Goal: Task Accomplishment & Management: Use online tool/utility

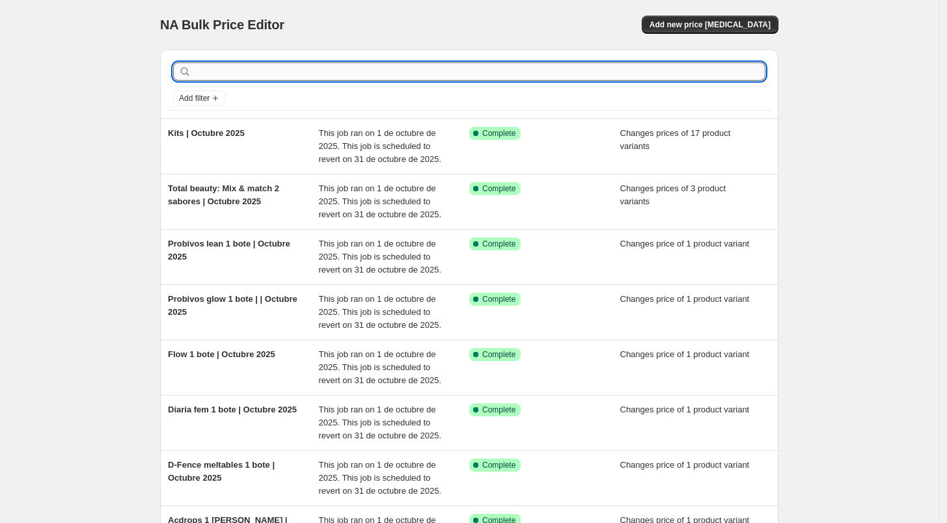
click at [455, 73] on input "text" at bounding box center [480, 71] width 572 height 18
type input "collagein"
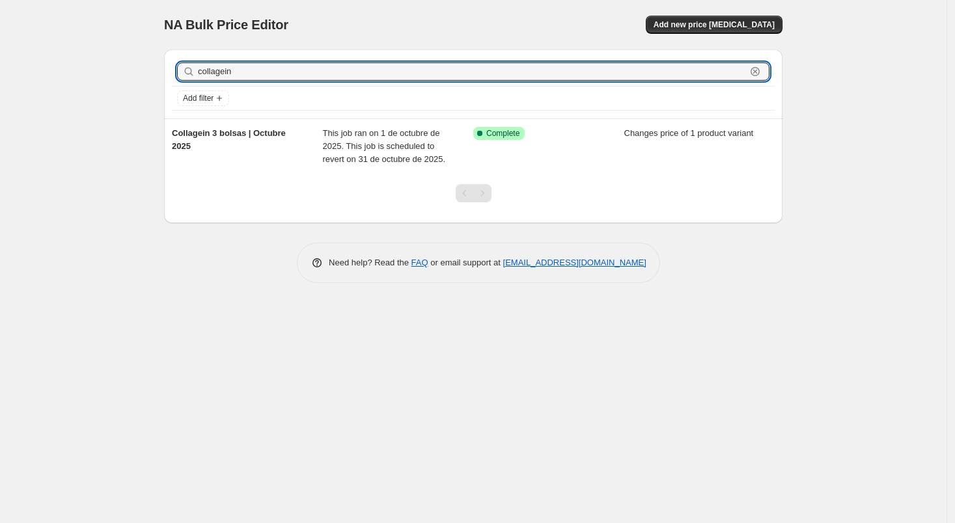
drag, startPoint x: 731, startPoint y: 73, endPoint x: 195, endPoint y: 81, distance: 536.5
click at [195, 81] on div "collagein Clear" at bounding box center [473, 71] width 603 height 29
click at [357, 27] on div "NA Bulk Price Editor" at bounding box center [313, 25] width 298 height 18
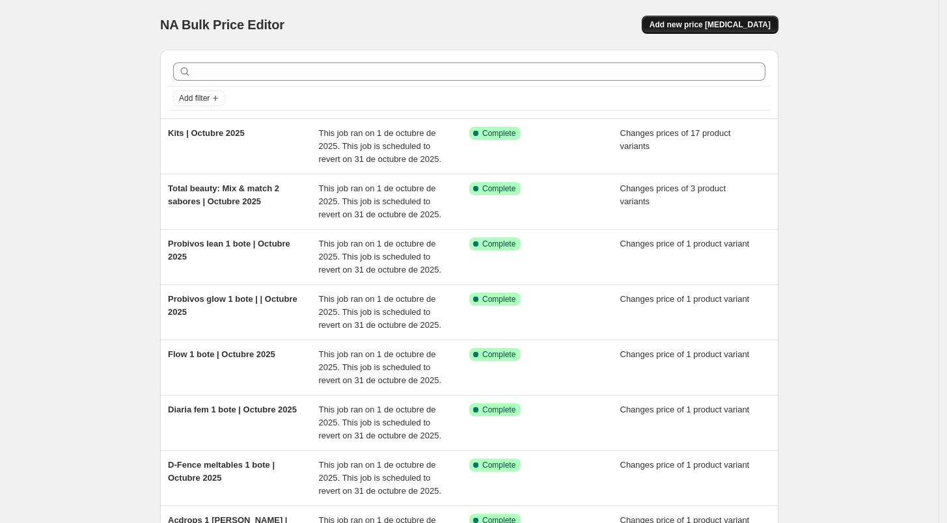
click at [740, 27] on span "Add new price [MEDICAL_DATA]" at bounding box center [710, 25] width 121 height 10
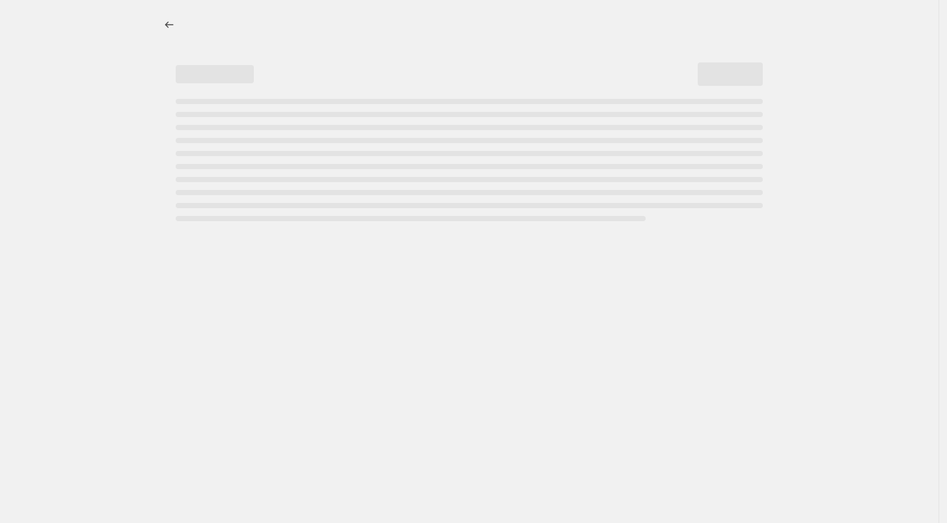
select select "percentage"
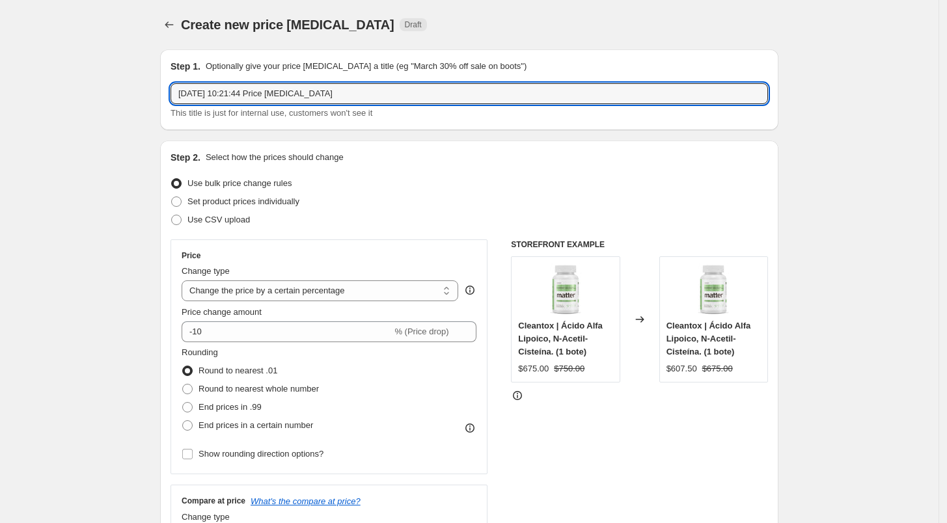
drag, startPoint x: 340, startPoint y: 84, endPoint x: 116, endPoint y: 91, distance: 224.7
type input "Collagein 1 bolsa | Octubre 25"
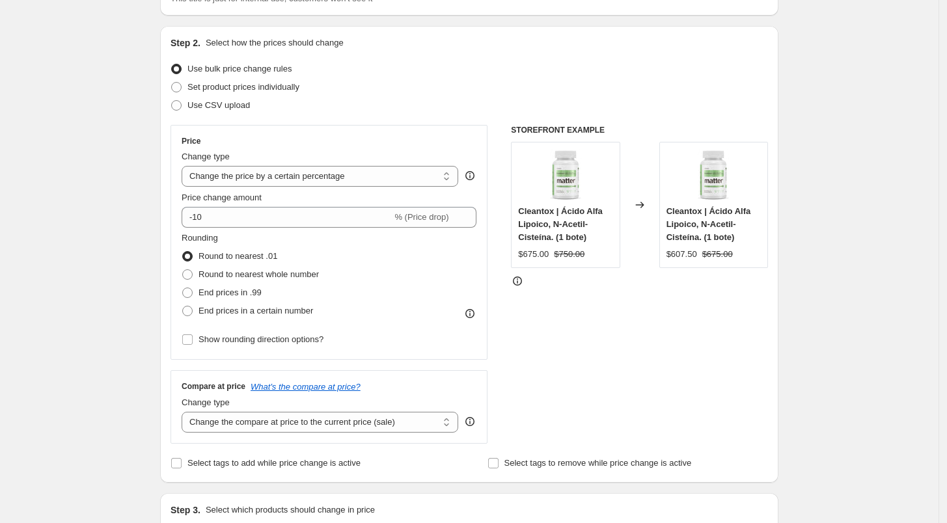
scroll to position [115, 0]
click at [209, 87] on span "Set product prices individually" at bounding box center [243, 86] width 112 height 10
click at [172, 82] on input "Set product prices individually" at bounding box center [171, 81] width 1 height 1
radio input "true"
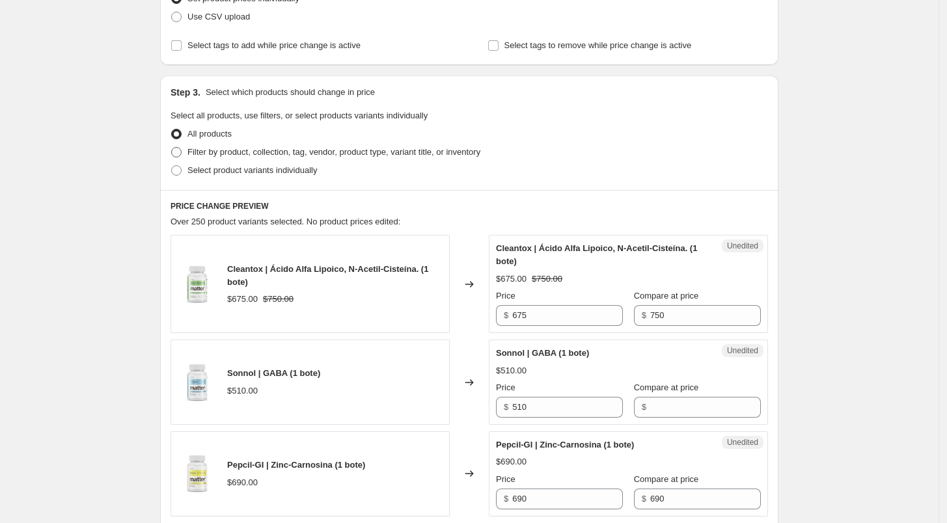
scroll to position [204, 0]
click at [255, 171] on span "Select product variants individually" at bounding box center [252, 170] width 130 height 10
click at [172, 165] on input "Select product variants individually" at bounding box center [171, 165] width 1 height 1
radio input "true"
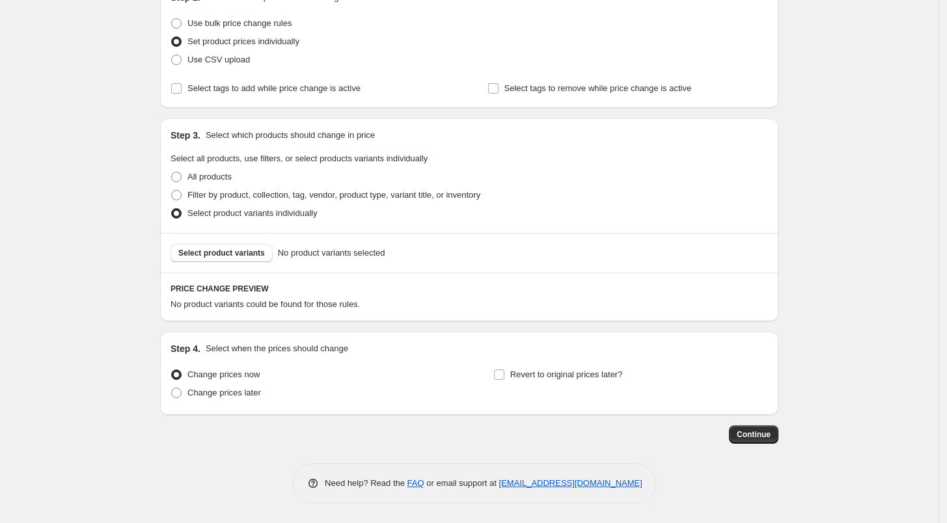
scroll to position [159, 0]
click at [228, 257] on span "Select product variants" at bounding box center [221, 254] width 87 height 10
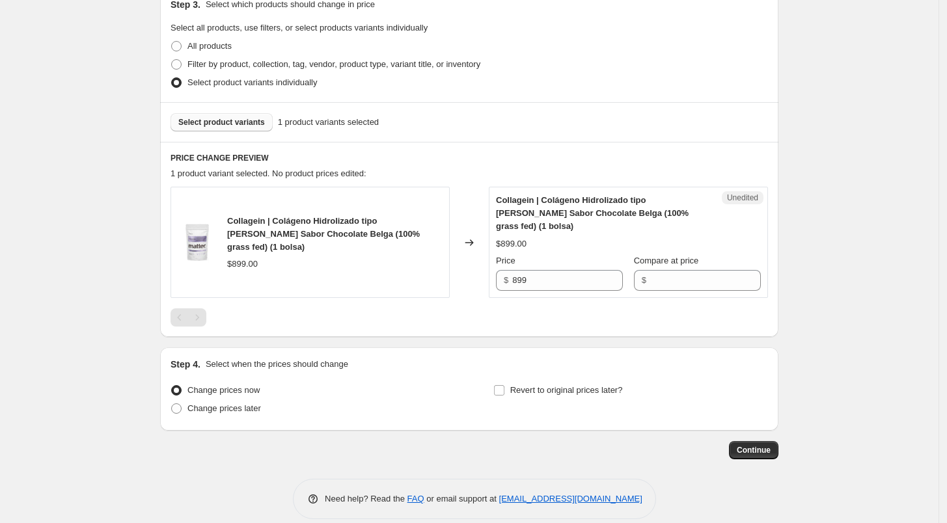
scroll to position [292, 0]
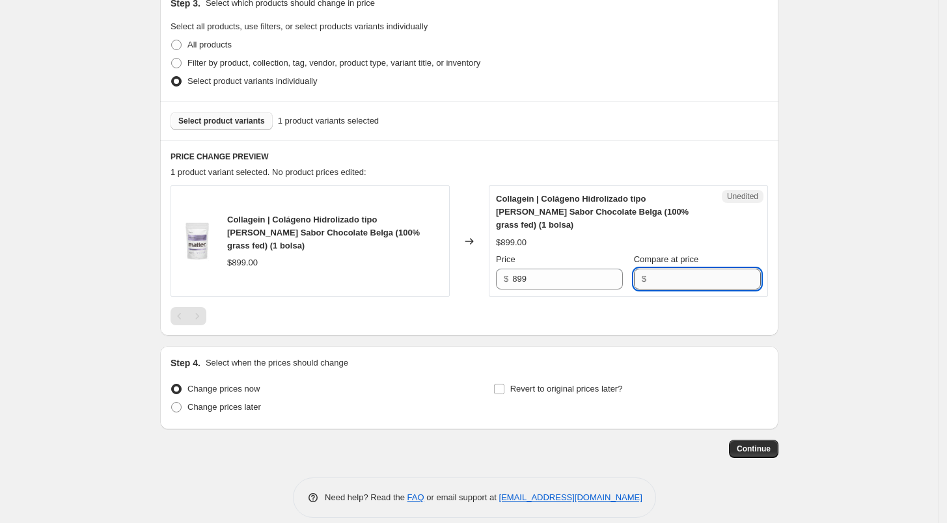
click at [673, 269] on input "Compare at price" at bounding box center [705, 279] width 111 height 21
type input "899"
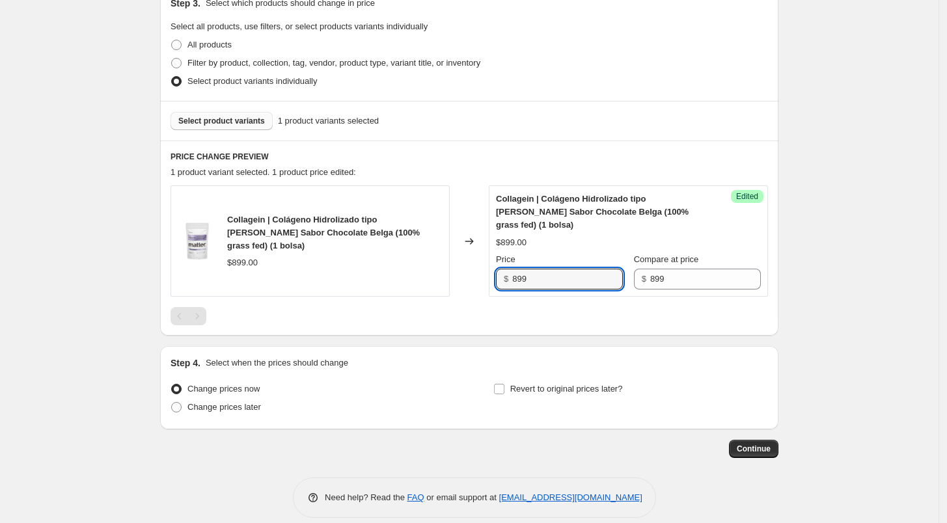
drag, startPoint x: 540, startPoint y: 273, endPoint x: 460, endPoint y: 273, distance: 80.1
click at [460, 273] on div "Collagein | Colágeno Hidrolizado tipo Creamer Sabor Chocolate Belga (100% grass…" at bounding box center [470, 241] width 598 height 111
type input "854"
click at [526, 287] on div "Collagein | Colágeno Hidrolizado tipo Creamer Sabor Chocolate Belga (100% grass…" at bounding box center [470, 256] width 598 height 140
click at [505, 384] on input "Revert to original prices later?" at bounding box center [499, 389] width 10 height 10
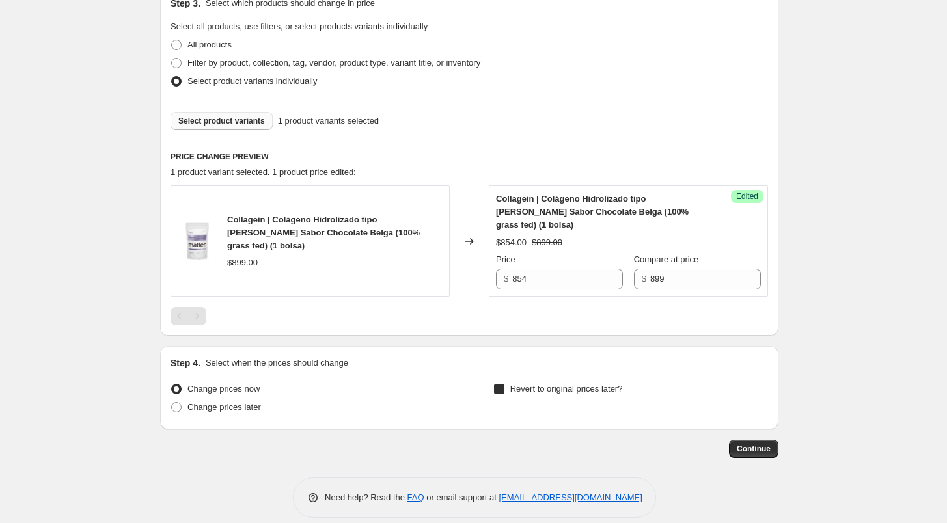
checkbox input "true"
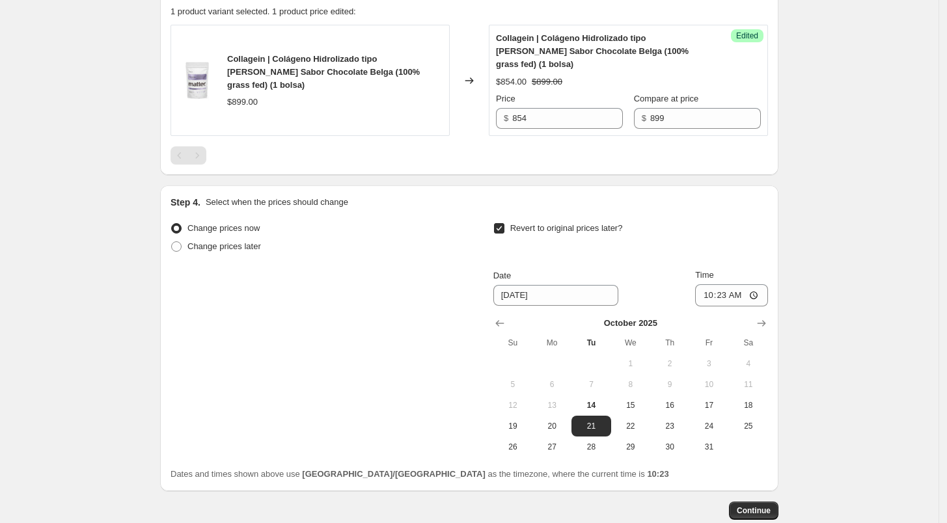
scroll to position [456, 0]
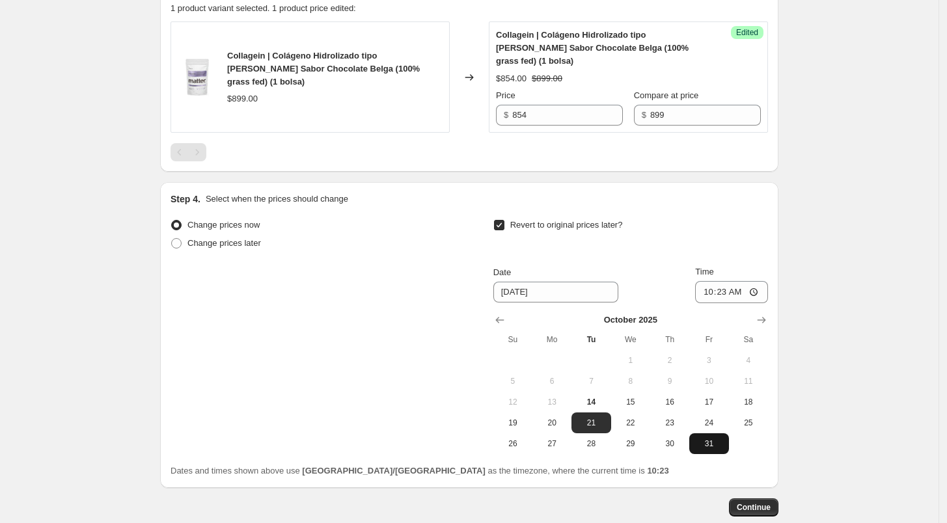
click at [714, 439] on span "31" at bounding box center [709, 444] width 29 height 10
type input "[DATE]"
click at [705, 281] on input "10:23" at bounding box center [731, 292] width 73 height 22
type input "23:59"
click at [775, 240] on div "Step 4. Select when the prices should change Change prices now Change prices la…" at bounding box center [469, 335] width 618 height 306
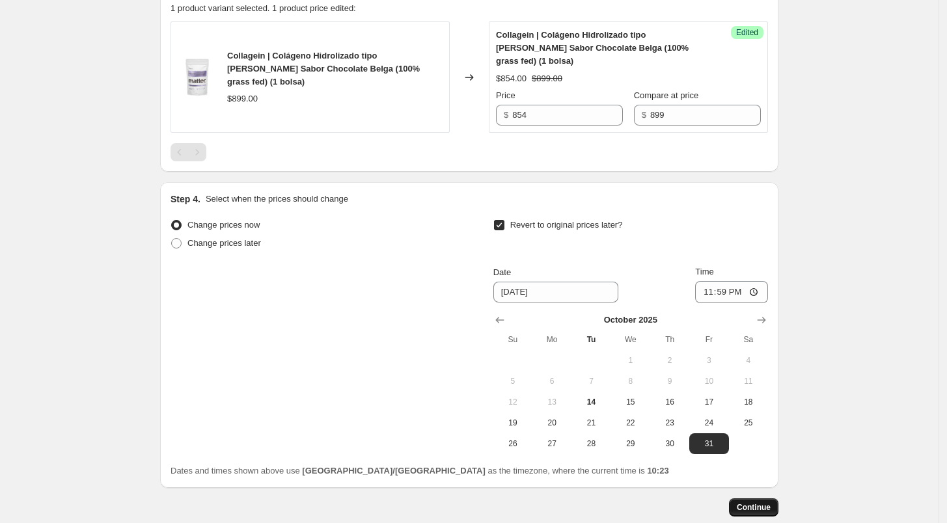
click at [764, 503] on span "Continue" at bounding box center [754, 508] width 34 height 10
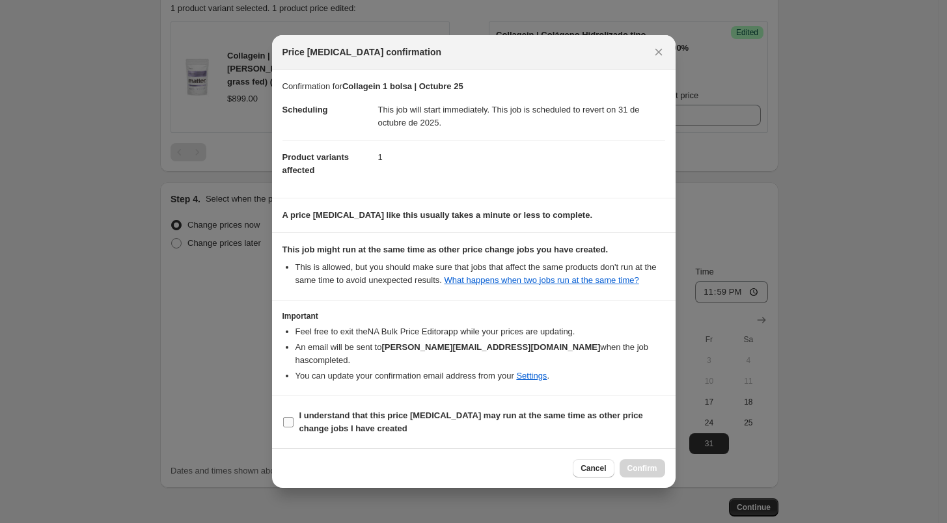
click at [287, 408] on label "I understand that this price [MEDICAL_DATA] may run at the same time as other p…" at bounding box center [474, 422] width 383 height 31
click at [287, 417] on input "I understand that this price [MEDICAL_DATA] may run at the same time as other p…" at bounding box center [288, 422] width 10 height 10
checkbox input "true"
click at [640, 464] on span "Confirm" at bounding box center [643, 469] width 30 height 10
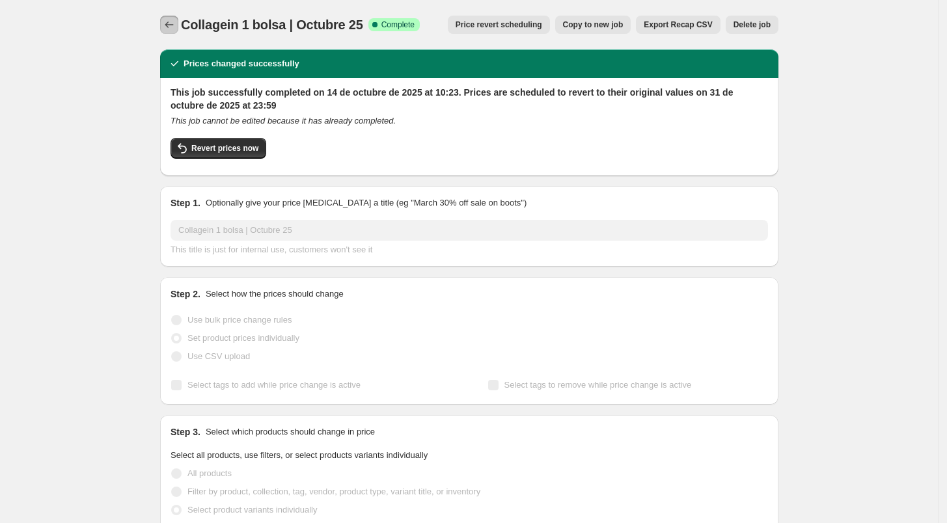
click at [176, 22] on icon "Price change jobs" at bounding box center [169, 24] width 13 height 13
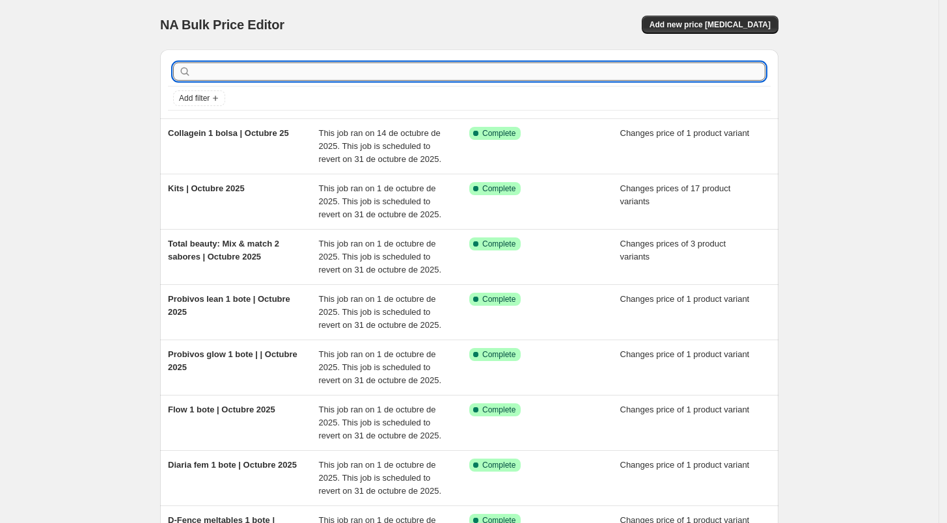
click at [513, 73] on input "text" at bounding box center [480, 71] width 572 height 18
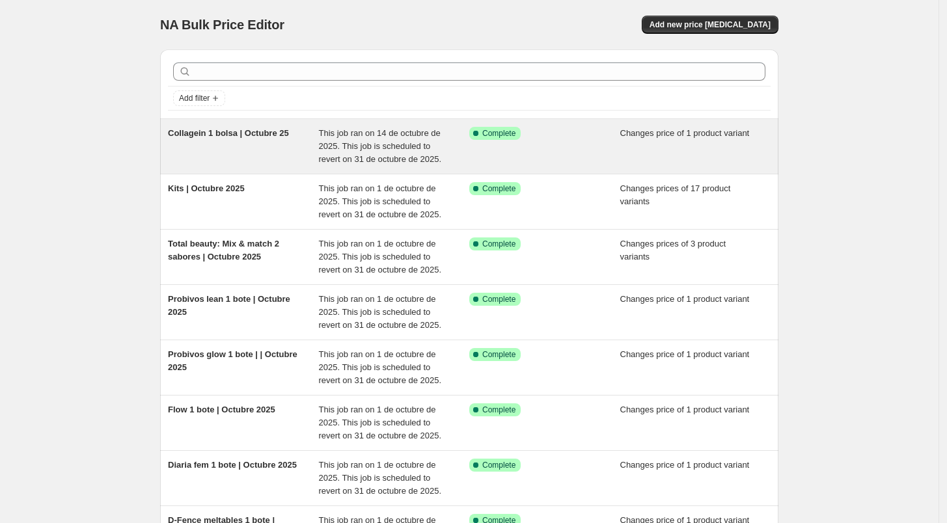
click at [559, 137] on div "Success Complete Complete" at bounding box center [535, 133] width 132 height 13
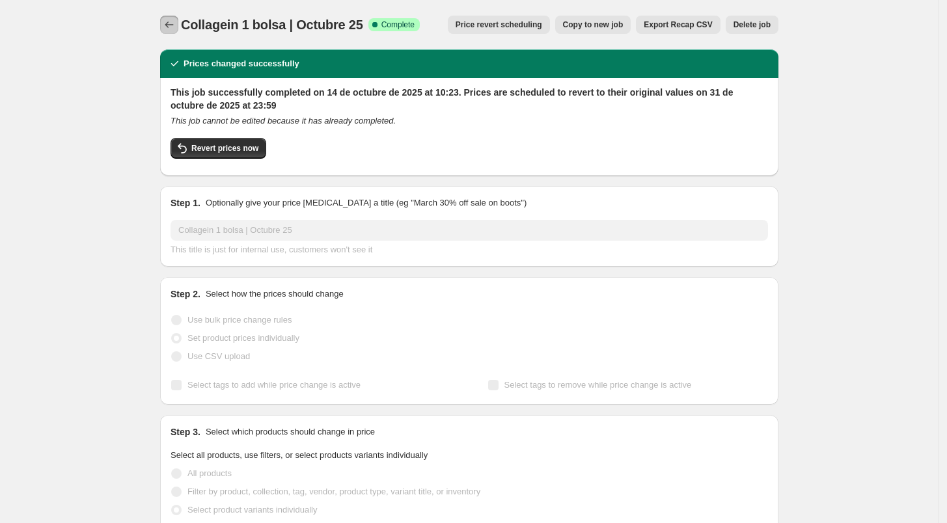
click at [167, 18] on icon "Price change jobs" at bounding box center [169, 24] width 13 height 13
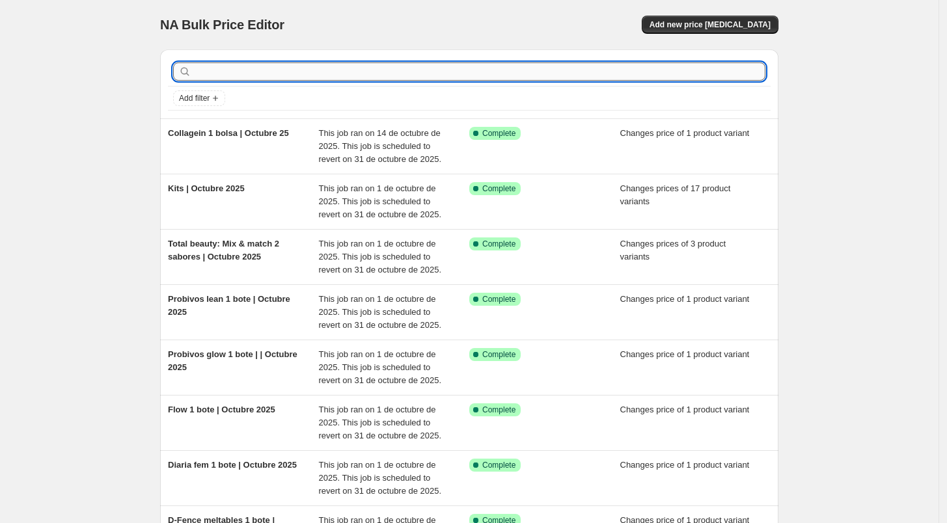
click at [307, 66] on input "text" at bounding box center [480, 71] width 572 height 18
type input "complete"
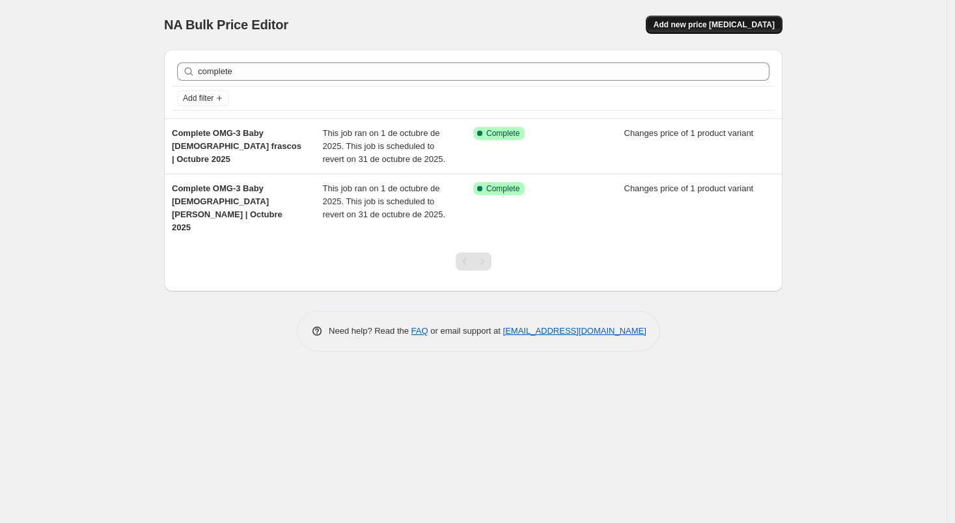
click at [753, 23] on span "Add new price [MEDICAL_DATA]" at bounding box center [714, 25] width 121 height 10
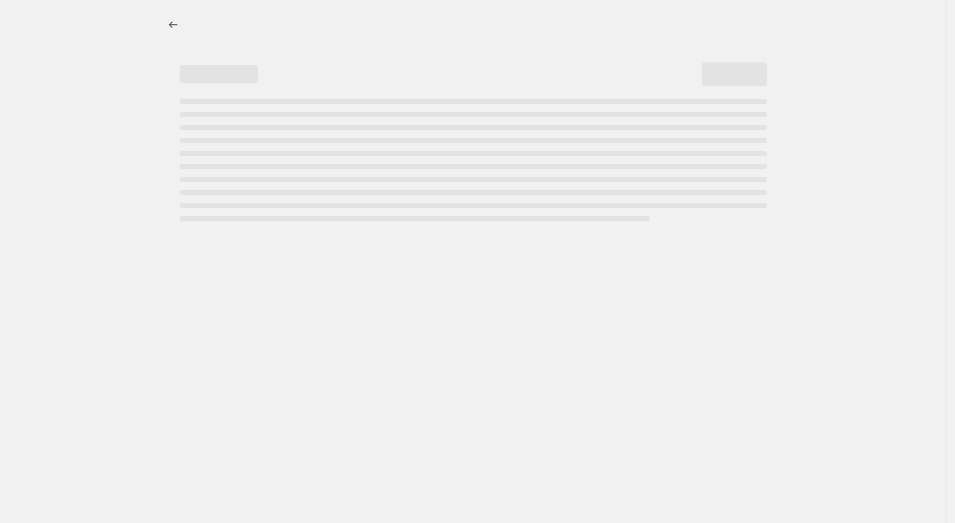
select select "percentage"
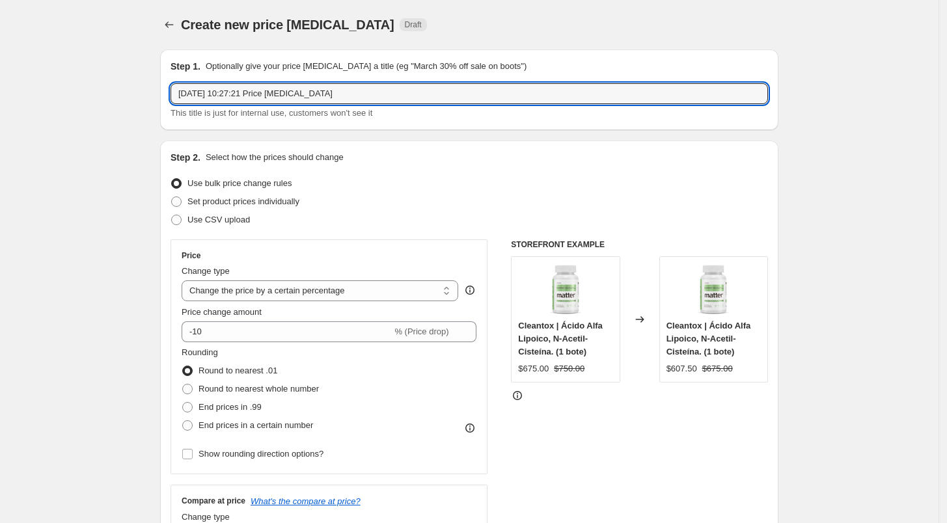
drag, startPoint x: 356, startPoint y: 97, endPoint x: 172, endPoint y: 102, distance: 184.3
click at [172, 102] on div "Step 1. Optionally give your price change job a title (eg "March 30% off sale o…" at bounding box center [469, 89] width 618 height 81
type input "Complete 60"
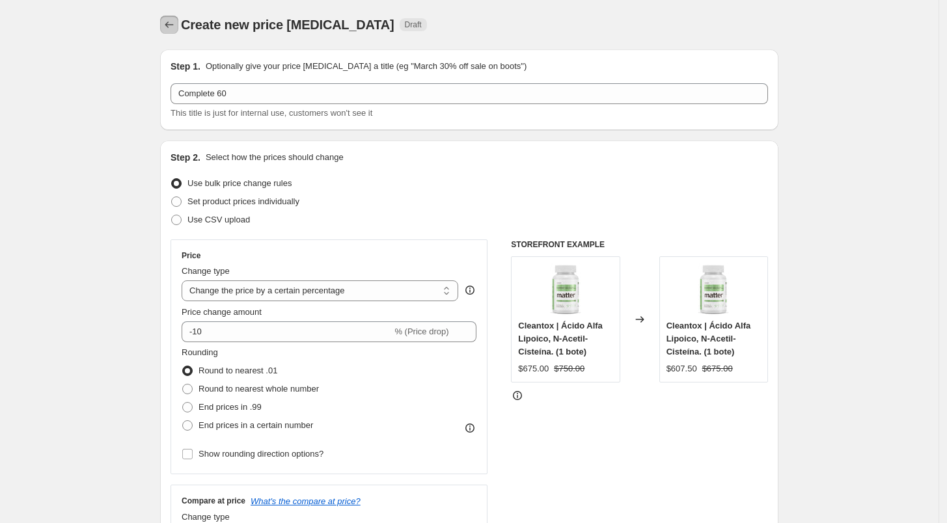
click at [173, 25] on icon "Price change jobs" at bounding box center [169, 24] width 8 height 7
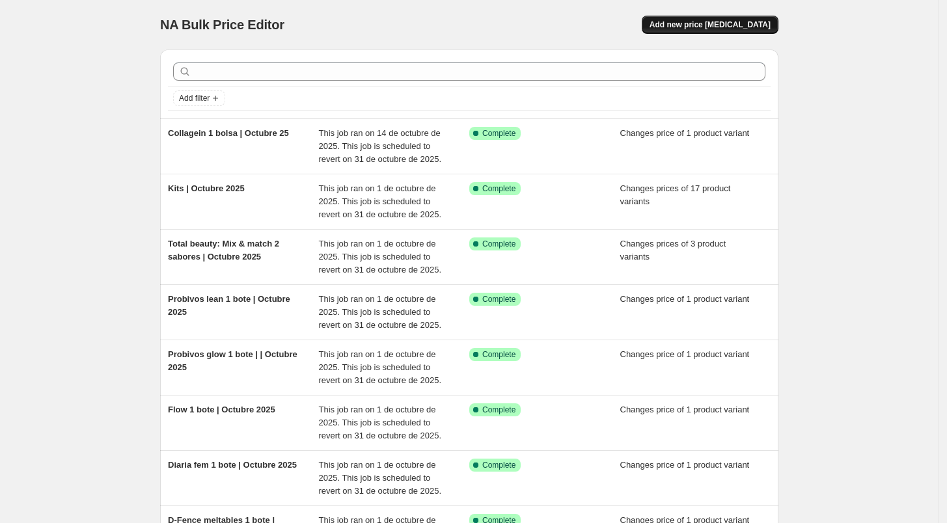
click at [697, 22] on span "Add new price [MEDICAL_DATA]" at bounding box center [710, 25] width 121 height 10
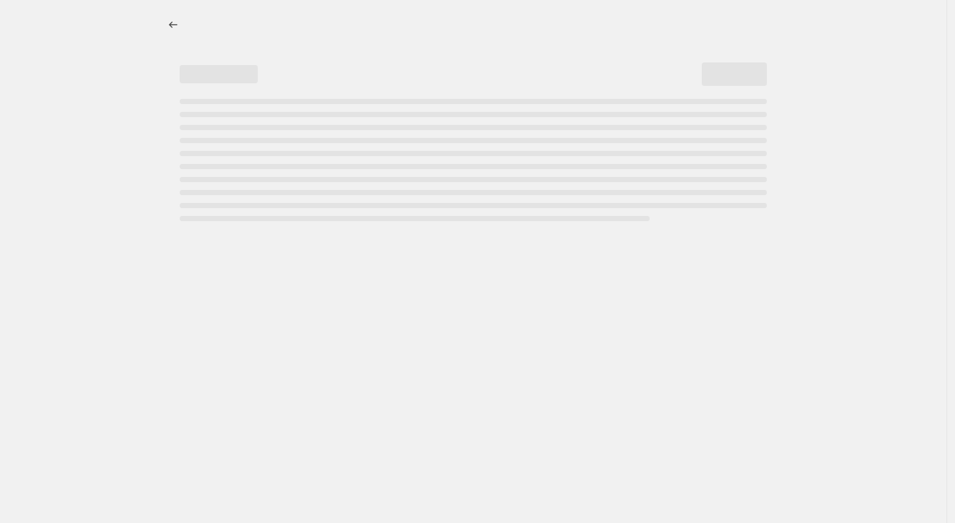
select select "percentage"
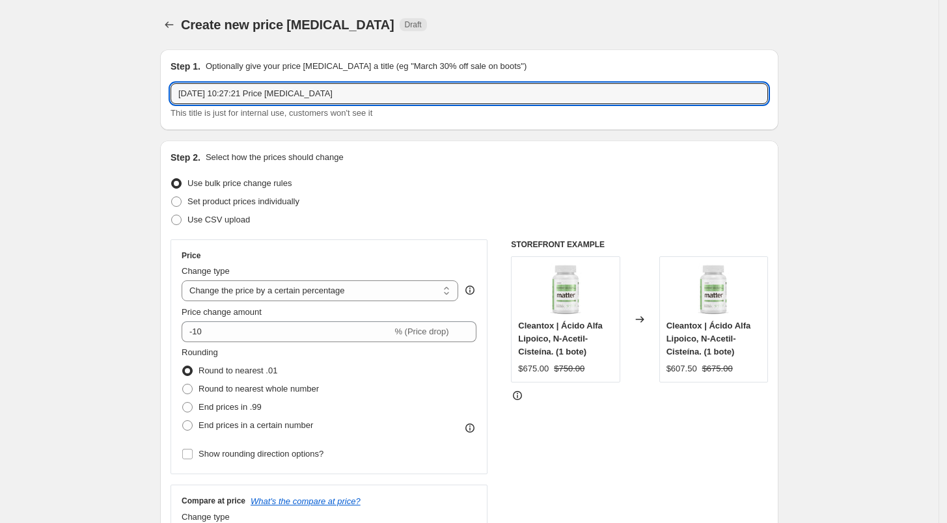
drag, startPoint x: 339, startPoint y: 90, endPoint x: 113, endPoint y: 95, distance: 226.0
type input "Complete 60 caps 1 bote | Octubre 25"
click at [240, 206] on span "Set product prices individually" at bounding box center [243, 202] width 112 height 10
click at [172, 197] on input "Set product prices individually" at bounding box center [171, 197] width 1 height 1
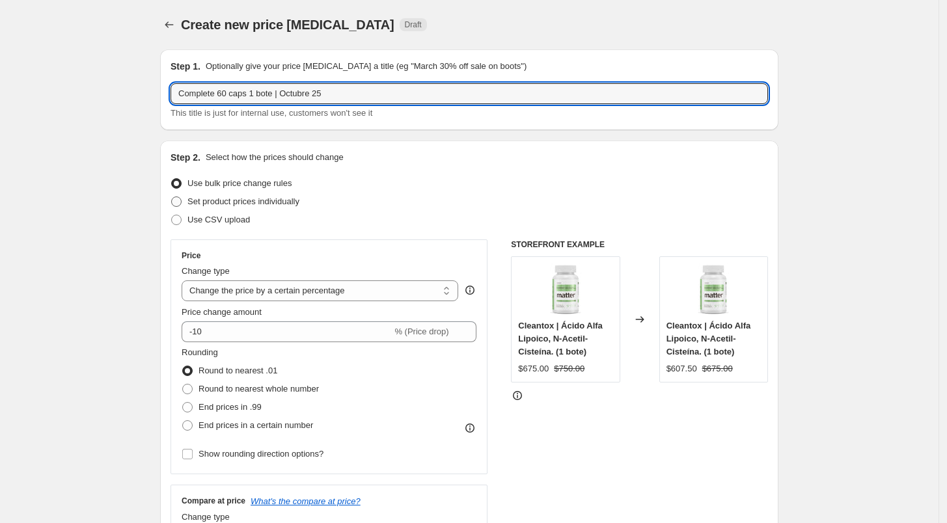
radio input "true"
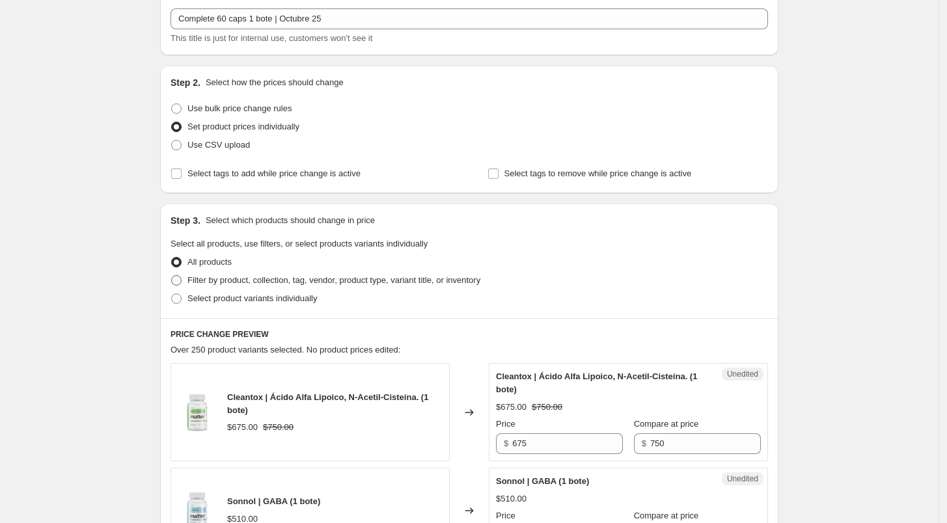
scroll to position [80, 0]
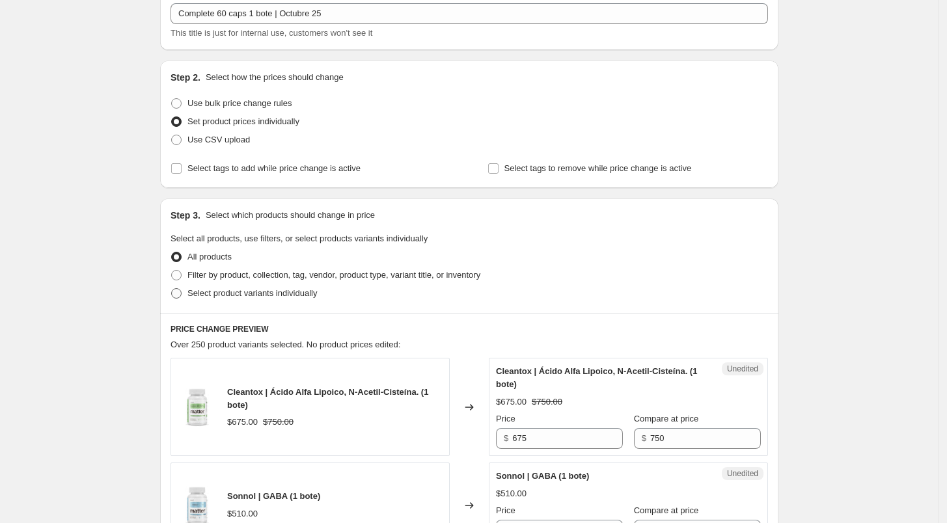
click at [219, 296] on span "Select product variants individually" at bounding box center [252, 293] width 130 height 10
click at [172, 289] on input "Select product variants individually" at bounding box center [171, 288] width 1 height 1
radio input "true"
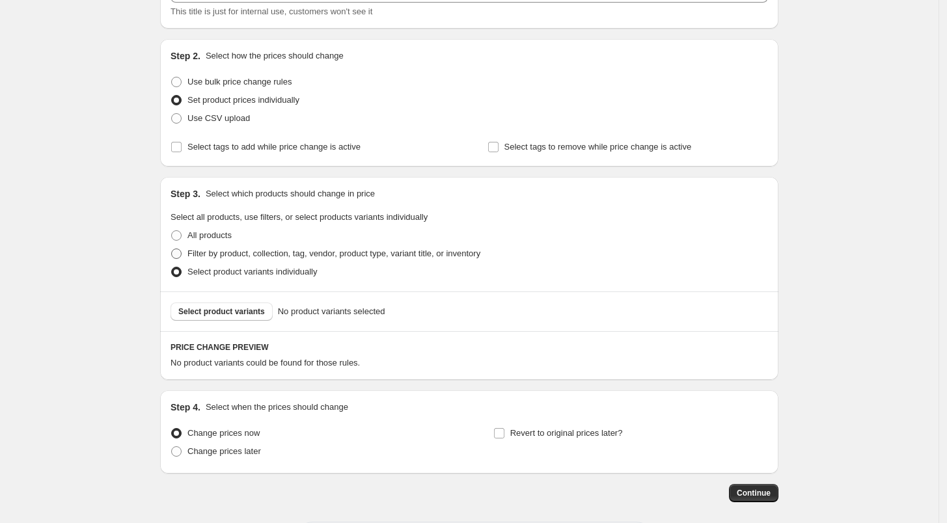
scroll to position [159, 0]
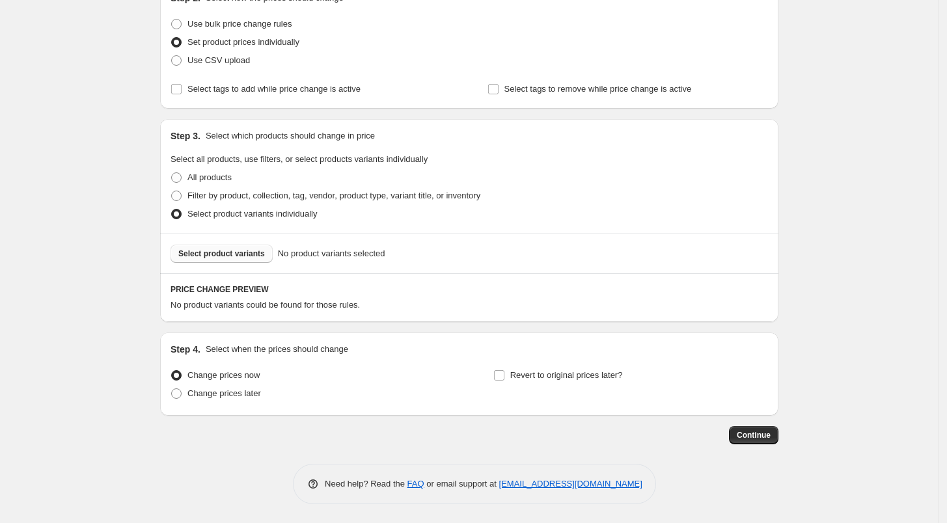
click at [260, 245] on button "Select product variants" at bounding box center [222, 254] width 102 height 18
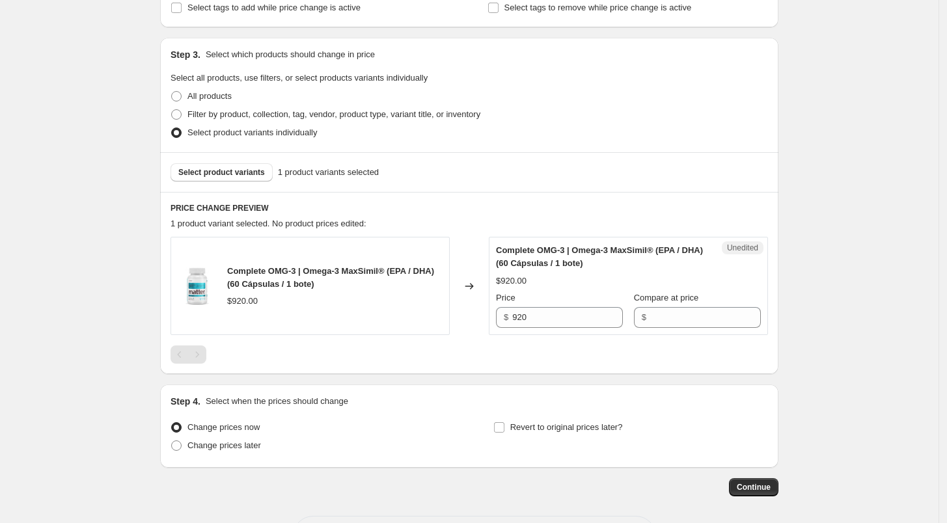
scroll to position [292, 0]
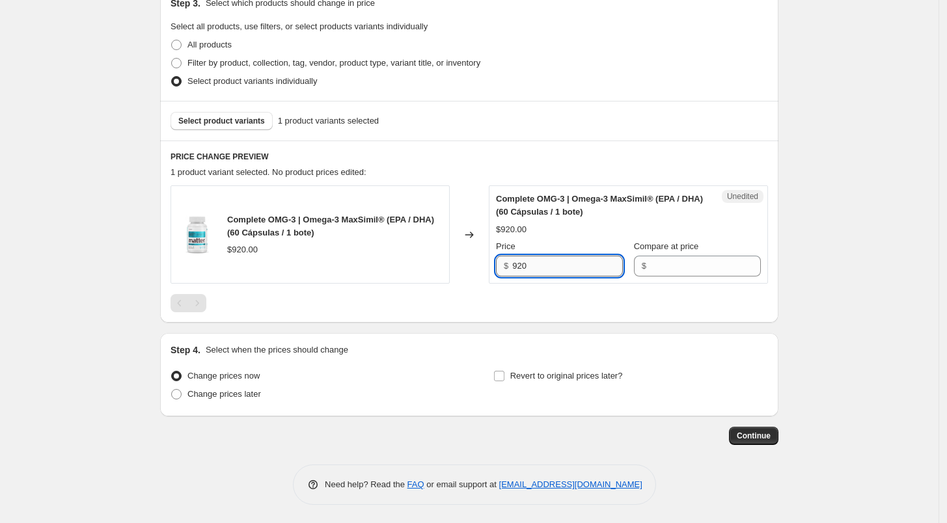
click at [585, 271] on input "920" at bounding box center [567, 266] width 111 height 21
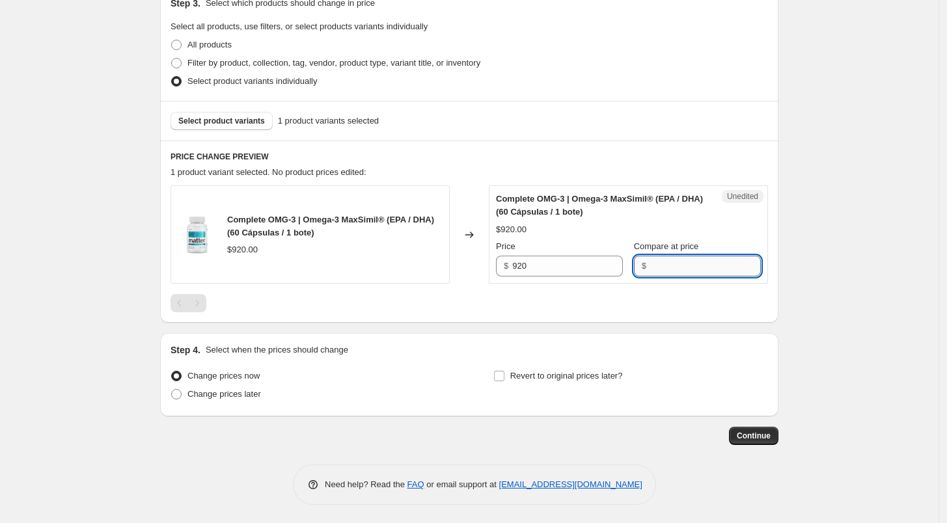
click at [678, 262] on input "Compare at price" at bounding box center [705, 266] width 111 height 21
type input "920"
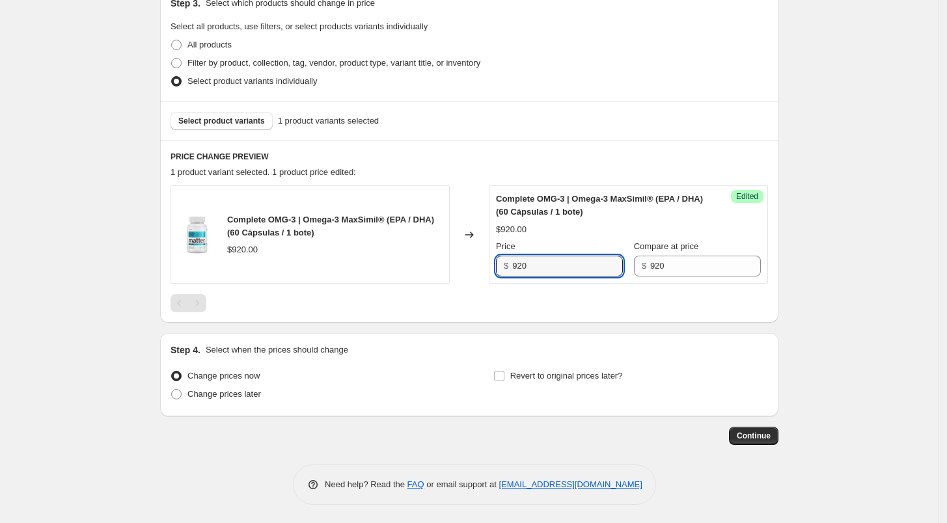
drag, startPoint x: 570, startPoint y: 265, endPoint x: 441, endPoint y: 264, distance: 128.9
click at [441, 264] on div "Complete OMG-3 | Omega-3 MaxSimil® (EPA / DHA) (60 Cápsulas / 1 bote) $920.00 C…" at bounding box center [470, 235] width 598 height 98
type input "874"
click at [498, 303] on div at bounding box center [470, 303] width 598 height 18
click at [495, 376] on div "Change prices now Change prices later Revert to original prices later?" at bounding box center [470, 386] width 598 height 39
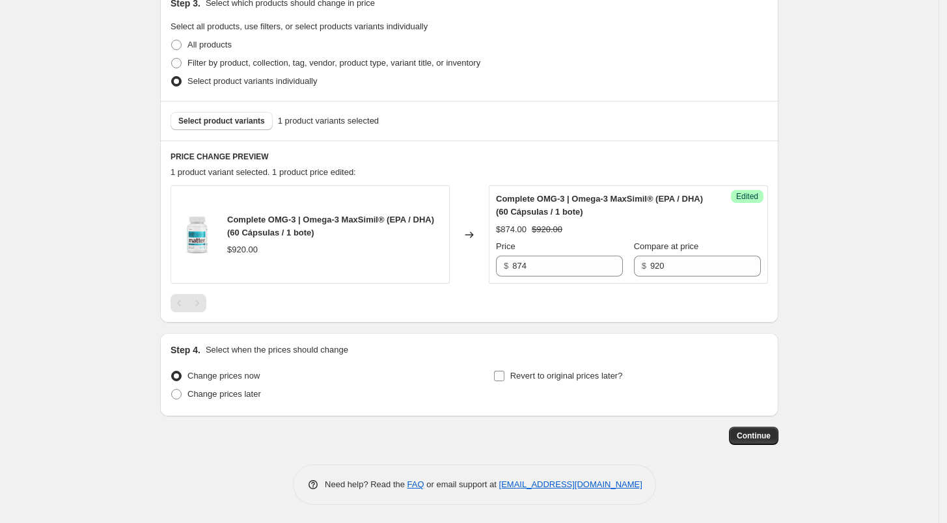
click at [501, 376] on input "Revert to original prices later?" at bounding box center [499, 376] width 10 height 10
checkbox input "true"
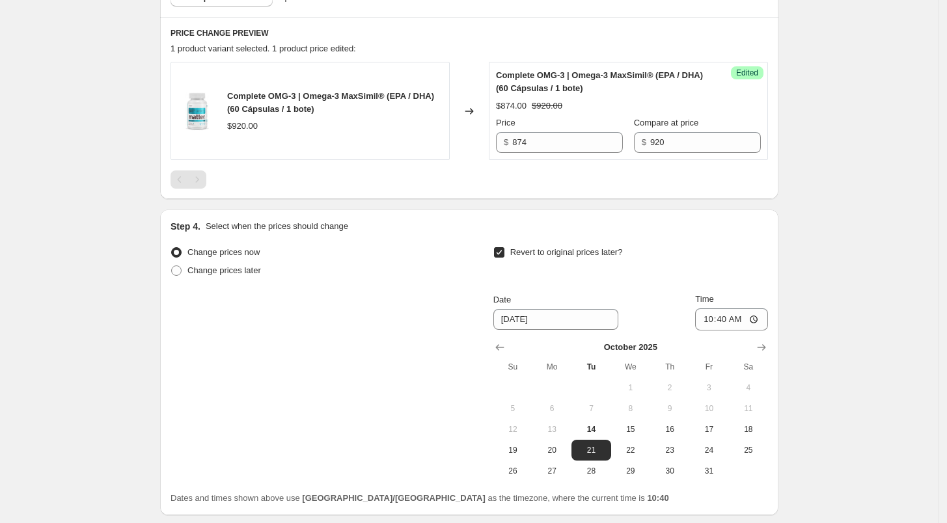
scroll to position [417, 0]
click at [708, 475] on span "31" at bounding box center [709, 470] width 29 height 10
type input "[DATE]"
click at [705, 319] on input "10:40" at bounding box center [731, 319] width 73 height 22
type input "23:59"
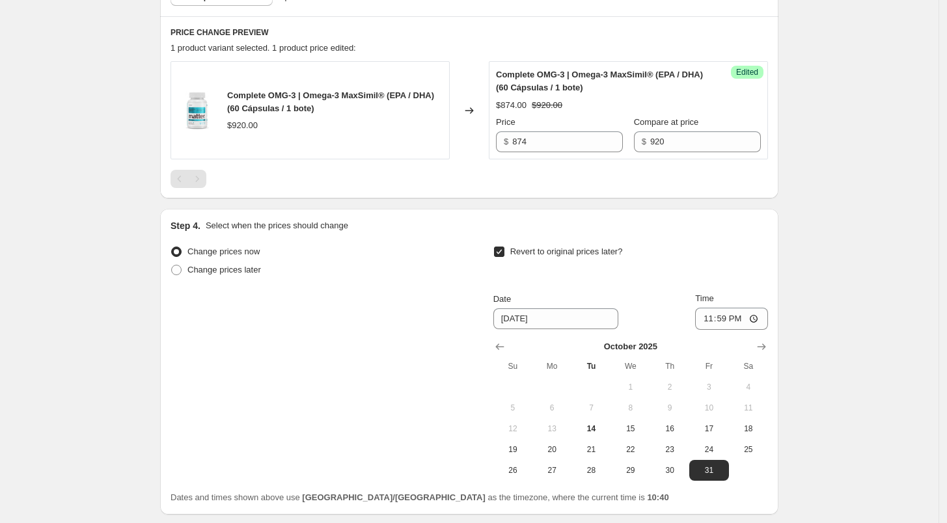
click at [768, 290] on div "Revert to original prices later? Date 10/31/2025 Time 23:59 October 2025 Su Mo …" at bounding box center [630, 362] width 275 height 238
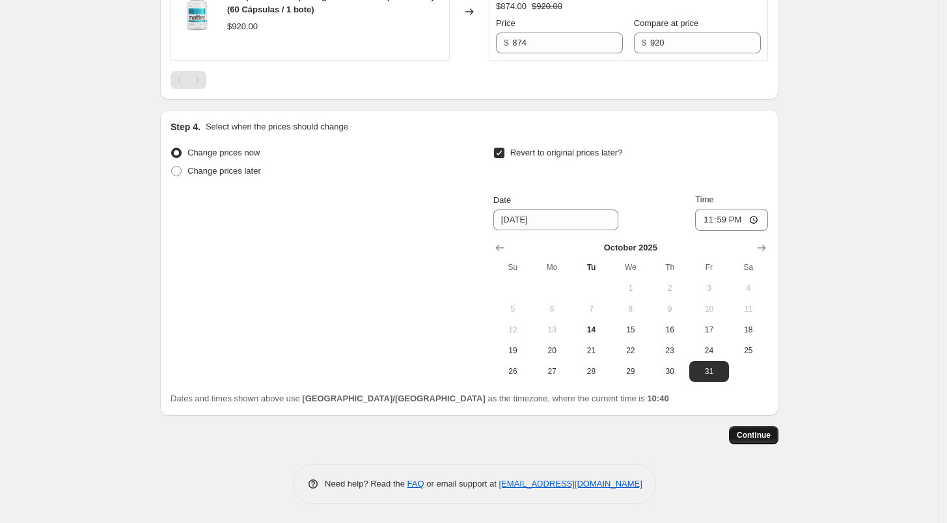
click at [761, 442] on button "Continue" at bounding box center [753, 435] width 49 height 18
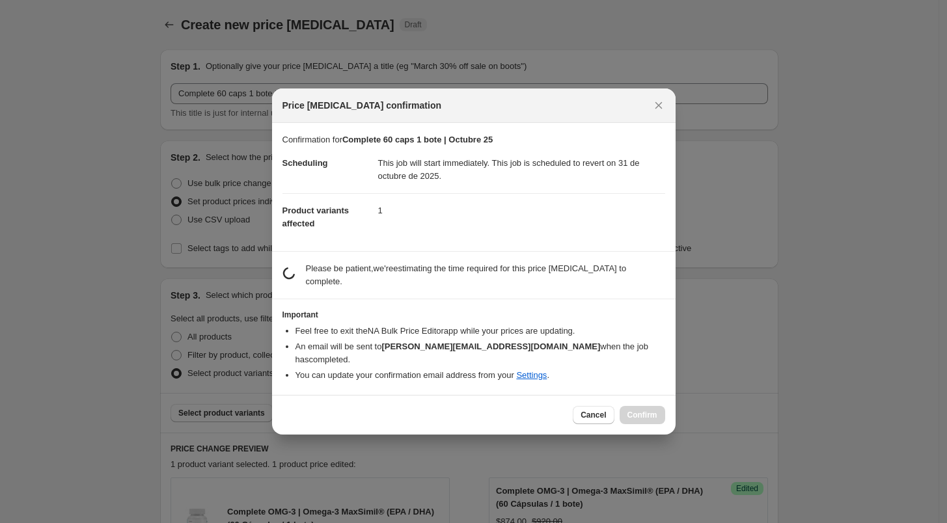
scroll to position [0, 0]
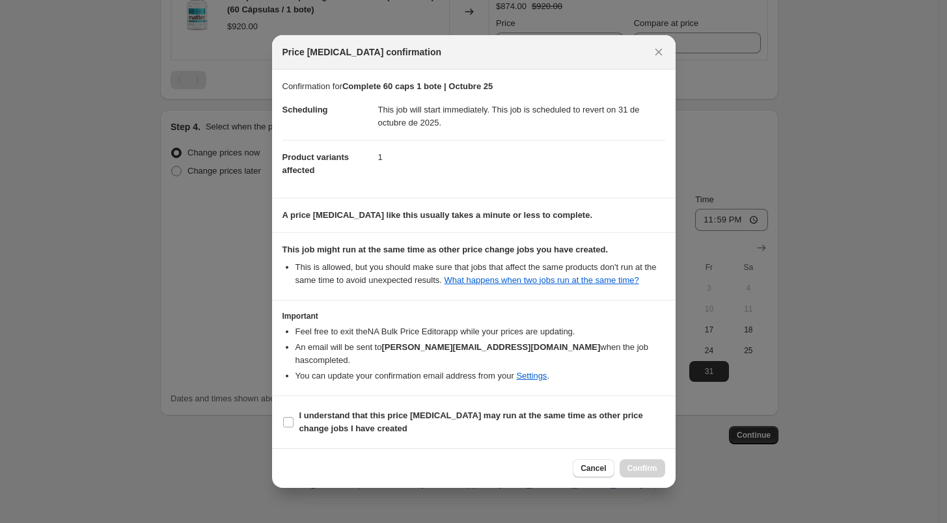
click at [275, 418] on section "I understand that this price [MEDICAL_DATA] may run at the same time as other p…" at bounding box center [474, 422] width 404 height 52
click at [283, 417] on input "I understand that this price [MEDICAL_DATA] may run at the same time as other p…" at bounding box center [288, 422] width 10 height 10
checkbox input "true"
click at [639, 460] on button "Confirm" at bounding box center [643, 469] width 46 height 18
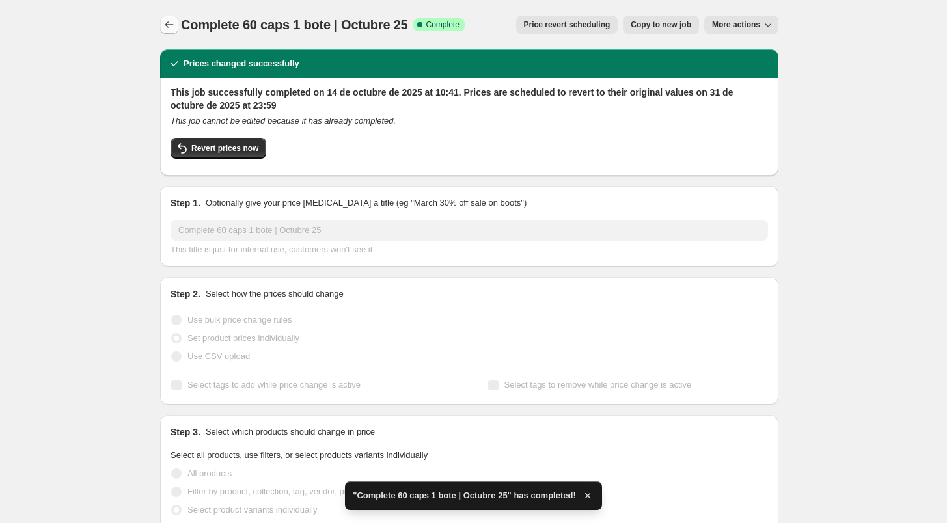
click at [175, 24] on icon "Price change jobs" at bounding box center [169, 24] width 13 height 13
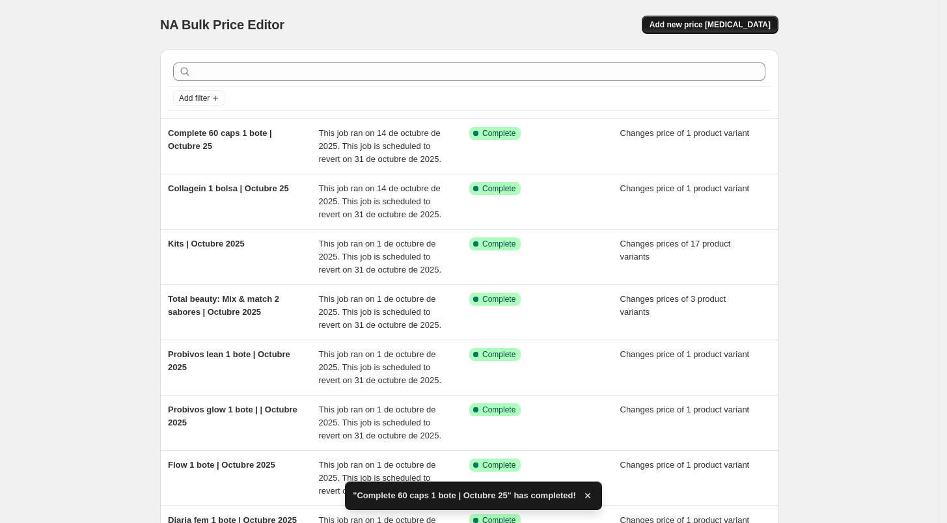
click at [721, 18] on button "Add new price [MEDICAL_DATA]" at bounding box center [710, 25] width 137 height 18
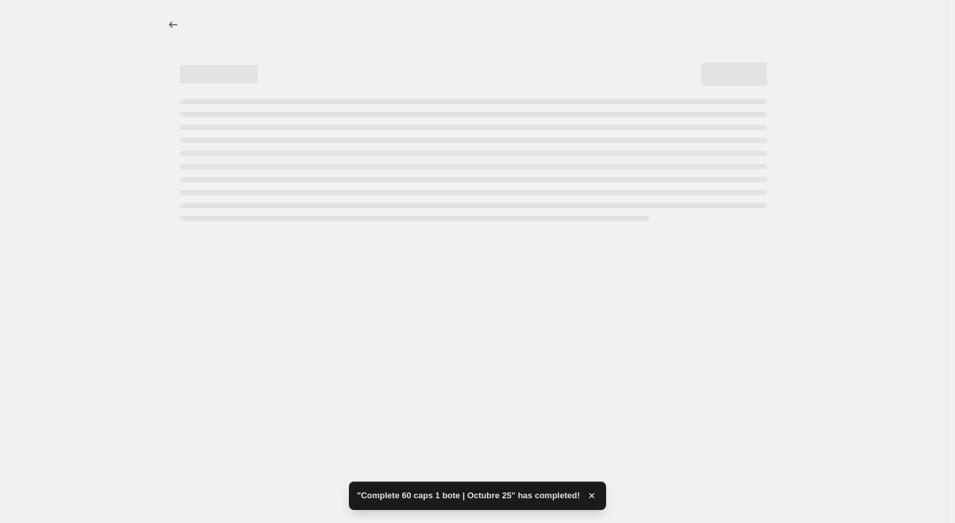
select select "percentage"
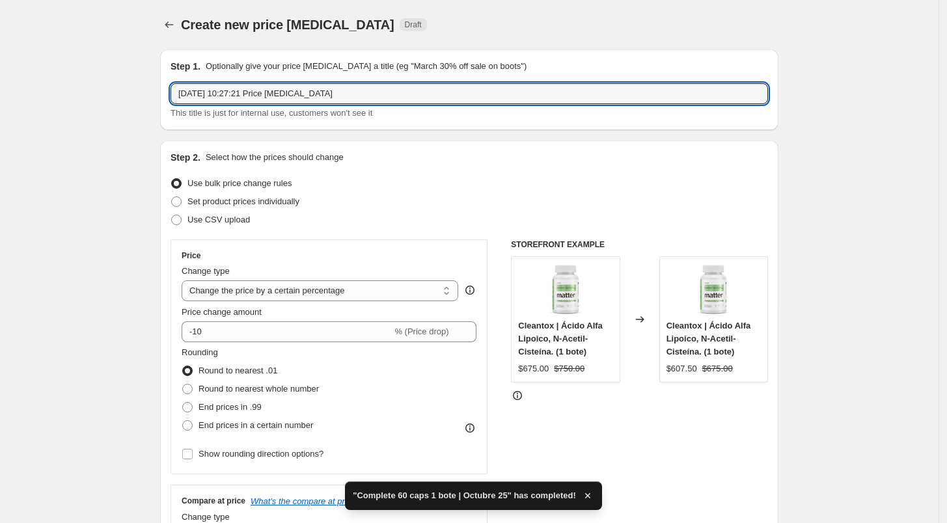
drag, startPoint x: 329, startPoint y: 95, endPoint x: 118, endPoint y: 100, distance: 210.3
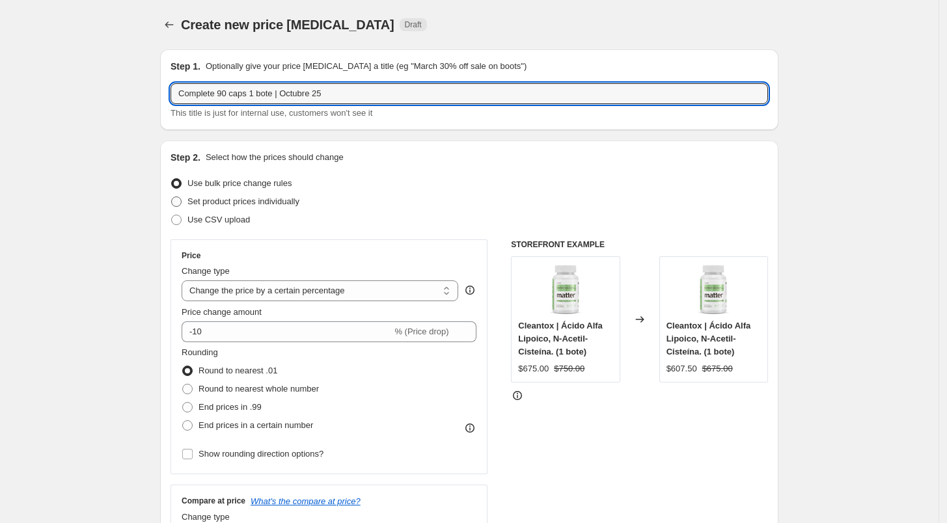
type input "Complete 90 caps 1 bote | Octubre 25"
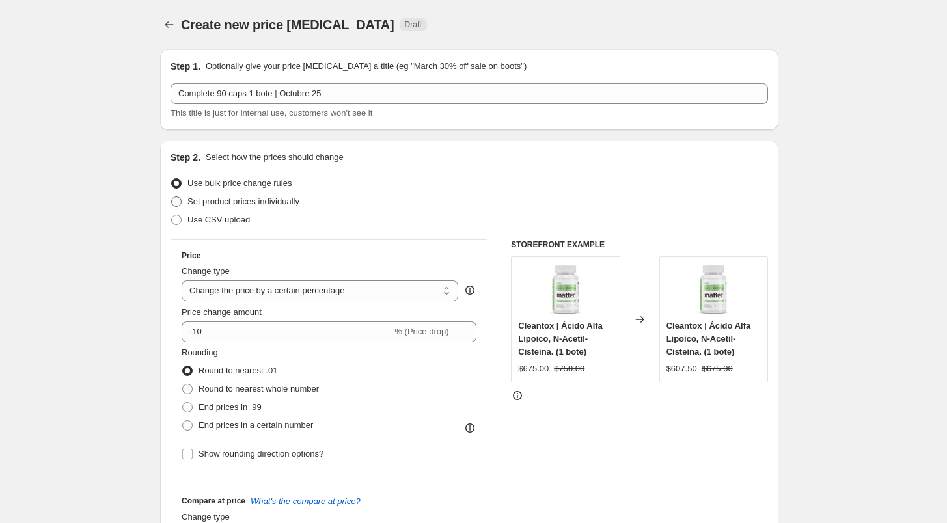
click at [198, 206] on span "Set product prices individually" at bounding box center [243, 202] width 112 height 10
click at [172, 197] on input "Set product prices individually" at bounding box center [171, 197] width 1 height 1
radio input "true"
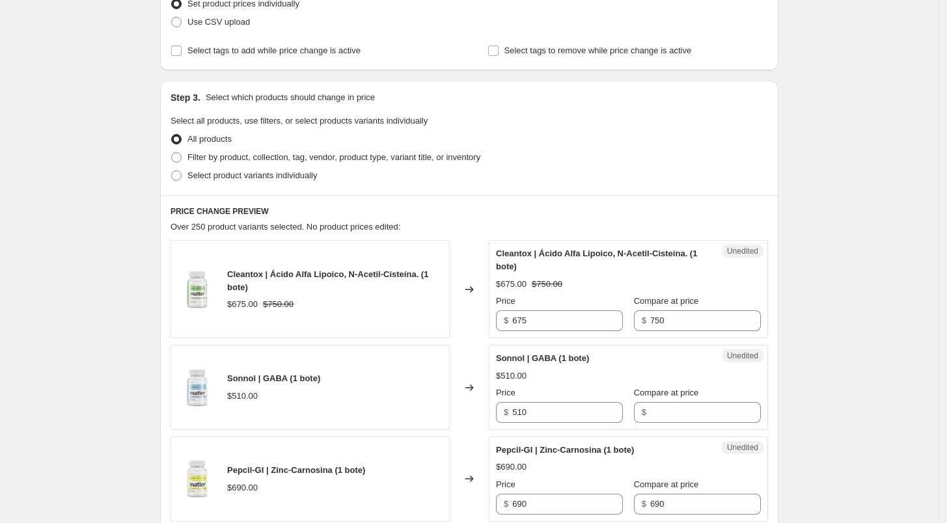
scroll to position [211, 0]
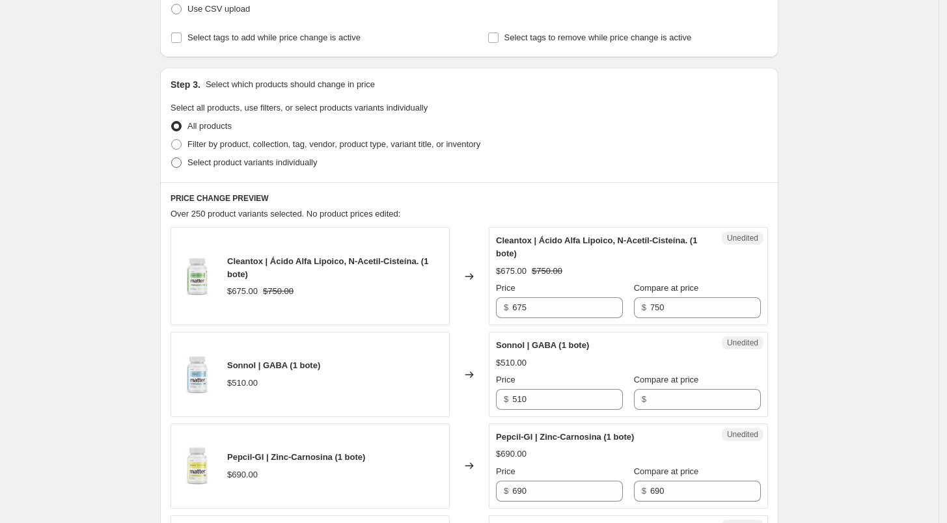
click at [251, 159] on span "Select product variants individually" at bounding box center [252, 163] width 130 height 10
click at [172, 158] on input "Select product variants individually" at bounding box center [171, 158] width 1 height 1
radio input "true"
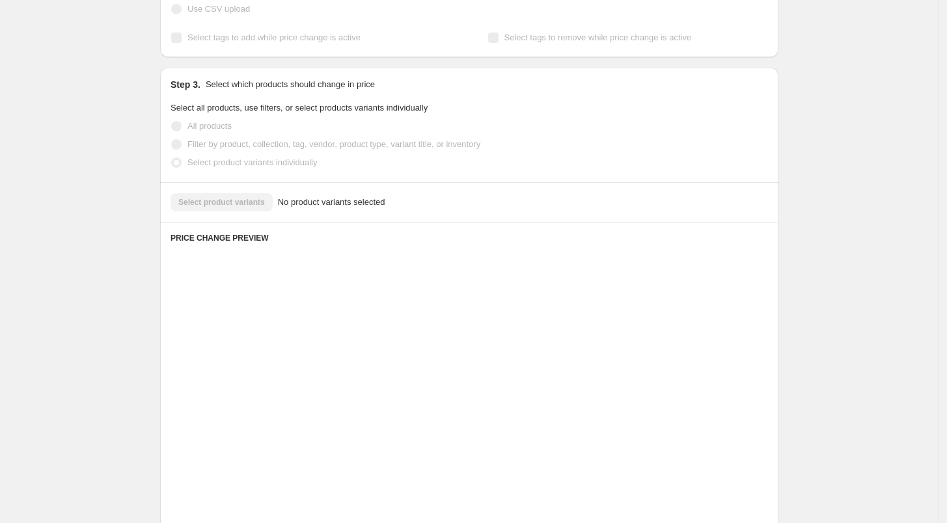
scroll to position [159, 0]
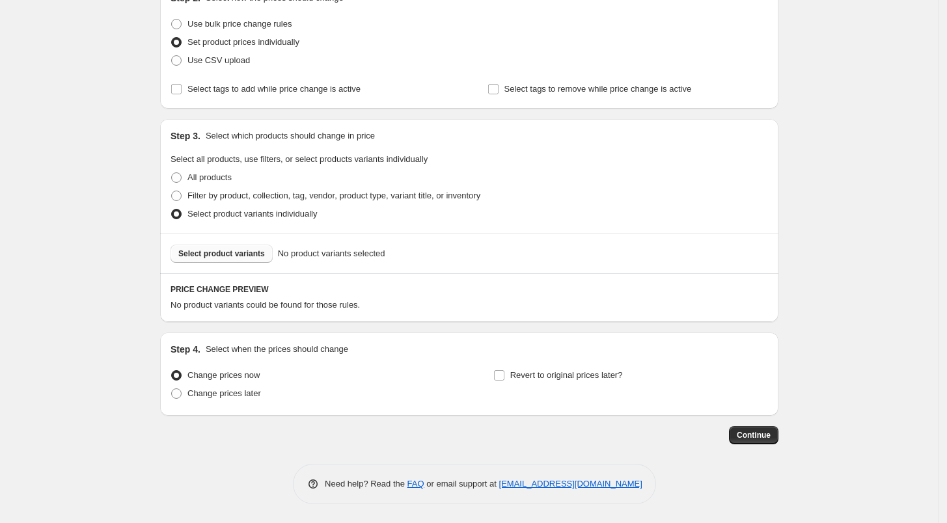
click at [245, 255] on span "Select product variants" at bounding box center [221, 254] width 87 height 10
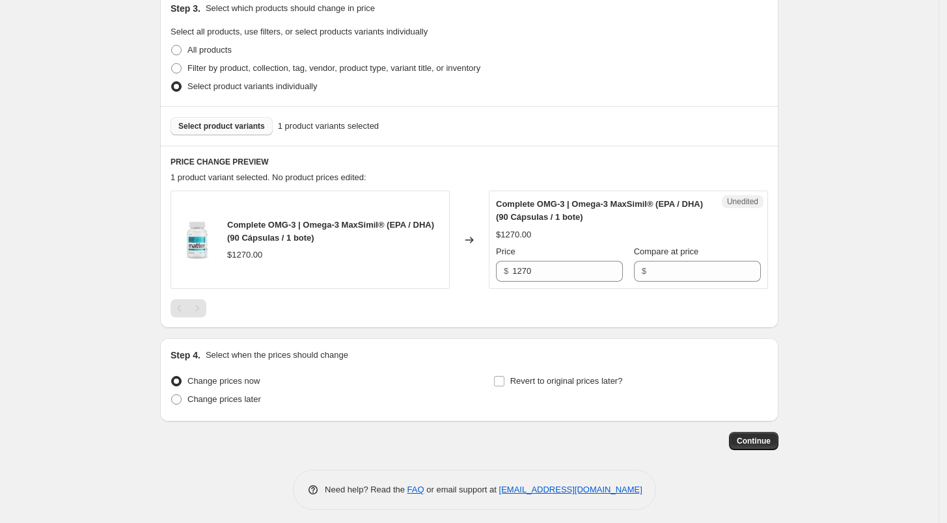
scroll to position [292, 0]
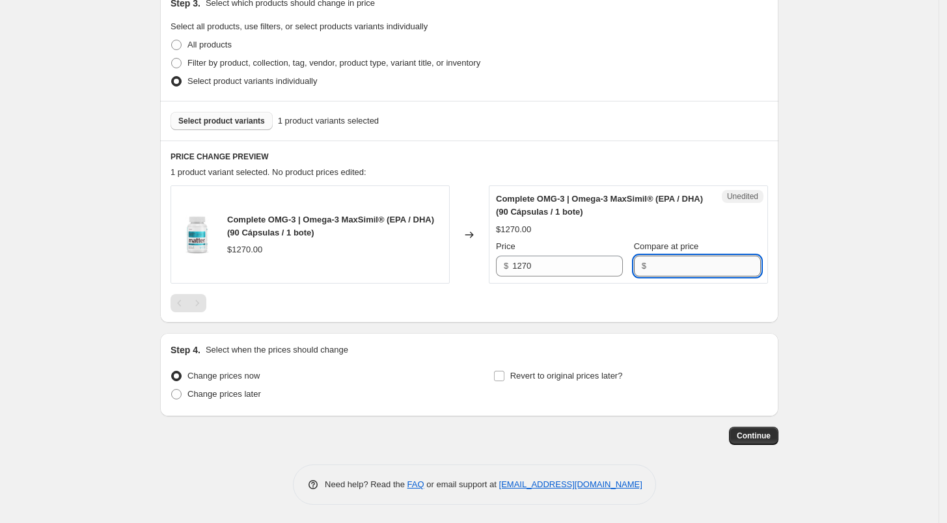
click at [656, 260] on input "Compare at price" at bounding box center [705, 266] width 111 height 21
type input "1270"
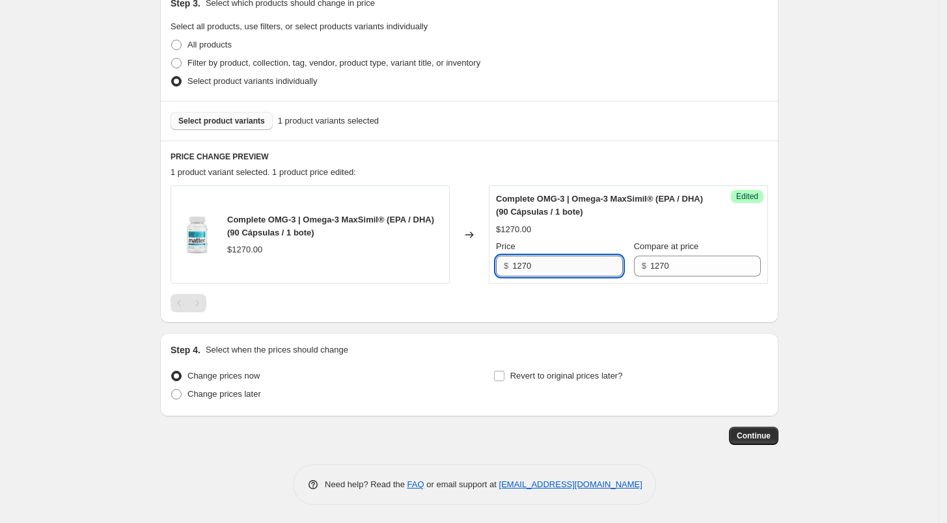
click at [551, 268] on input "1270" at bounding box center [567, 266] width 111 height 21
type input "1207"
click at [566, 284] on div "Complete OMG-3 | Omega-3 MaxSimil® (EPA / DHA) (90 Cápsulas / 1 bote) $1270.00 …" at bounding box center [470, 249] width 598 height 127
click at [505, 378] on input "Revert to original prices later?" at bounding box center [499, 376] width 10 height 10
checkbox input "true"
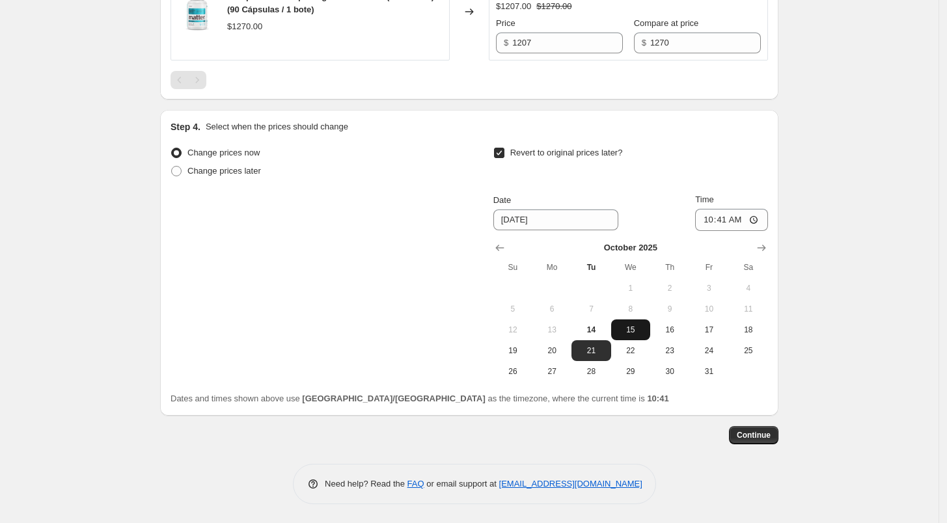
scroll to position [515, 0]
click at [706, 380] on button "31" at bounding box center [708, 372] width 39 height 21
type input "[DATE]"
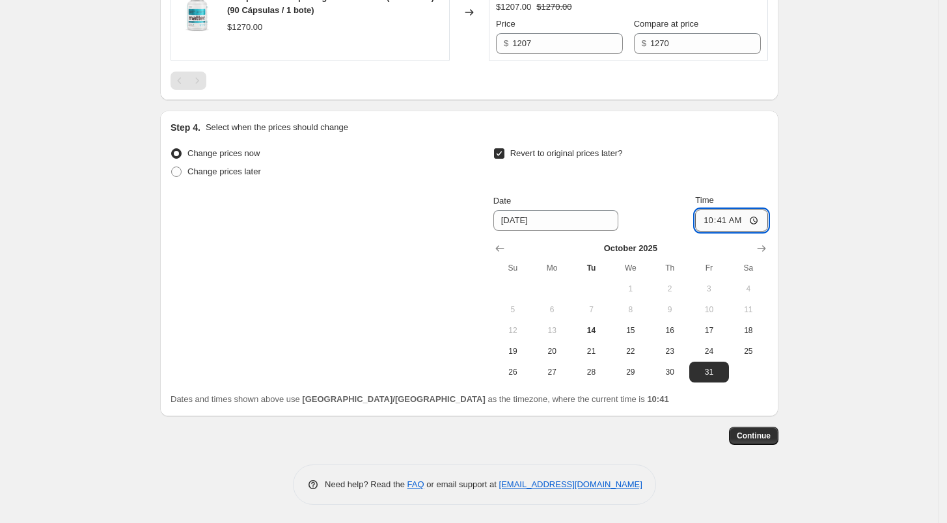
click at [708, 218] on input "10:41" at bounding box center [731, 221] width 73 height 22
type input "23:59"
click at [762, 187] on div "Revert to original prices later? Date 10/31/2025 Time 23:59 October 2025 Su Mo …" at bounding box center [630, 264] width 275 height 238
click at [766, 434] on span "Continue" at bounding box center [754, 436] width 34 height 10
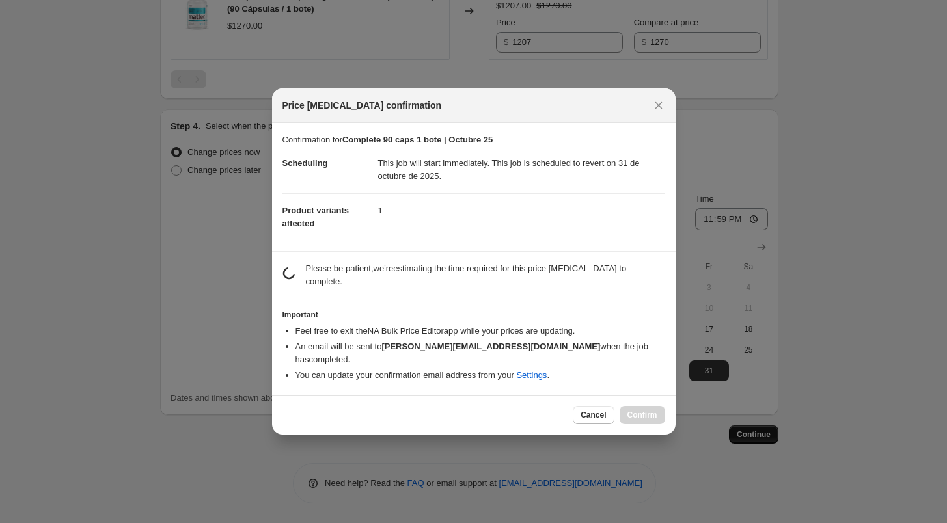
scroll to position [0, 0]
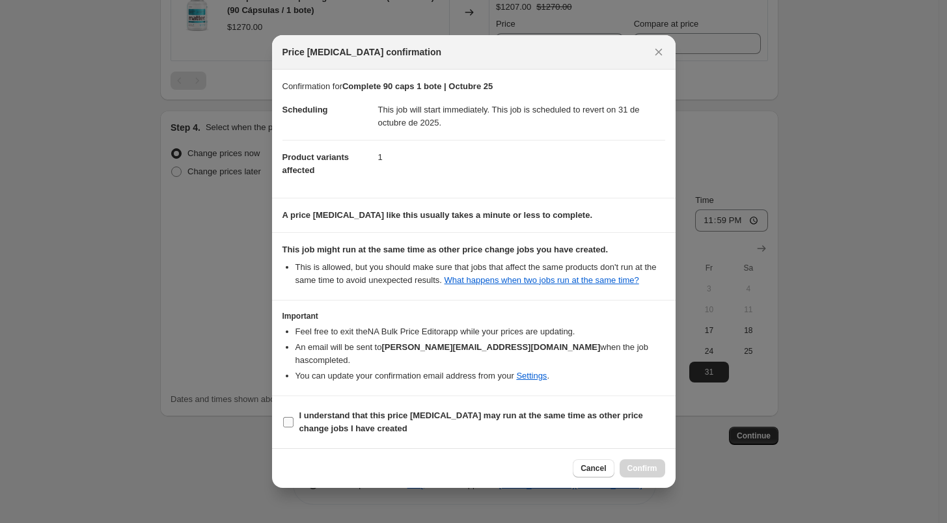
click at [531, 409] on span "I understand that this price [MEDICAL_DATA] may run at the same time as other p…" at bounding box center [482, 422] width 366 height 26
click at [294, 417] on input "I understand that this price [MEDICAL_DATA] may run at the same time as other p…" at bounding box center [288, 422] width 10 height 10
click at [531, 409] on span "I understand that this price [MEDICAL_DATA] may run at the same time as other p…" at bounding box center [482, 422] width 366 height 26
click at [294, 417] on input "I understand that this price [MEDICAL_DATA] may run at the same time as other p…" at bounding box center [288, 422] width 10 height 10
click at [503, 415] on span "I understand that this price [MEDICAL_DATA] may run at the same time as other p…" at bounding box center [482, 422] width 366 height 26
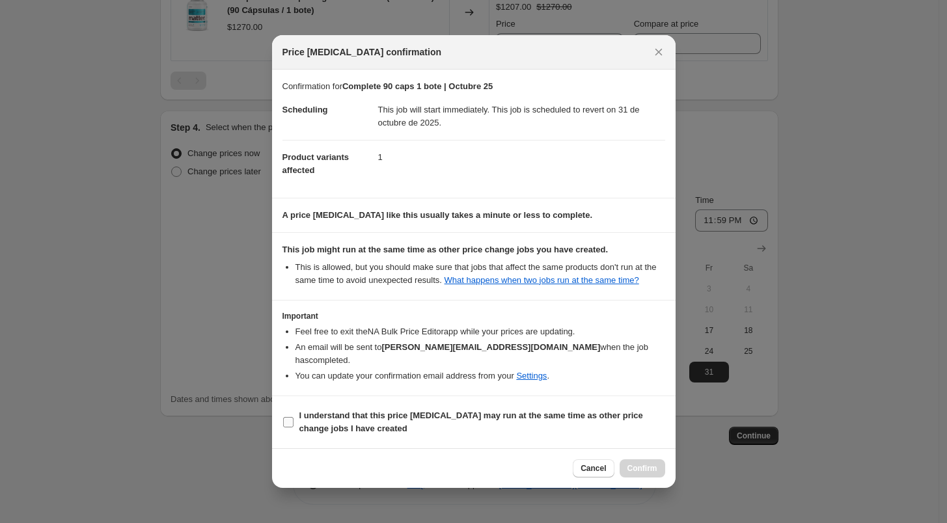
click at [294, 417] on input "I understand that this price [MEDICAL_DATA] may run at the same time as other p…" at bounding box center [288, 422] width 10 height 10
checkbox input "true"
click at [637, 464] on span "Confirm" at bounding box center [643, 469] width 30 height 10
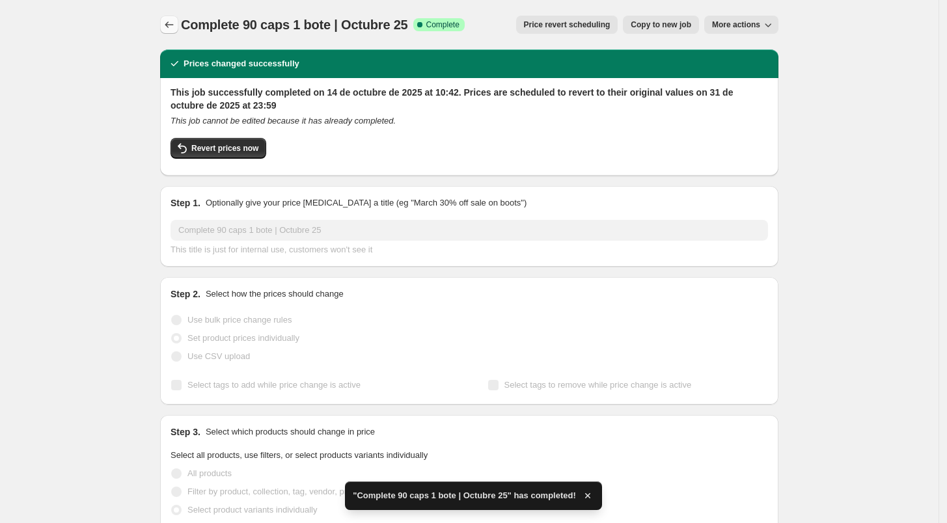
click at [176, 29] on icon "Price change jobs" at bounding box center [169, 24] width 13 height 13
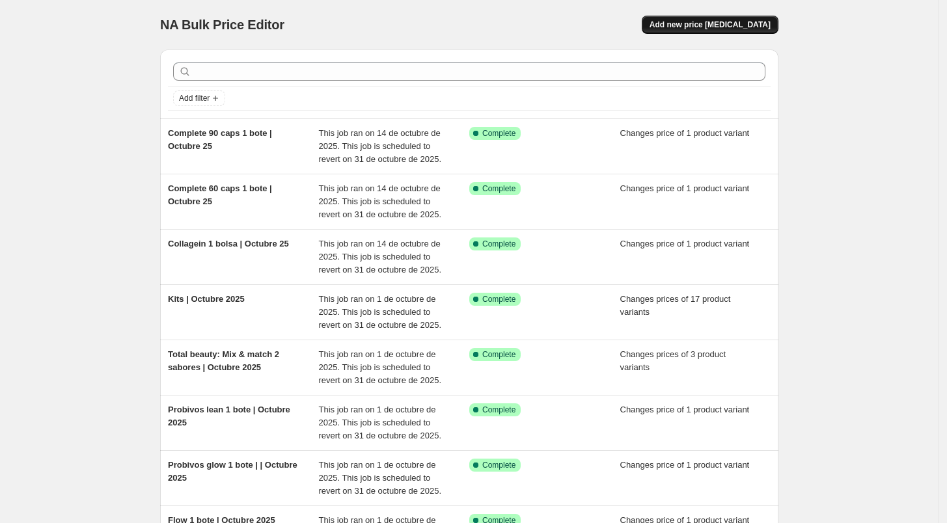
click at [764, 25] on span "Add new price [MEDICAL_DATA]" at bounding box center [710, 25] width 121 height 10
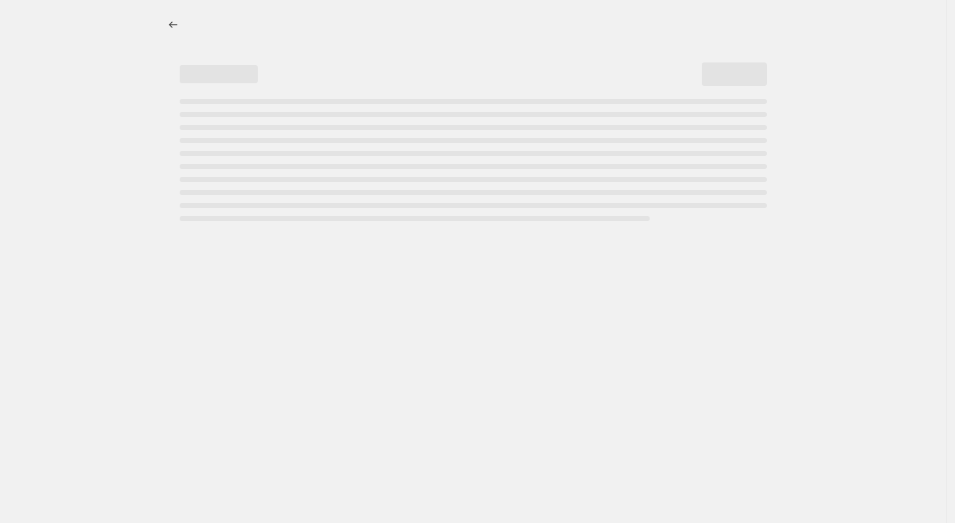
select select "percentage"
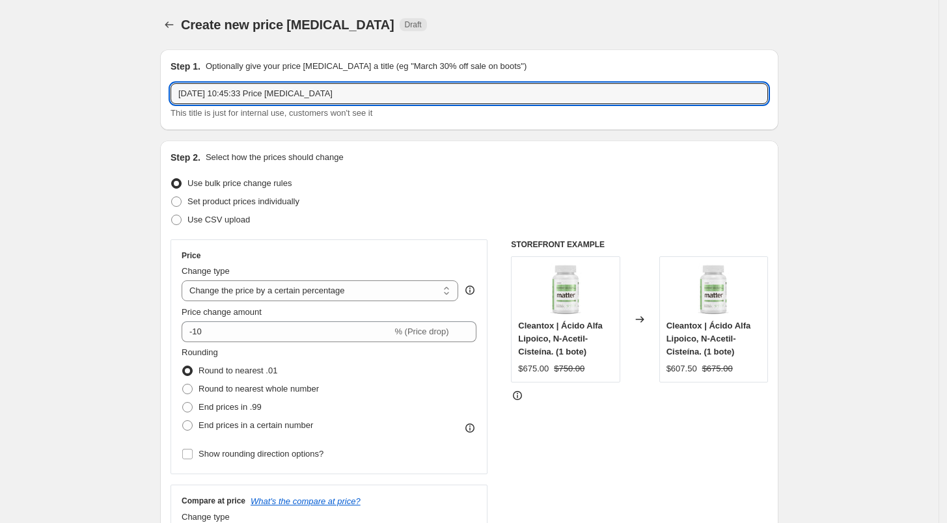
drag, startPoint x: 337, startPoint y: 98, endPoint x: 163, endPoint y: 100, distance: 173.8
click at [163, 100] on div "Step 1. Optionally give your price change job a title (eg "March 30% off sale o…" at bounding box center [469, 89] width 618 height 81
type input "Caja total | Octubre 25"
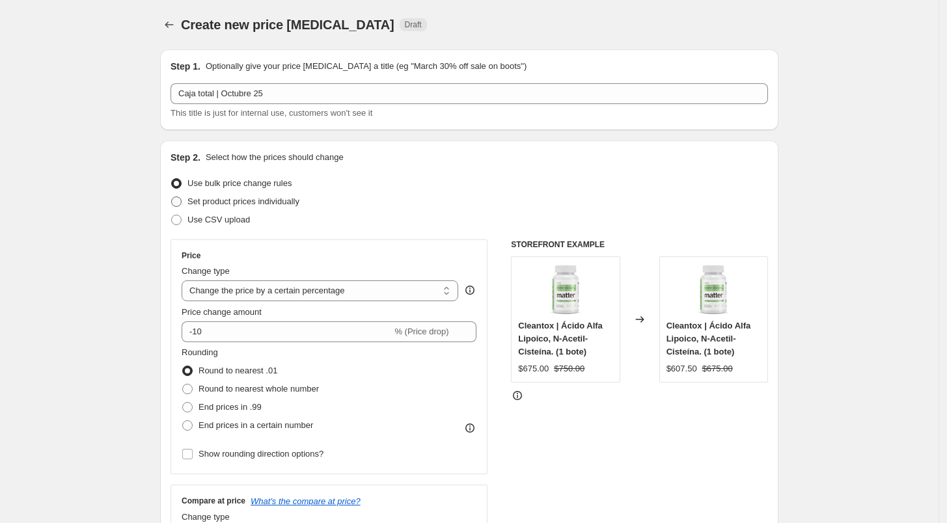
click at [249, 204] on span "Set product prices individually" at bounding box center [243, 202] width 112 height 10
click at [172, 197] on input "Set product prices individually" at bounding box center [171, 197] width 1 height 1
radio input "true"
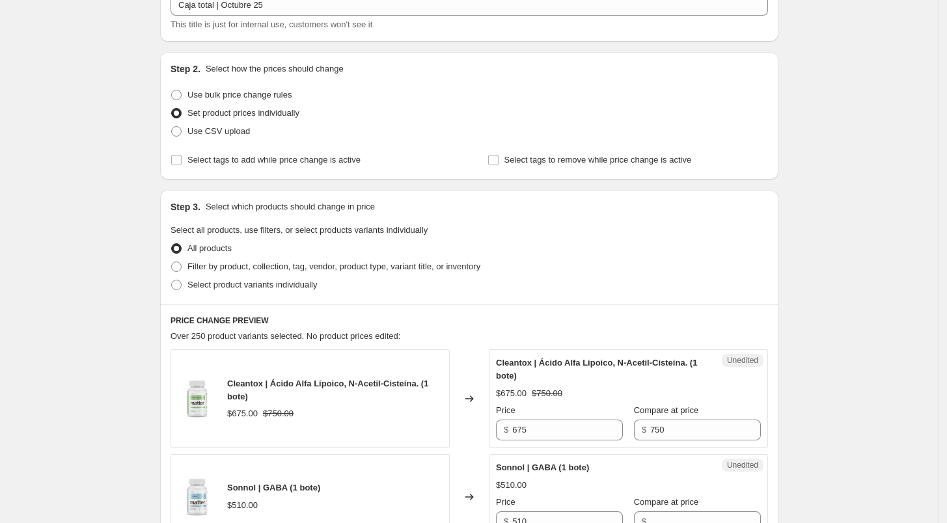
scroll to position [113, 0]
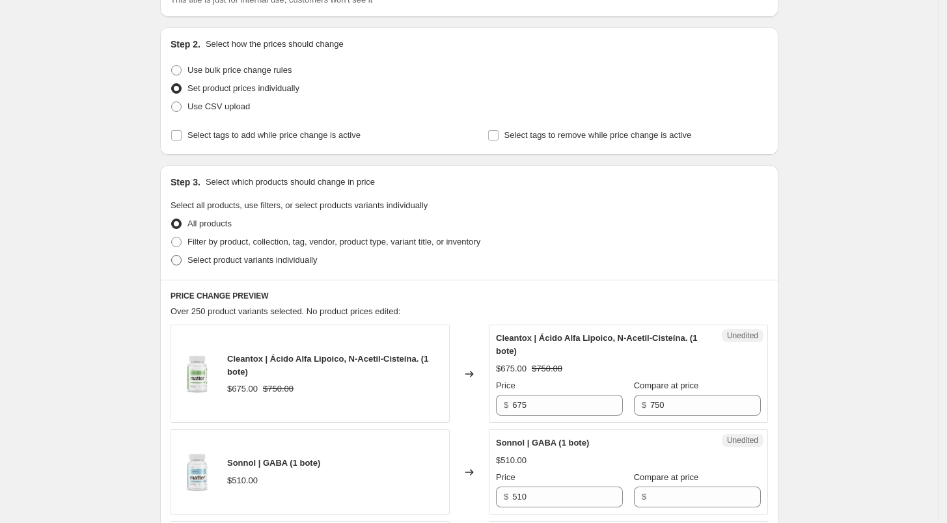
click at [237, 257] on span "Select product variants individually" at bounding box center [252, 260] width 130 height 10
click at [172, 256] on input "Select product variants individually" at bounding box center [171, 255] width 1 height 1
radio input "true"
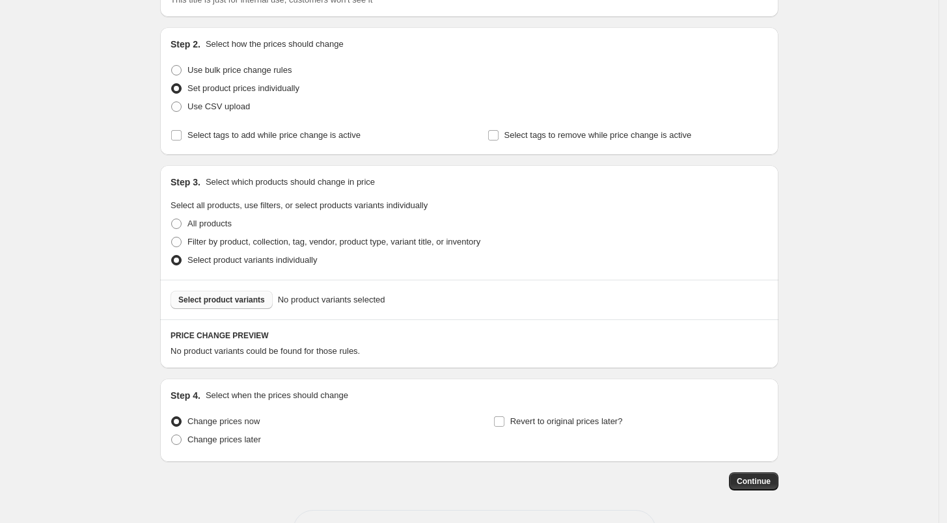
click at [232, 298] on span "Select product variants" at bounding box center [221, 300] width 87 height 10
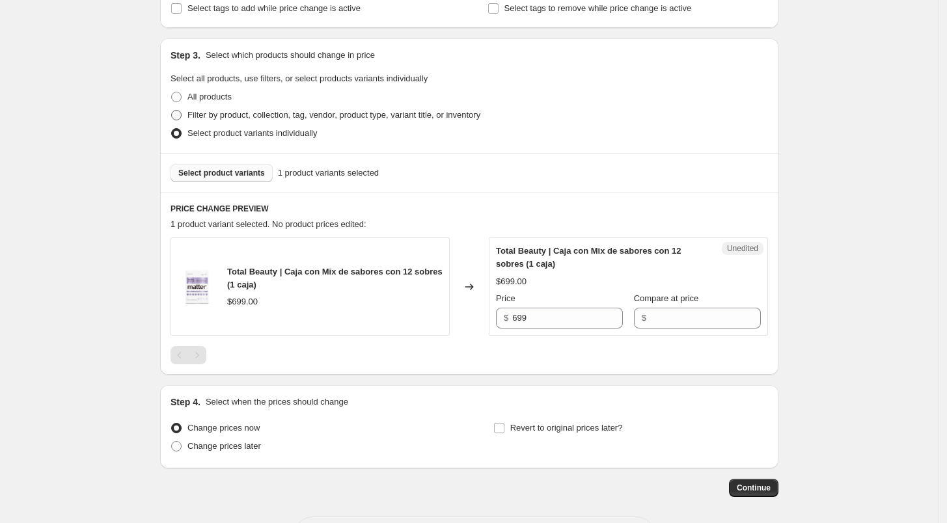
scroll to position [268, 0]
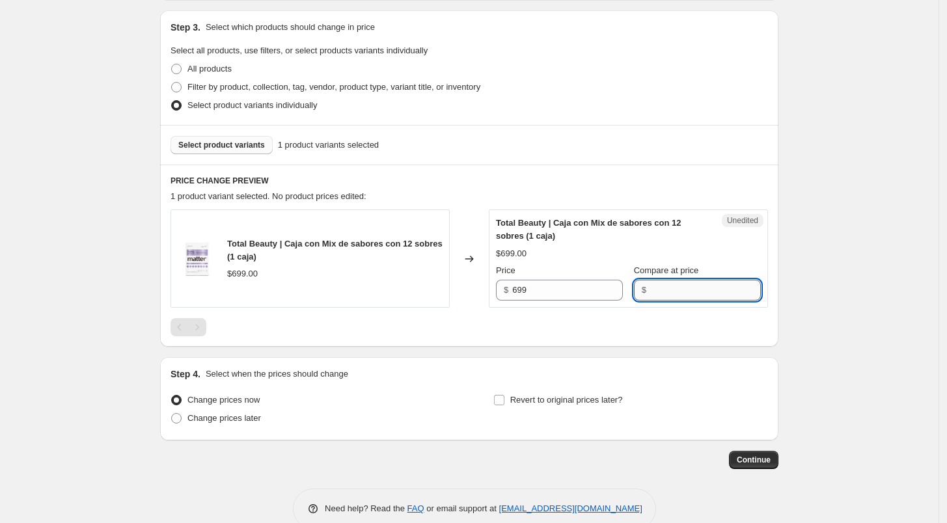
click at [659, 289] on input "Compare at price" at bounding box center [705, 290] width 111 height 21
type input "699"
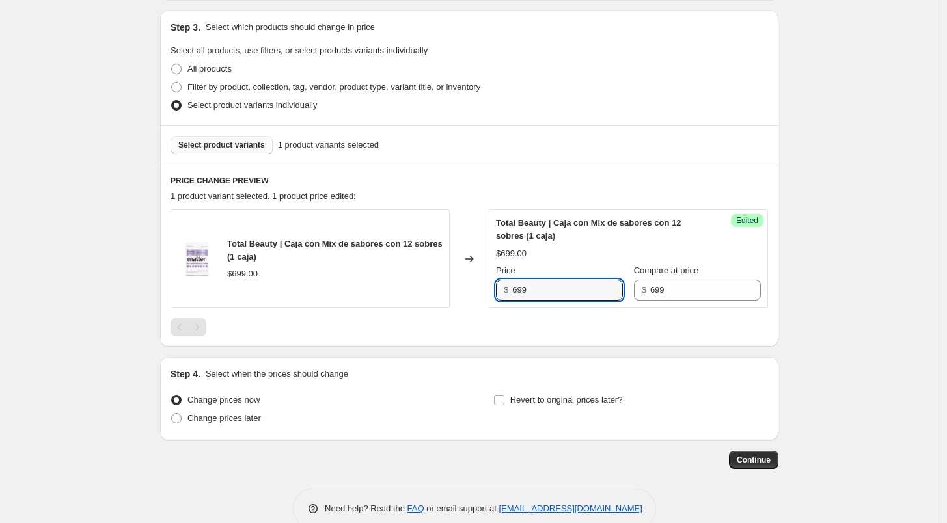
drag, startPoint x: 537, startPoint y: 292, endPoint x: 448, endPoint y: 298, distance: 89.4
click at [448, 298] on div "Total Beauty | Caja con Mix de sabores con 12 sobres (1 caja) $699.00 Changed t…" at bounding box center [470, 259] width 598 height 98
type input "664"
click at [499, 327] on div at bounding box center [470, 327] width 598 height 18
click at [512, 402] on label "Revert to original prices later?" at bounding box center [558, 400] width 130 height 18
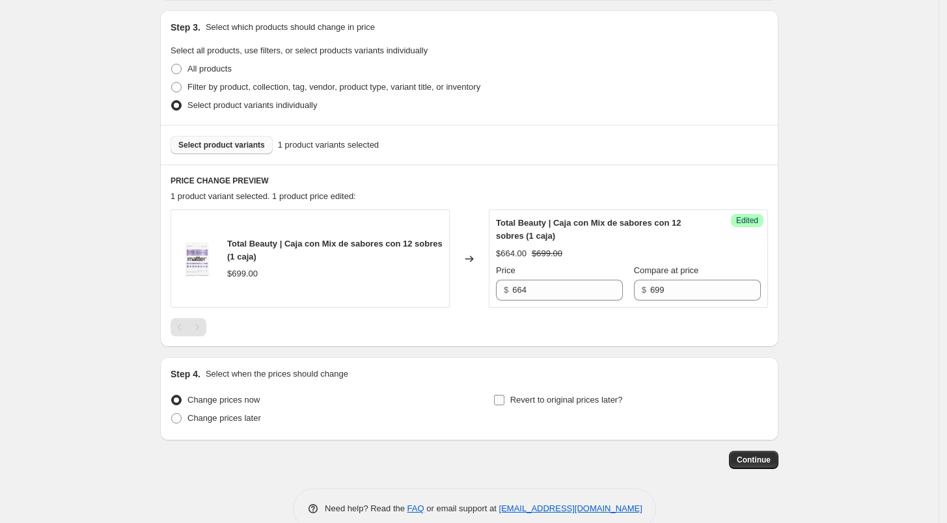
click at [505, 402] on input "Revert to original prices later?" at bounding box center [499, 400] width 10 height 10
checkbox input "true"
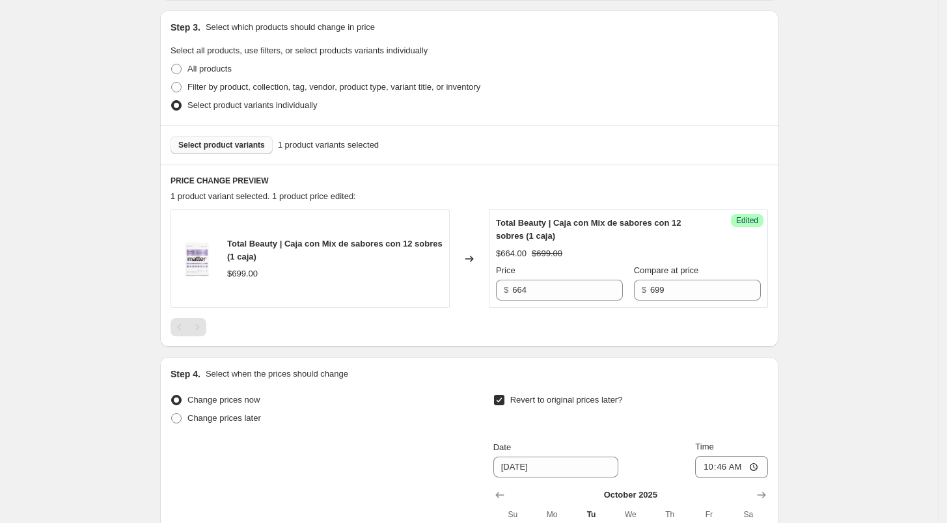
scroll to position [516, 0]
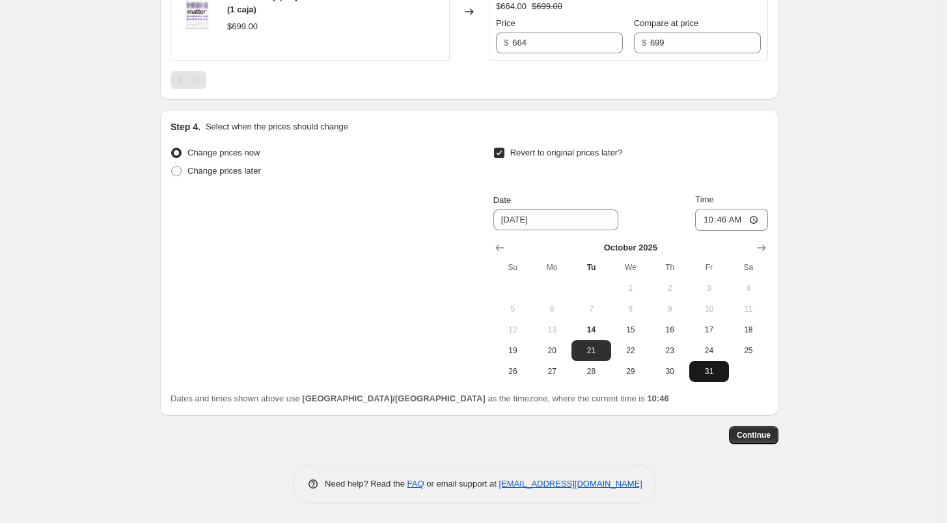
click at [704, 381] on button "31" at bounding box center [708, 371] width 39 height 21
type input "[DATE]"
click at [708, 220] on input "10:46" at bounding box center [731, 220] width 73 height 22
type input "23:59"
click at [749, 190] on div "Revert to original prices later? Date 10/31/2025 Time 23:59 October 2025 Su Mo …" at bounding box center [630, 263] width 275 height 238
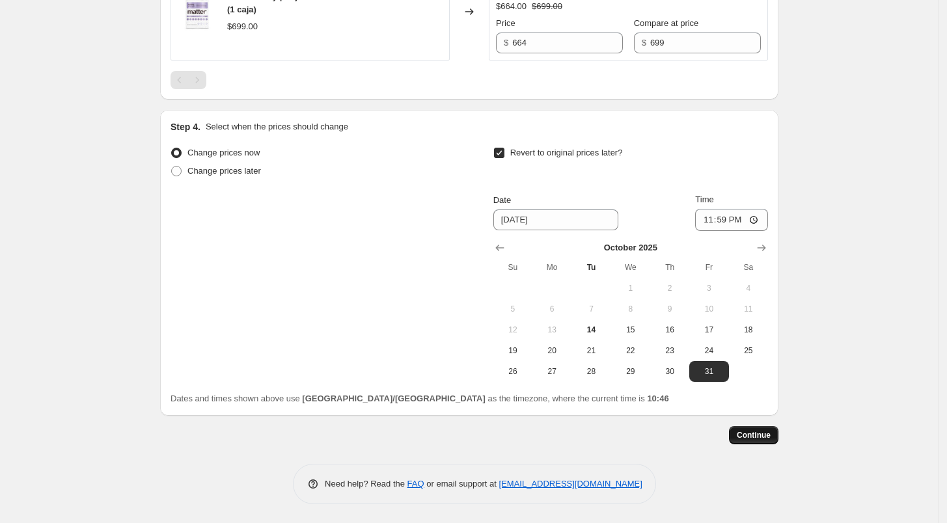
click at [771, 441] on button "Continue" at bounding box center [753, 435] width 49 height 18
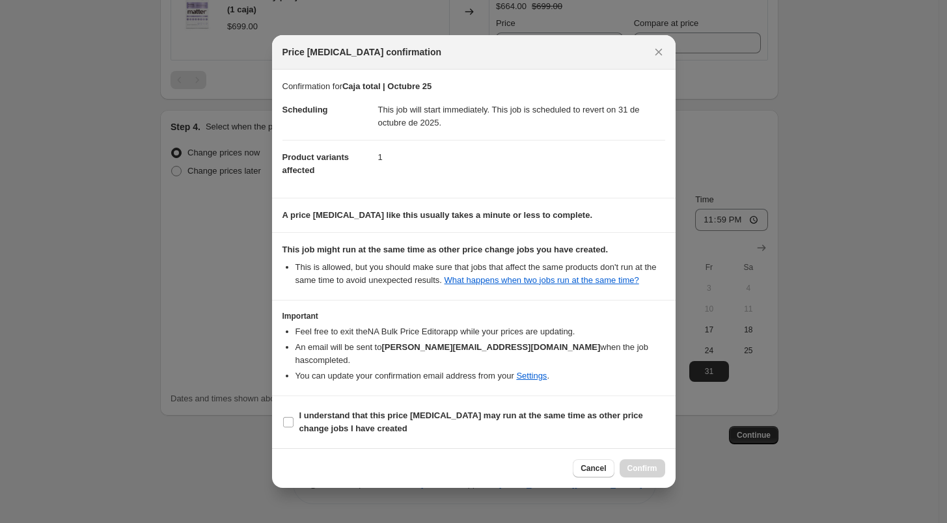
click at [521, 397] on section "I understand that this price [MEDICAL_DATA] may run at the same time as other p…" at bounding box center [474, 422] width 404 height 52
click at [528, 411] on b "I understand that this price [MEDICAL_DATA] may run at the same time as other p…" at bounding box center [471, 422] width 344 height 23
click at [294, 417] on input "I understand that this price [MEDICAL_DATA] may run at the same time as other p…" at bounding box center [288, 422] width 10 height 10
checkbox input "true"
click at [645, 460] on button "Confirm" at bounding box center [643, 469] width 46 height 18
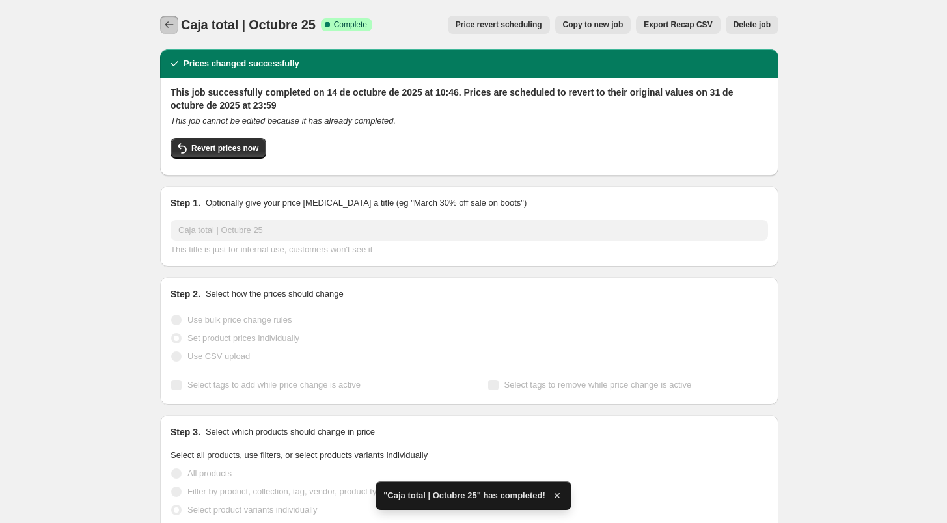
click at [172, 27] on icon "Price change jobs" at bounding box center [169, 24] width 8 height 7
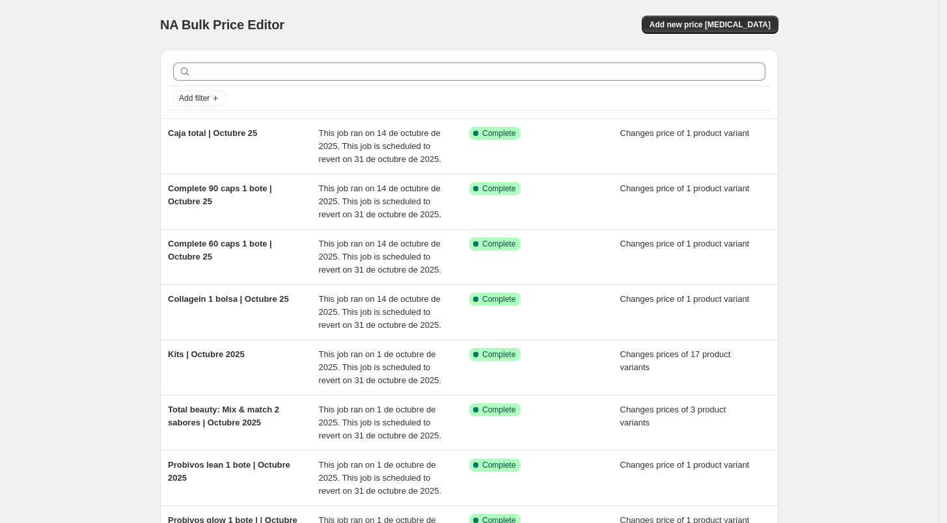
click at [733, 36] on div "NA Bulk Price Editor. This page is ready NA Bulk Price Editor Add new price [ME…" at bounding box center [469, 24] width 618 height 49
click at [725, 35] on div "NA Bulk Price Editor. This page is ready NA Bulk Price Editor Add new price [ME…" at bounding box center [469, 24] width 618 height 49
click at [716, 29] on span "Add new price [MEDICAL_DATA]" at bounding box center [710, 25] width 121 height 10
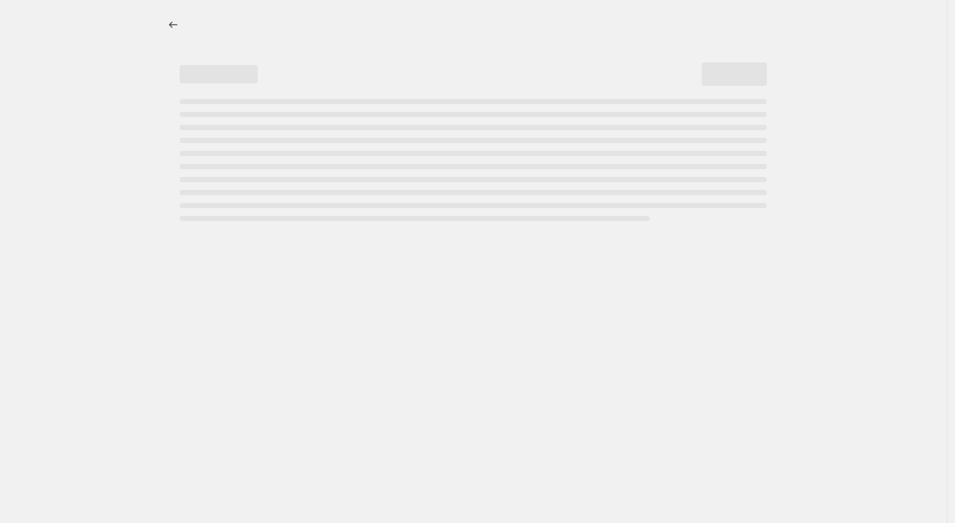
select select "percentage"
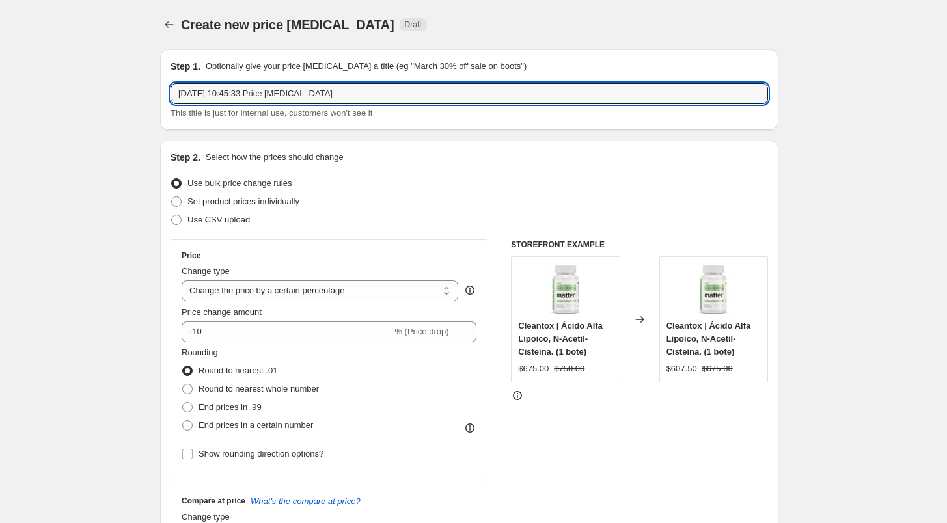
drag, startPoint x: 346, startPoint y: 97, endPoint x: 130, endPoint y: 98, distance: 216.1
type input "Totals beauty | Octubre 25"
click at [208, 202] on span "Set product prices individually" at bounding box center [243, 202] width 112 height 10
click at [172, 197] on input "Set product prices individually" at bounding box center [171, 197] width 1 height 1
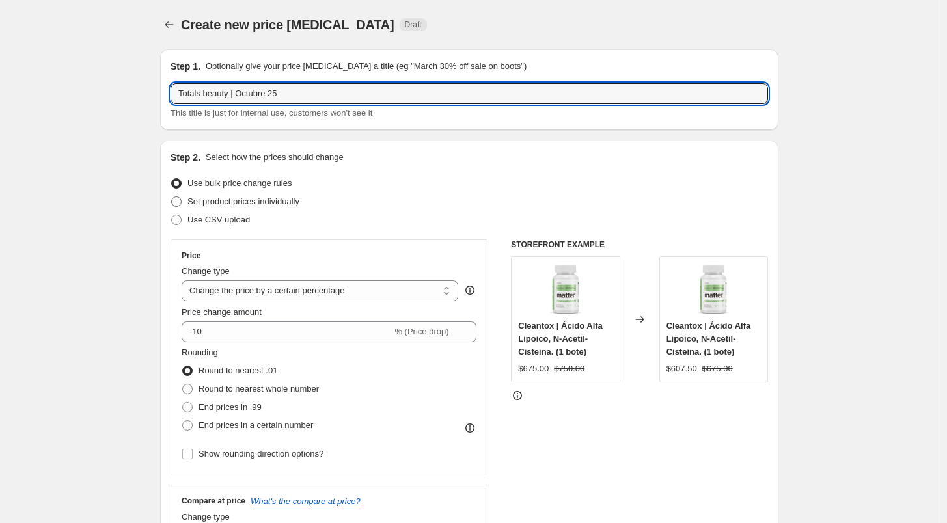
radio input "true"
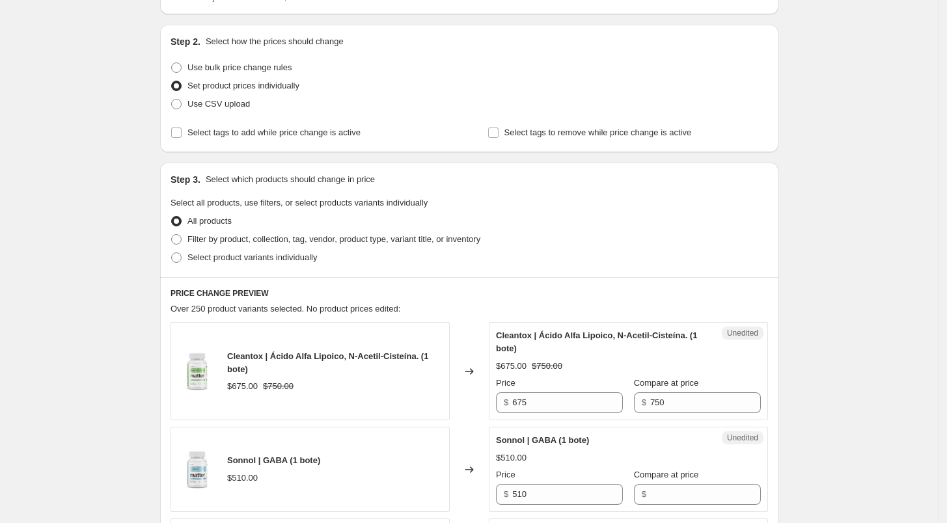
scroll to position [126, 0]
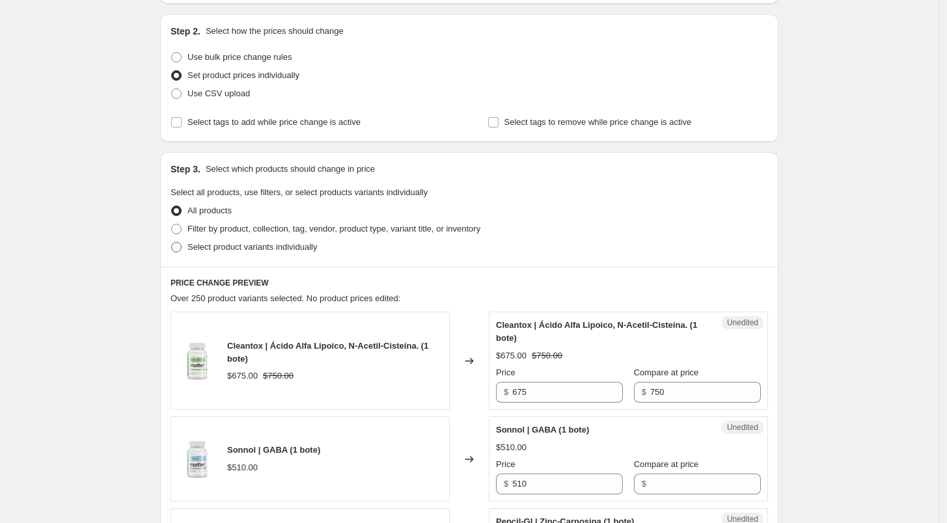
click at [264, 242] on span "Select product variants individually" at bounding box center [252, 247] width 130 height 10
click at [172, 242] on input "Select product variants individually" at bounding box center [171, 242] width 1 height 1
radio input "true"
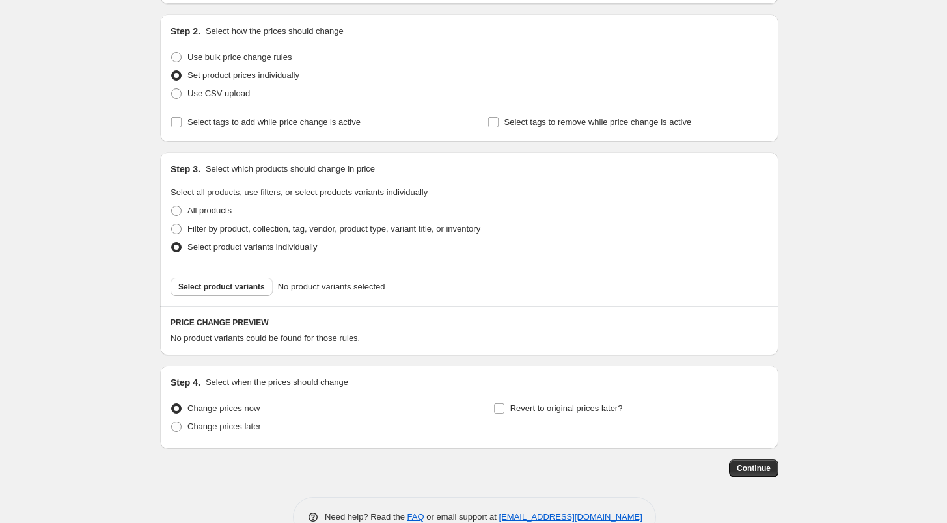
scroll to position [159, 0]
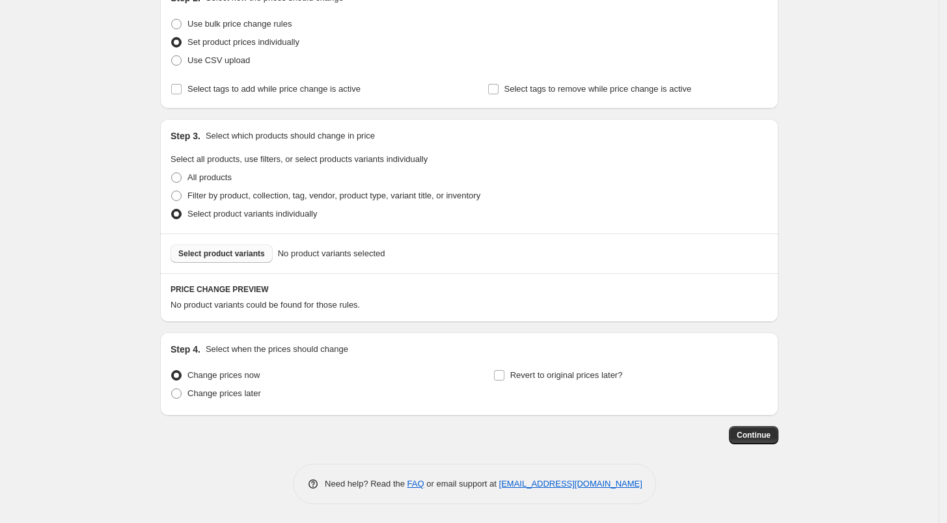
click at [256, 249] on span "Select product variants" at bounding box center [221, 254] width 87 height 10
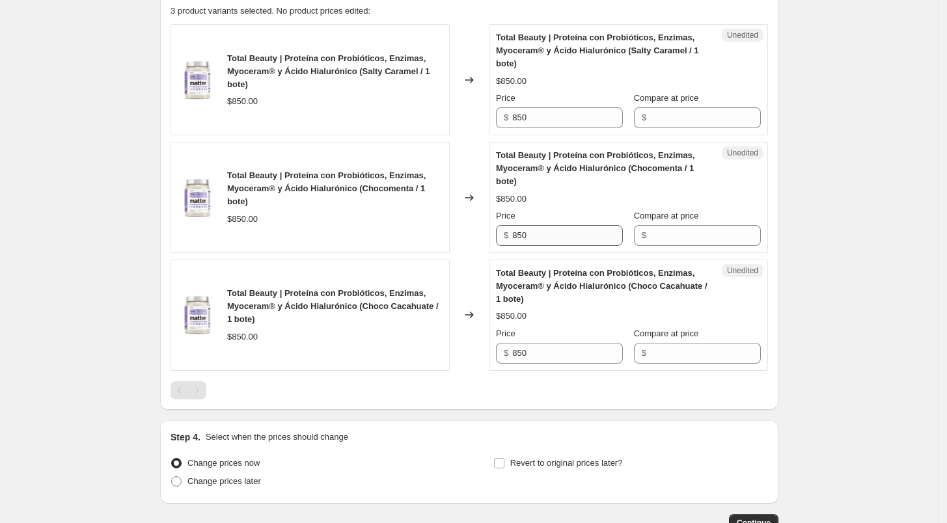
scroll to position [465, 0]
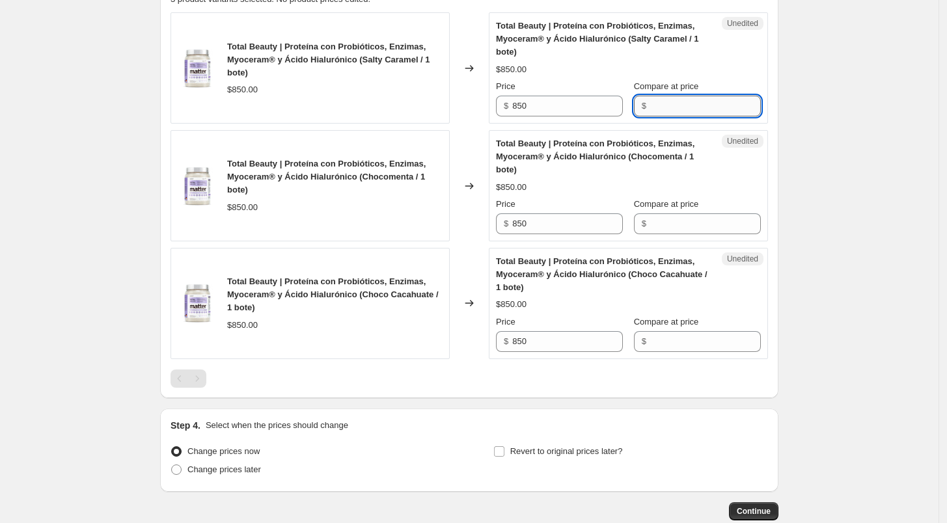
click at [682, 115] on input "Compare at price" at bounding box center [705, 106] width 111 height 21
type input "850"
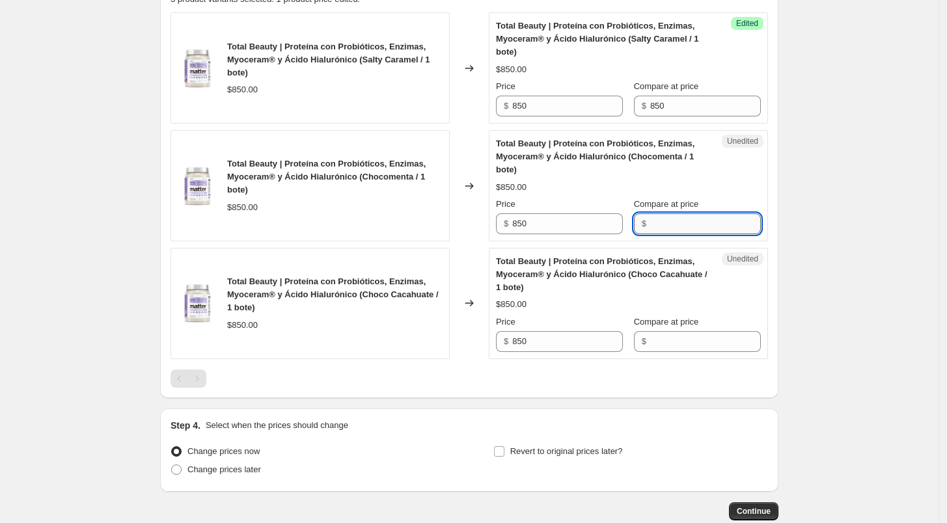
click at [681, 227] on input "Compare at price" at bounding box center [705, 224] width 111 height 21
type input "850"
click at [680, 338] on input "Compare at price" at bounding box center [705, 341] width 111 height 21
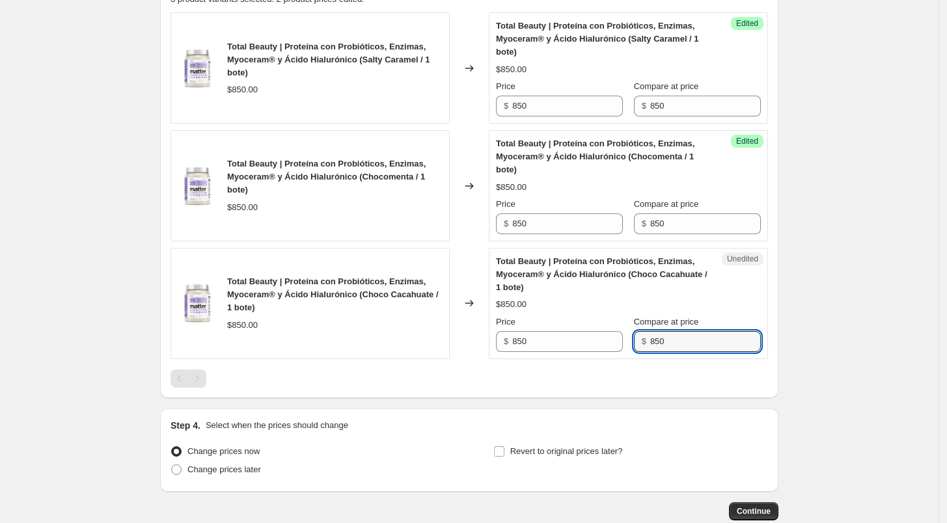
type input "850"
click at [549, 91] on div "Price" at bounding box center [559, 86] width 127 height 13
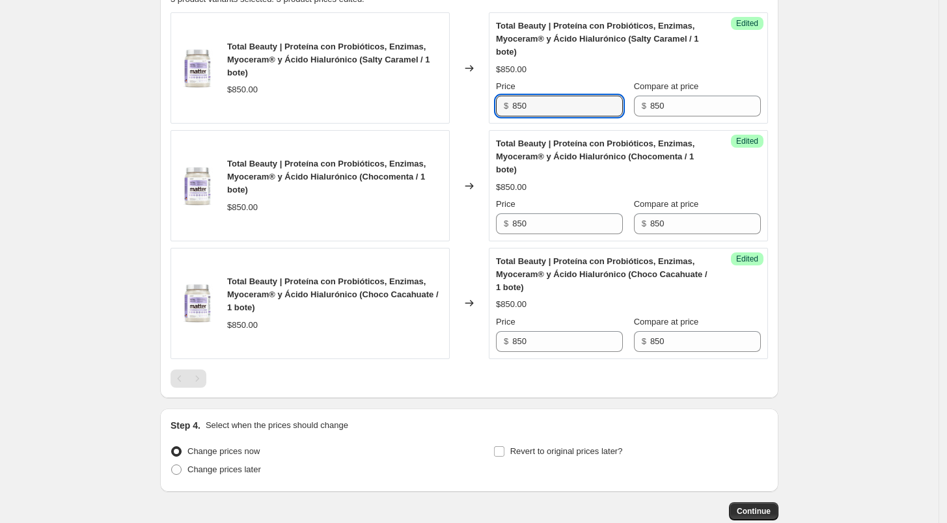
drag, startPoint x: 548, startPoint y: 102, endPoint x: 443, endPoint y: 96, distance: 104.3
click at [443, 96] on div "Total Beauty | Proteína con Probióticos, Enzimas, Myoceram® y Ácido Hialurónico…" at bounding box center [470, 67] width 598 height 111
type input "808"
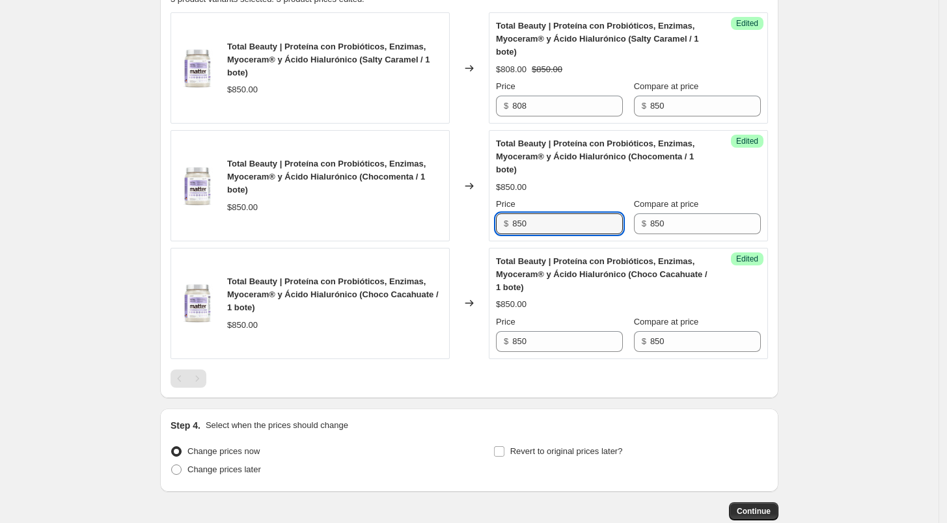
drag, startPoint x: 549, startPoint y: 226, endPoint x: 444, endPoint y: 237, distance: 105.4
click at [444, 237] on div "Total Beauty | Proteína con Probióticos, Enzimas, Myoceram® y Ácido Hialurónico…" at bounding box center [470, 185] width 598 height 111
type input "808"
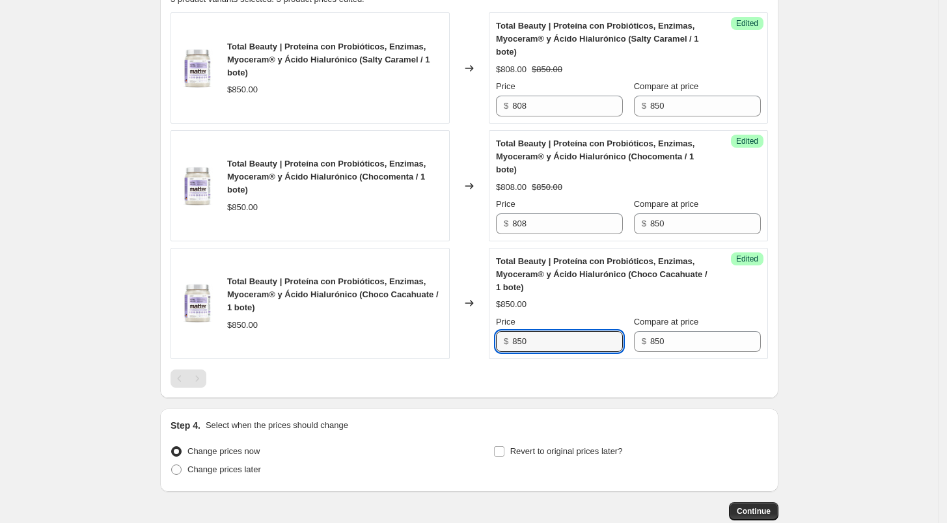
drag, startPoint x: 534, startPoint y: 341, endPoint x: 446, endPoint y: 344, distance: 88.6
click at [446, 344] on div "Total Beauty | Proteína con Probióticos, Enzimas, Myoceram® y Ácido Hialurónico…" at bounding box center [470, 303] width 598 height 111
type input "808"
click at [493, 376] on div at bounding box center [470, 379] width 598 height 18
click at [496, 450] on div "Change prices now Change prices later Revert to original prices later?" at bounding box center [470, 462] width 598 height 39
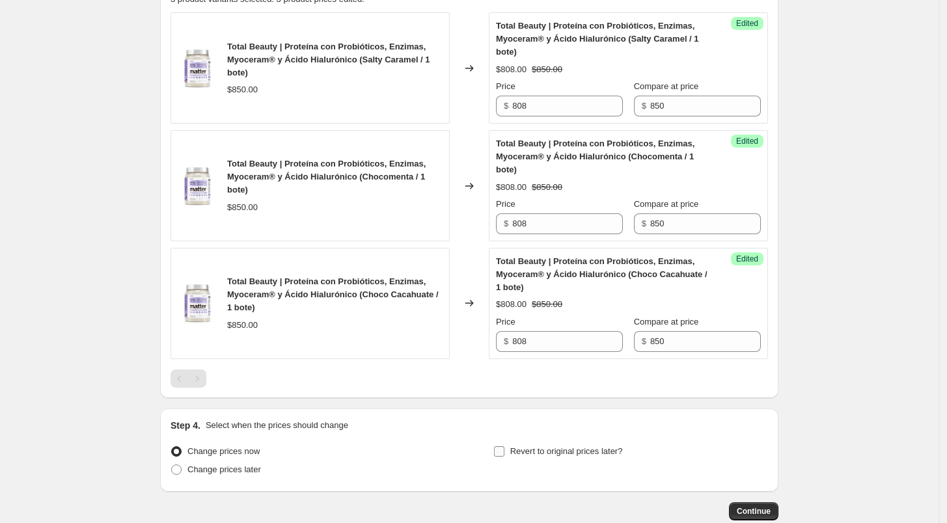
click at [505, 450] on input "Revert to original prices later?" at bounding box center [499, 452] width 10 height 10
checkbox input "true"
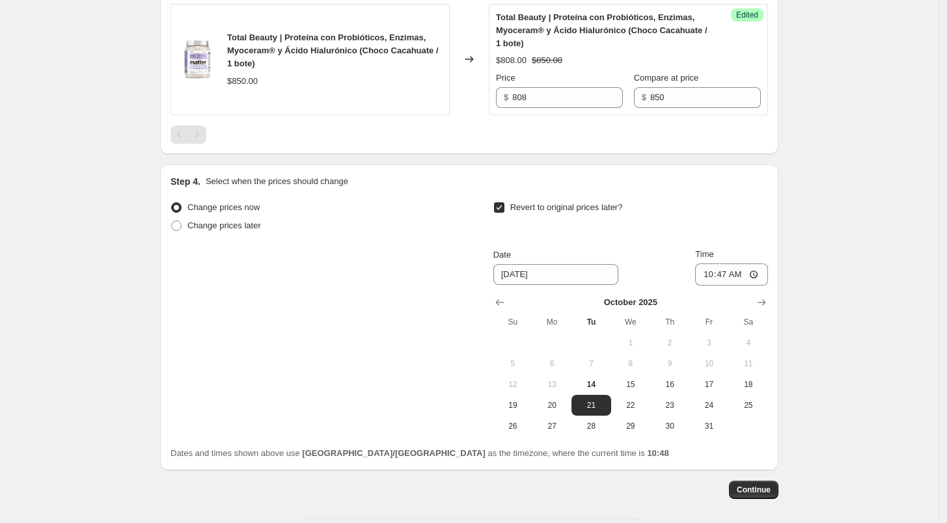
scroll to position [717, 0]
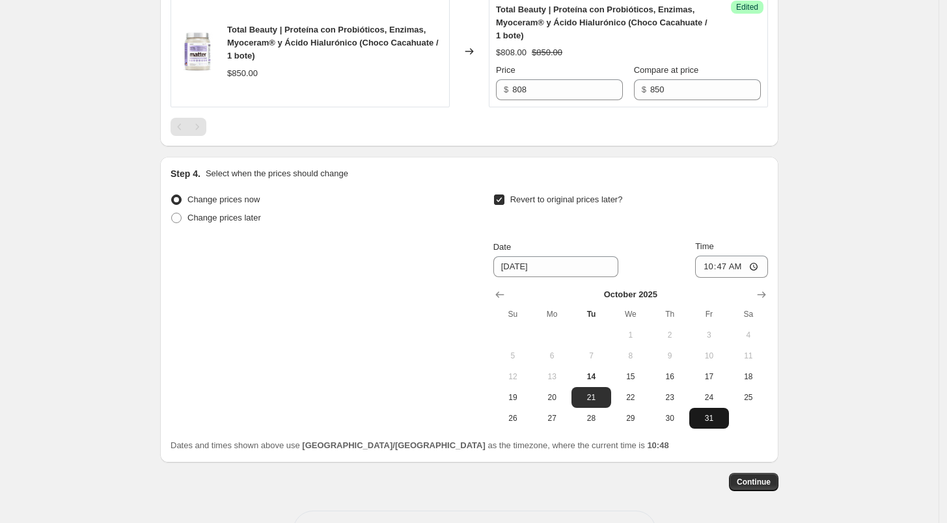
click at [711, 423] on button "31" at bounding box center [708, 418] width 39 height 21
type input "[DATE]"
click at [706, 267] on input "10:47" at bounding box center [731, 267] width 73 height 22
type input "23:59"
click at [756, 220] on div "Revert to original prices later?" at bounding box center [630, 210] width 275 height 39
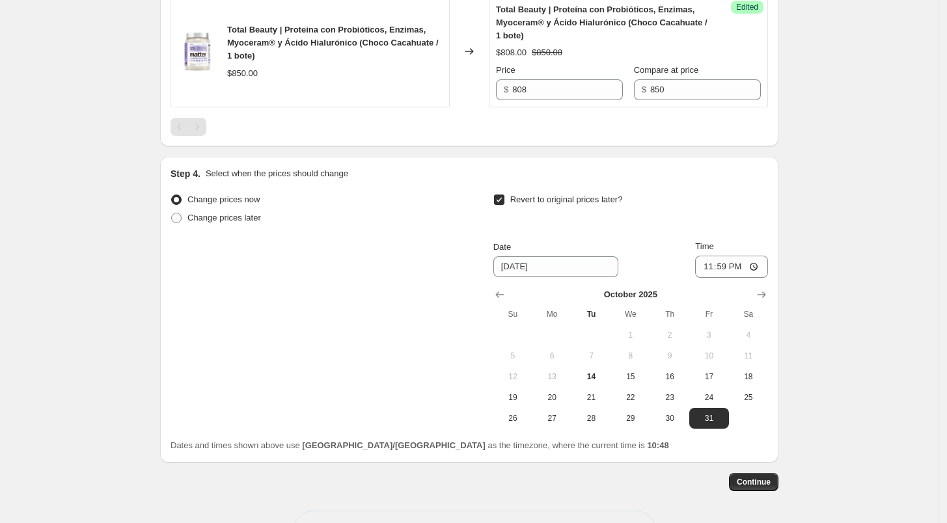
scroll to position [764, 0]
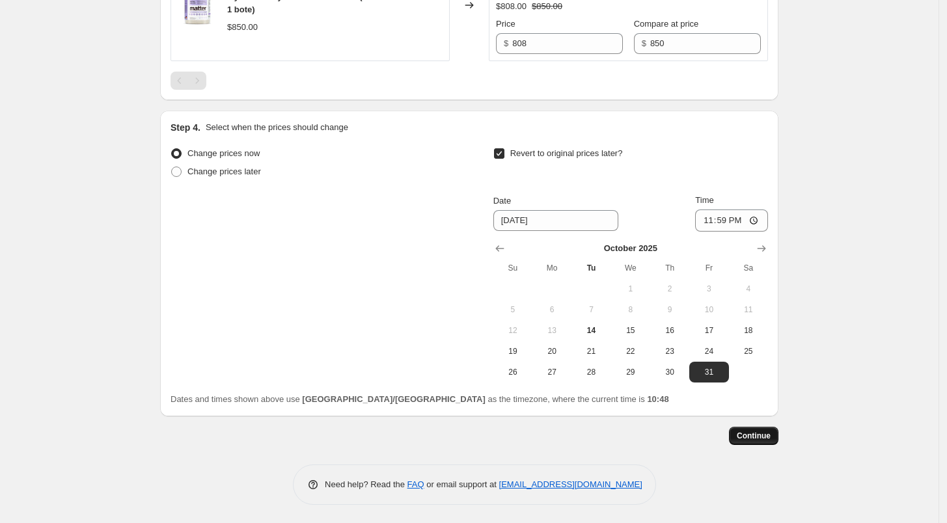
click at [762, 432] on span "Continue" at bounding box center [754, 436] width 34 height 10
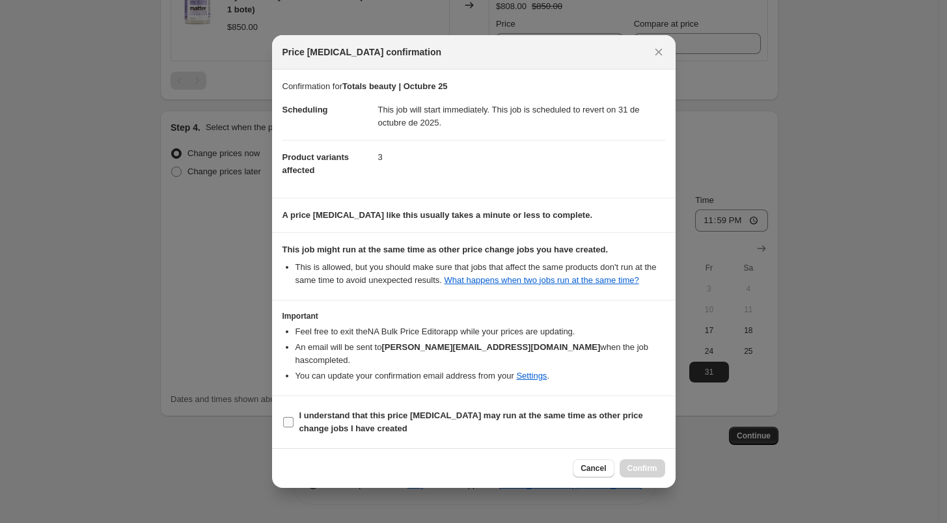
click at [292, 417] on input "I understand that this price [MEDICAL_DATA] may run at the same time as other p…" at bounding box center [288, 422] width 10 height 10
checkbox input "true"
click at [637, 464] on span "Confirm" at bounding box center [643, 469] width 30 height 10
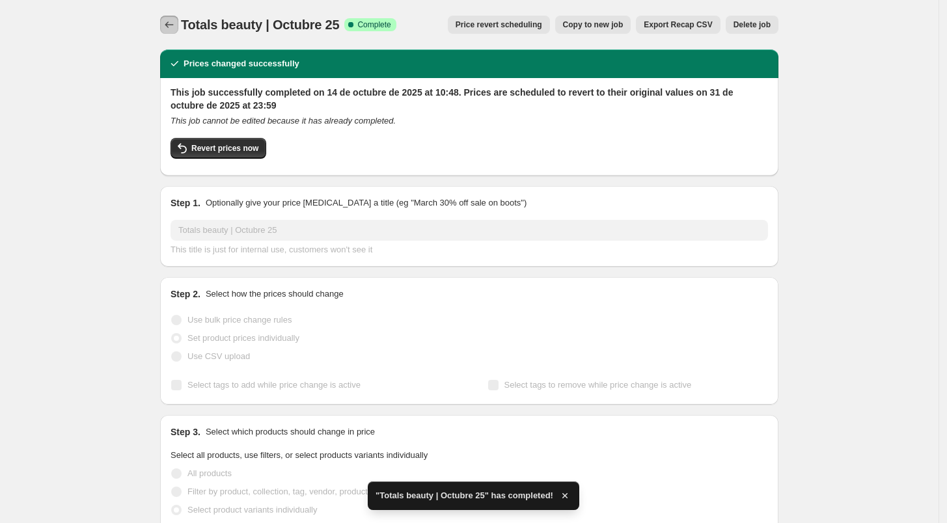
click at [173, 23] on icon "Price change jobs" at bounding box center [169, 24] width 13 height 13
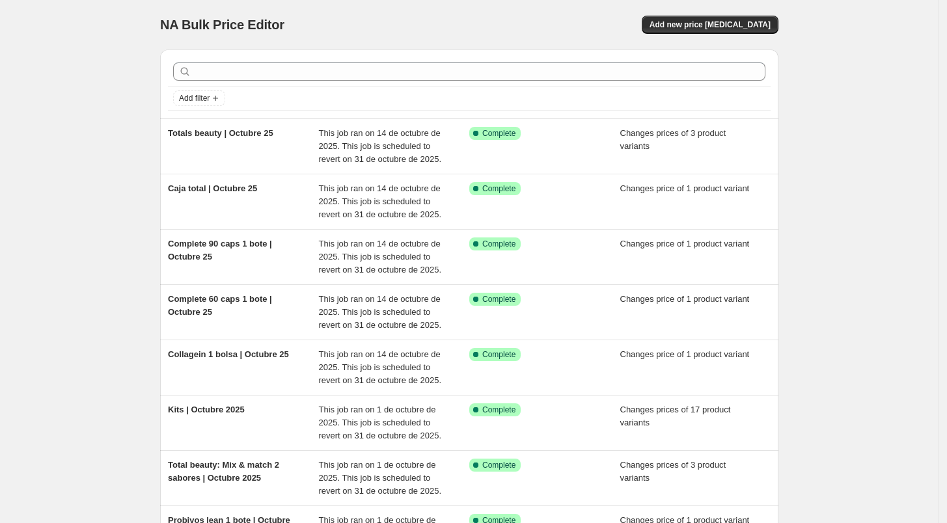
click at [689, 34] on div "NA Bulk Price Editor. This page is ready NA Bulk Price Editor Add new price [ME…" at bounding box center [469, 24] width 618 height 49
click at [702, 31] on button "Add new price [MEDICAL_DATA]" at bounding box center [710, 25] width 137 height 18
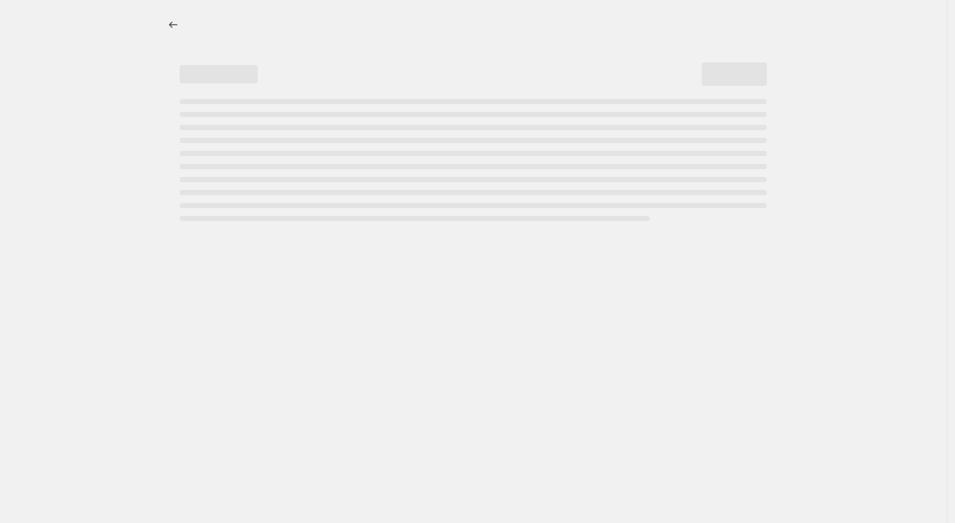
select select "percentage"
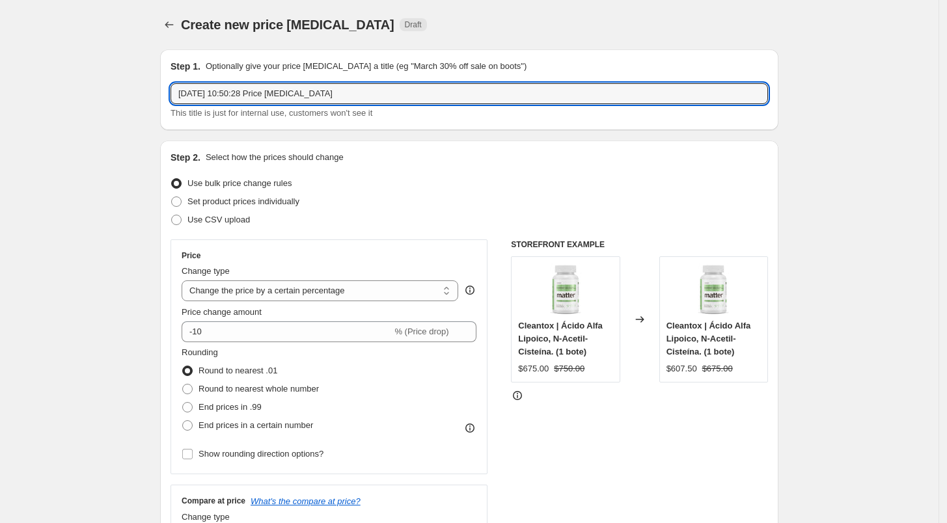
drag, startPoint x: 341, startPoint y: 95, endPoint x: 126, endPoint y: 94, distance: 214.8
type input "Totals Sport | Octubre 25"
click at [207, 206] on span "Set product prices individually" at bounding box center [243, 202] width 112 height 10
click at [172, 197] on input "Set product prices individually" at bounding box center [171, 197] width 1 height 1
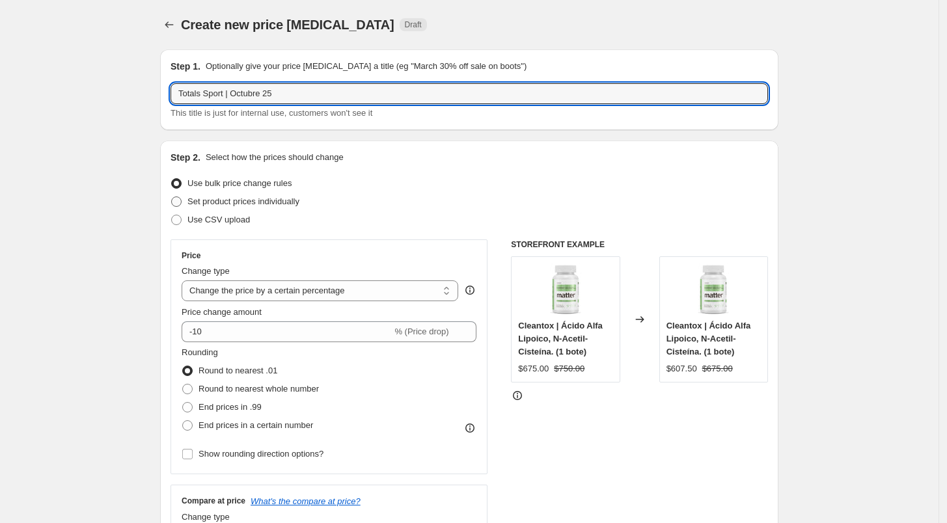
radio input "true"
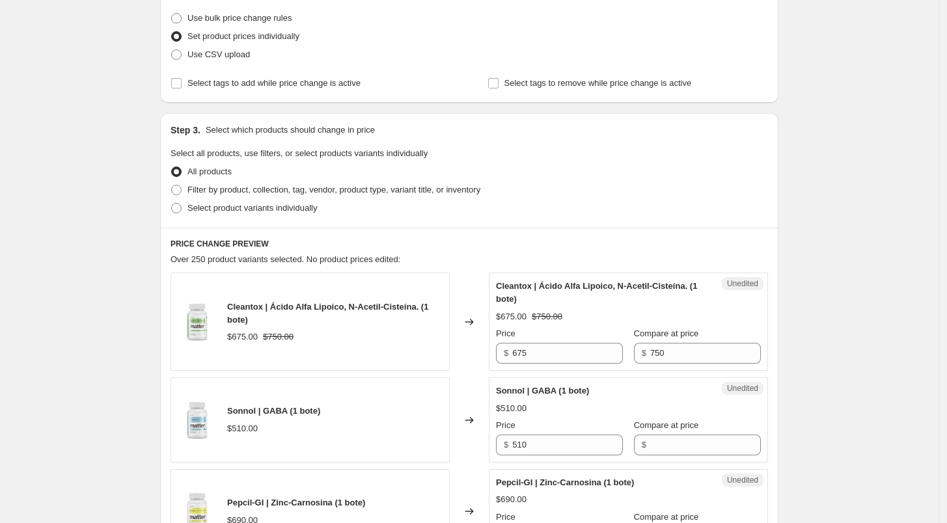
scroll to position [226, 0]
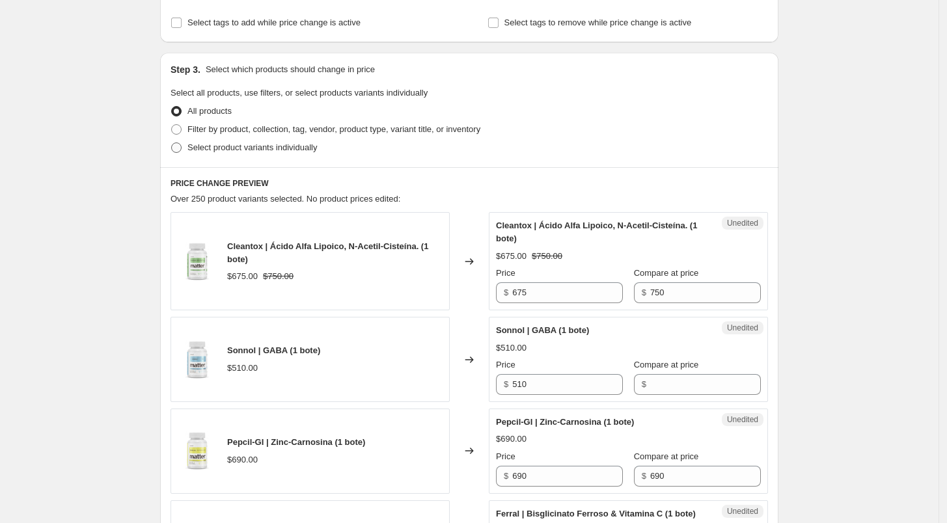
click at [234, 150] on span "Select product variants individually" at bounding box center [252, 148] width 130 height 10
click at [172, 143] on input "Select product variants individually" at bounding box center [171, 143] width 1 height 1
radio input "true"
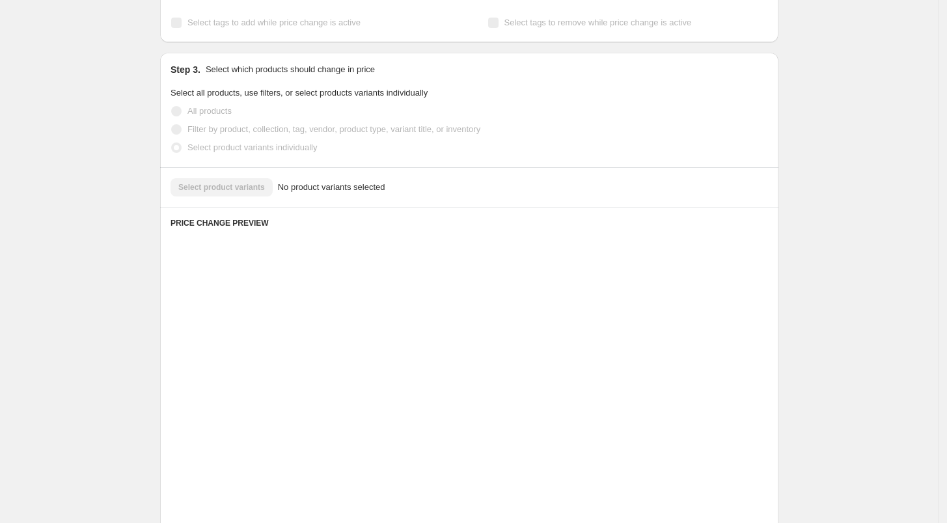
scroll to position [159, 0]
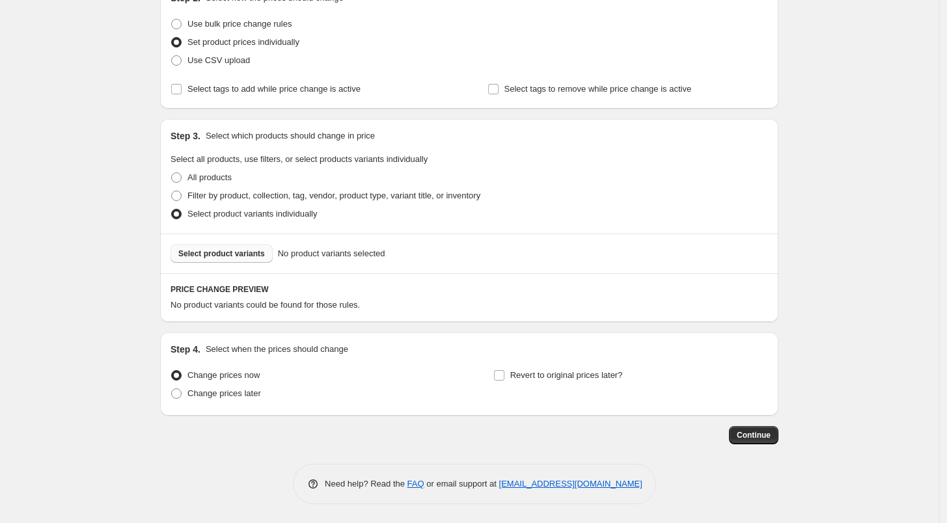
click at [250, 250] on span "Select product variants" at bounding box center [221, 254] width 87 height 10
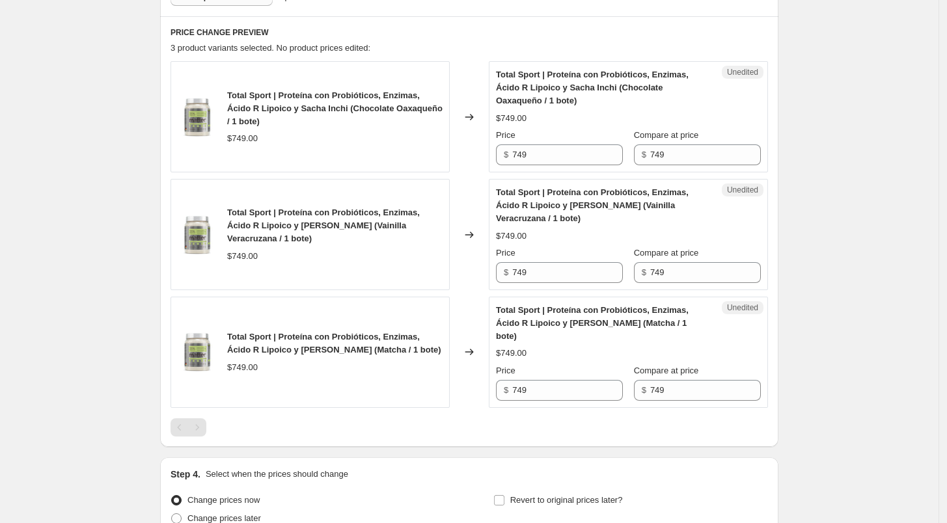
scroll to position [421, 0]
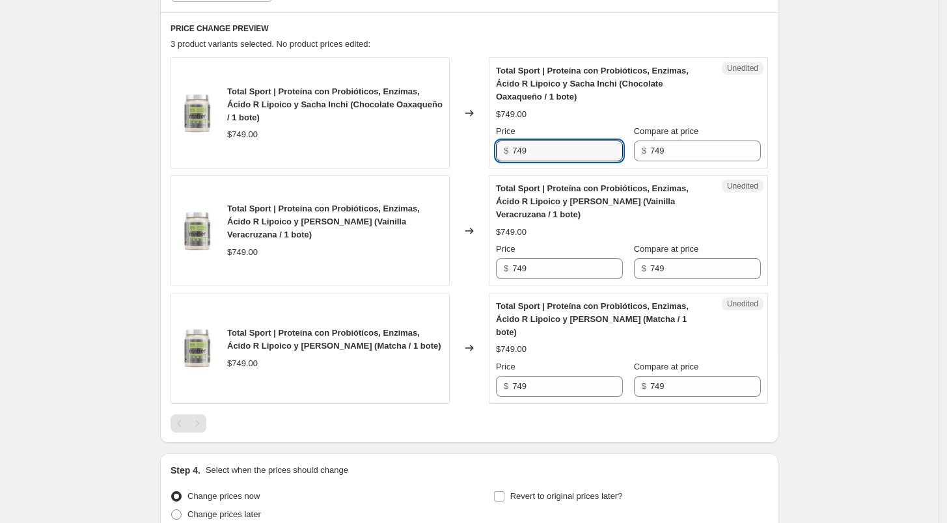
drag, startPoint x: 540, startPoint y: 147, endPoint x: 478, endPoint y: 150, distance: 61.9
click at [478, 150] on div "Total Sport | Proteína con Probióticos, Enzimas, Ácido R Lipoico y Sacha Inchi …" at bounding box center [470, 112] width 598 height 111
type input "712"
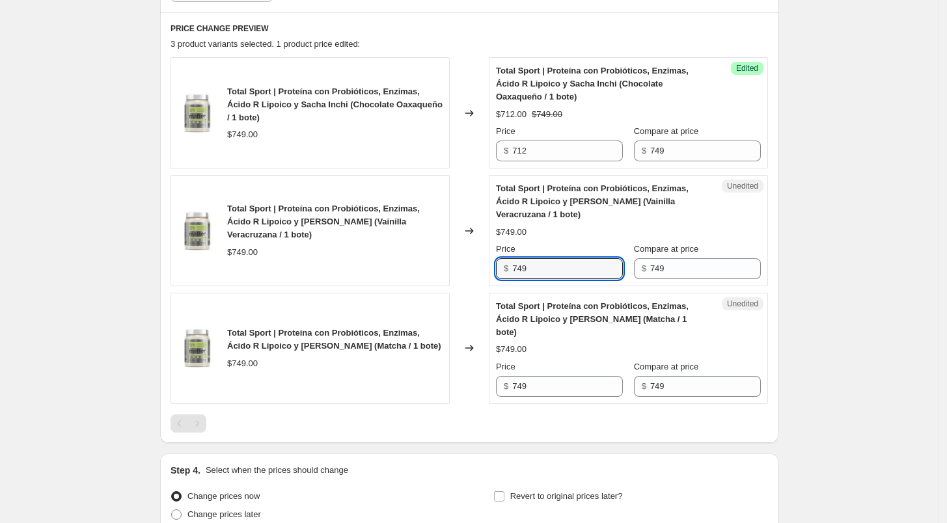
drag, startPoint x: 541, startPoint y: 272, endPoint x: 476, endPoint y: 277, distance: 65.3
click at [476, 277] on div "Total Sport | Proteína con Probióticos, Enzimas, Ácido R Lipoico y [PERSON_NAME…" at bounding box center [470, 230] width 598 height 111
type input "712"
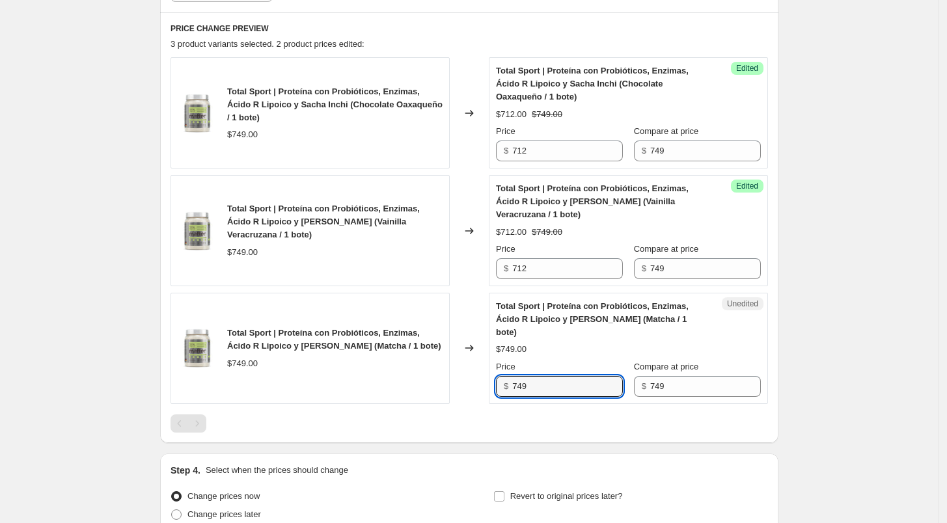
drag, startPoint x: 546, startPoint y: 381, endPoint x: 465, endPoint y: 384, distance: 80.8
click at [465, 384] on div "Total Sport | Proteína con Probióticos, Enzimas, Ácido R Lipoico y [PERSON_NAME…" at bounding box center [470, 348] width 598 height 111
type input "712"
click at [474, 390] on div "Changed to" at bounding box center [469, 348] width 39 height 111
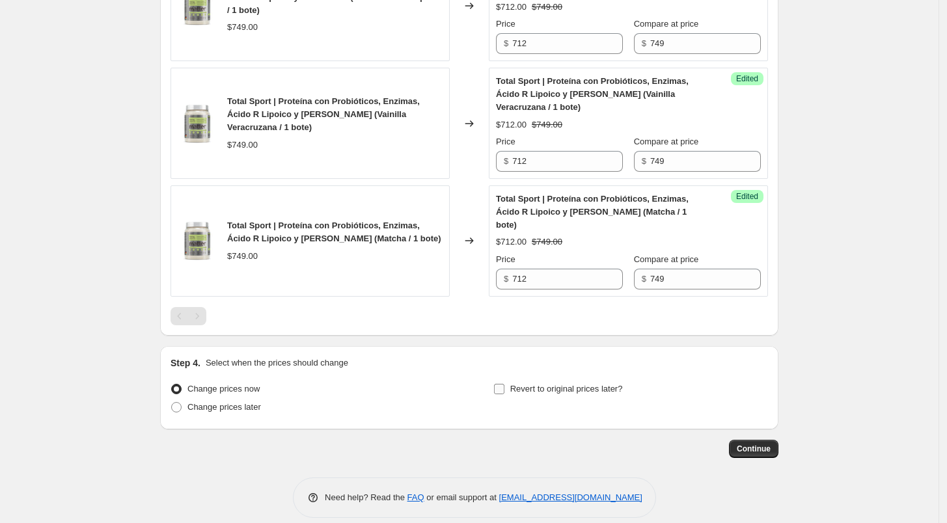
click at [511, 380] on label "Revert to original prices later?" at bounding box center [558, 389] width 130 height 18
click at [505, 384] on input "Revert to original prices later?" at bounding box center [499, 389] width 10 height 10
checkbox input "true"
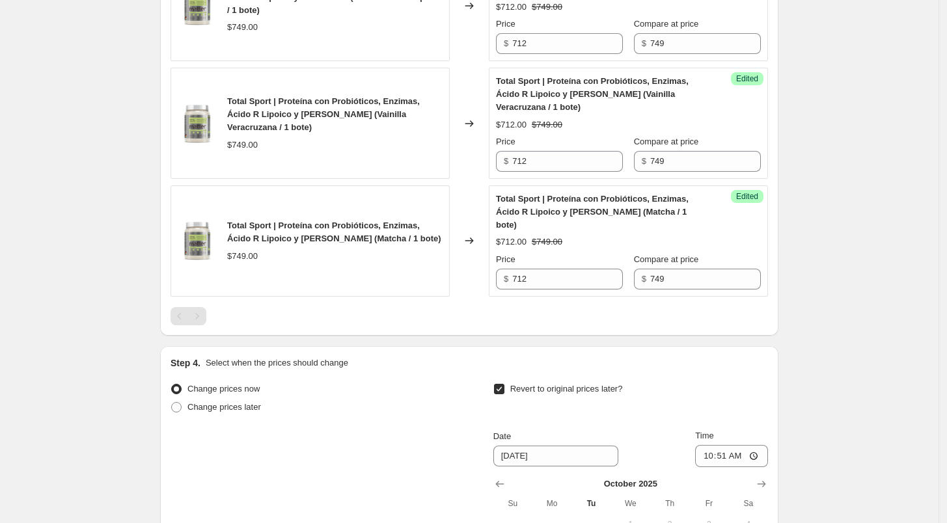
scroll to position [618, 0]
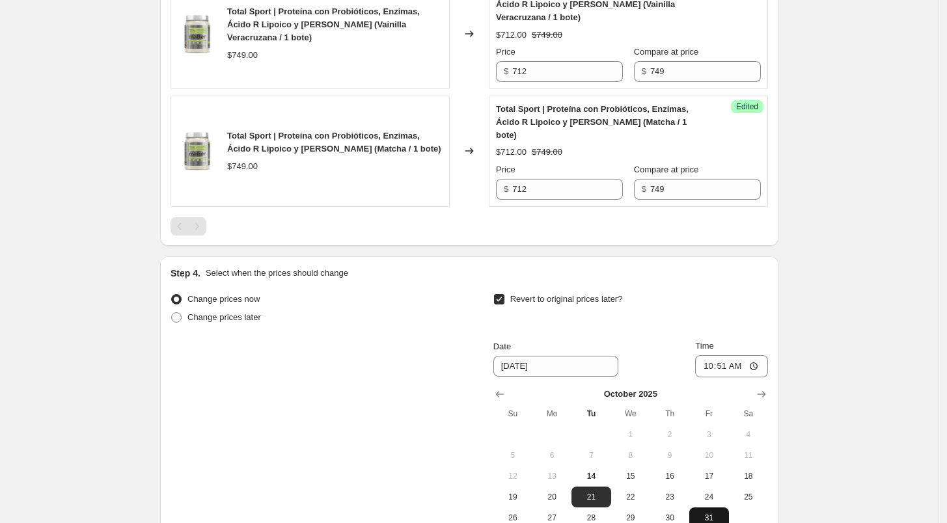
click at [710, 508] on button "31" at bounding box center [708, 518] width 39 height 21
type input "[DATE]"
click at [709, 355] on input "10:51" at bounding box center [731, 366] width 73 height 22
type input "23:59"
click at [762, 298] on div "Revert to original prices later?" at bounding box center [630, 309] width 275 height 39
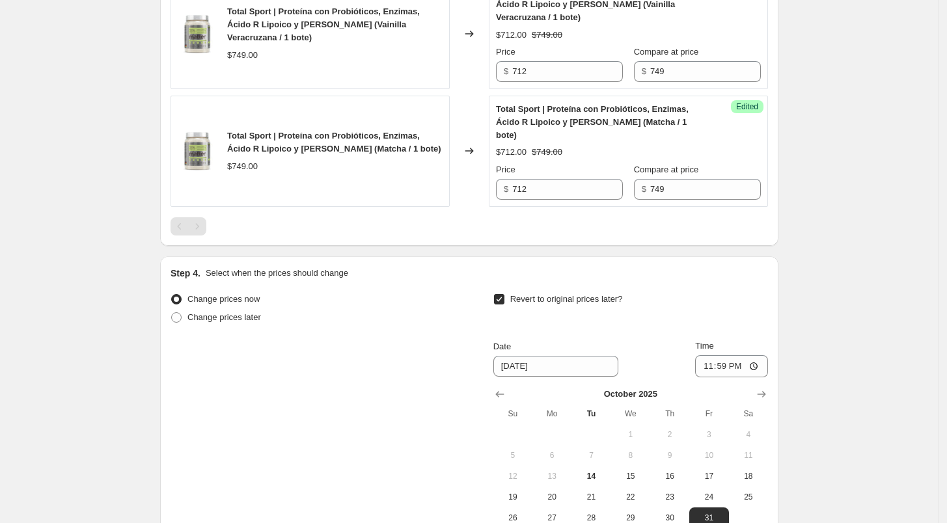
scroll to position [750, 0]
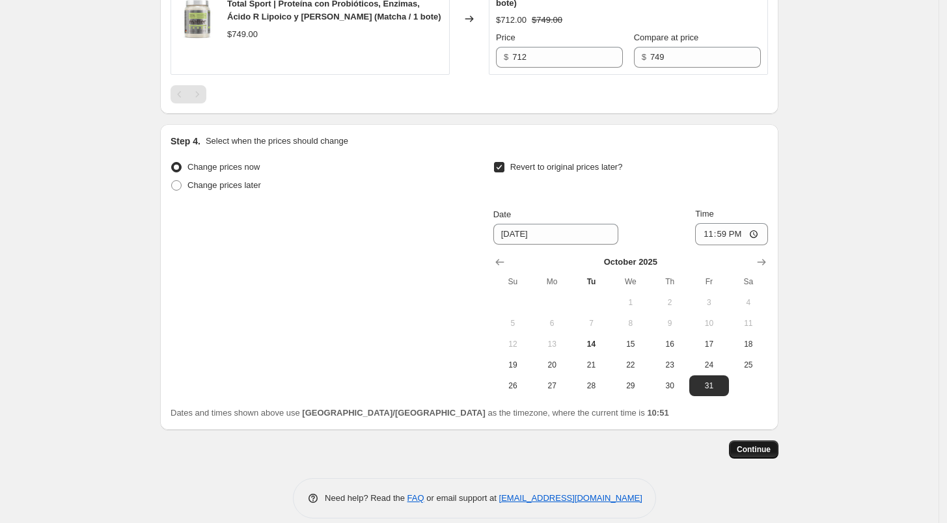
click at [759, 445] on span "Continue" at bounding box center [754, 450] width 34 height 10
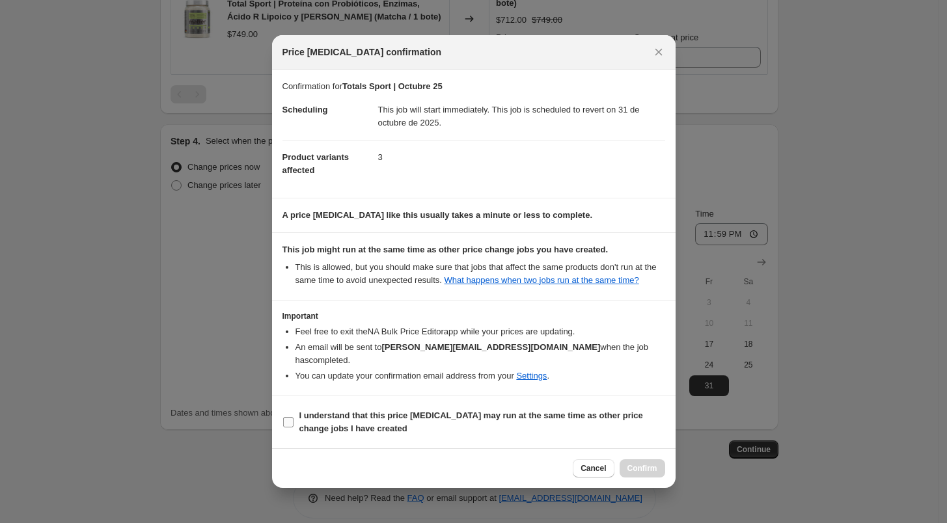
click at [296, 413] on label "I understand that this price [MEDICAL_DATA] may run at the same time as other p…" at bounding box center [474, 422] width 383 height 31
click at [294, 417] on input "I understand that this price [MEDICAL_DATA] may run at the same time as other p…" at bounding box center [288, 422] width 10 height 10
checkbox input "true"
click at [641, 465] on span "Confirm" at bounding box center [643, 469] width 30 height 10
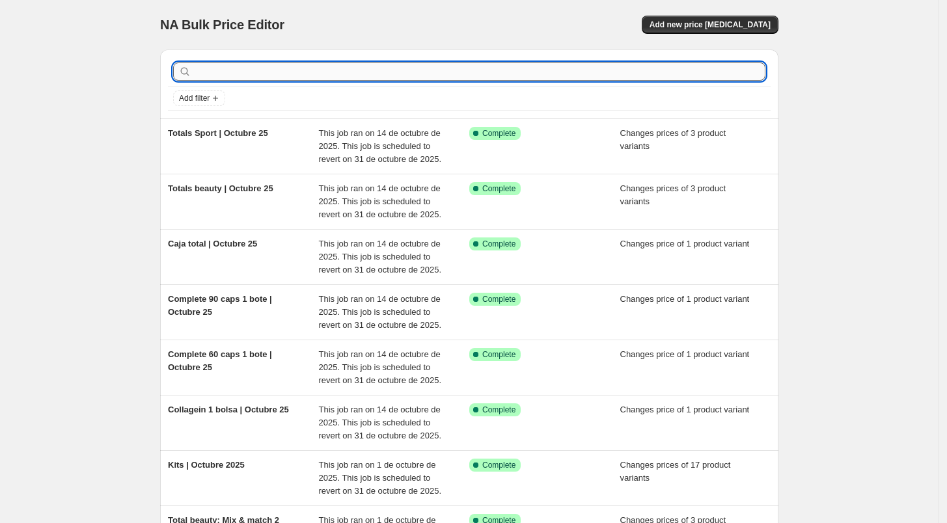
click at [494, 65] on input "text" at bounding box center [480, 71] width 572 height 18
type input "mix"
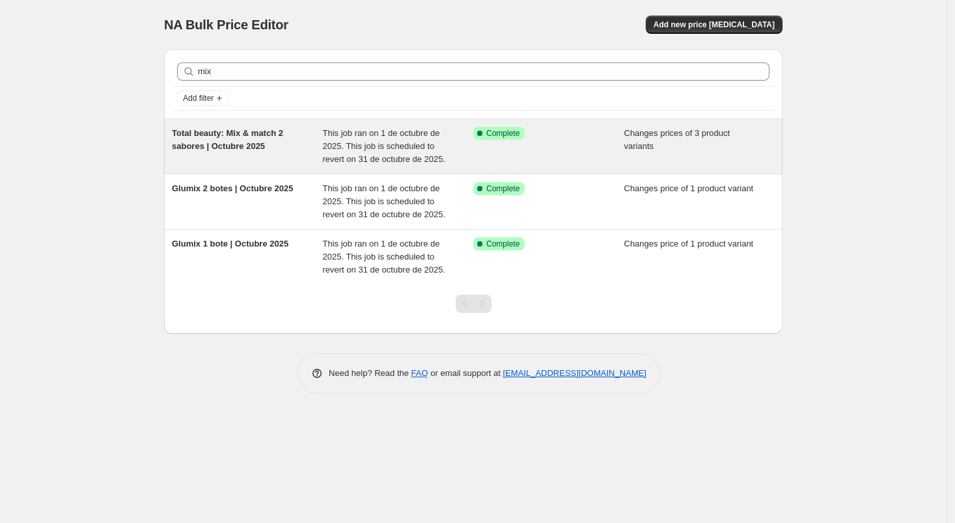
click at [250, 141] on span "Total beauty: Mix & match 2 sabores | Octubre 2025" at bounding box center [227, 139] width 111 height 23
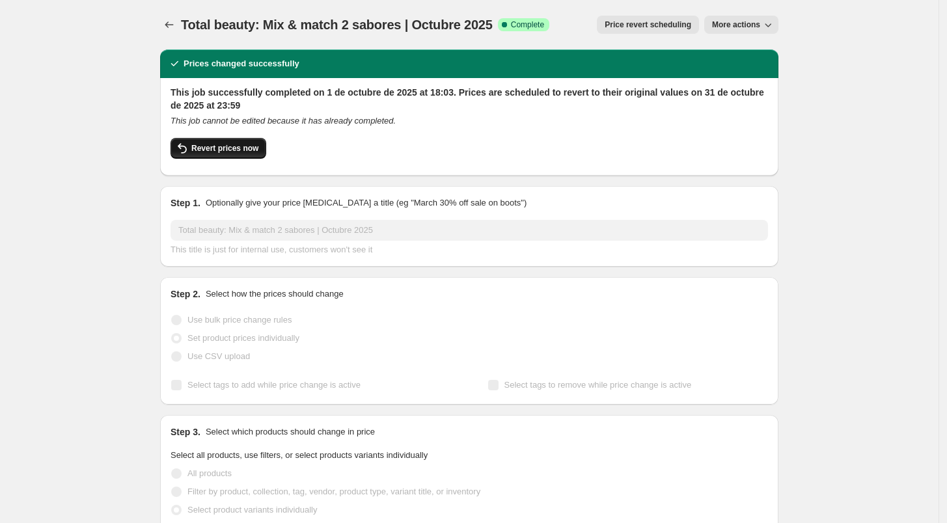
click at [254, 143] on button "Revert prices now" at bounding box center [219, 148] width 96 height 21
checkbox input "false"
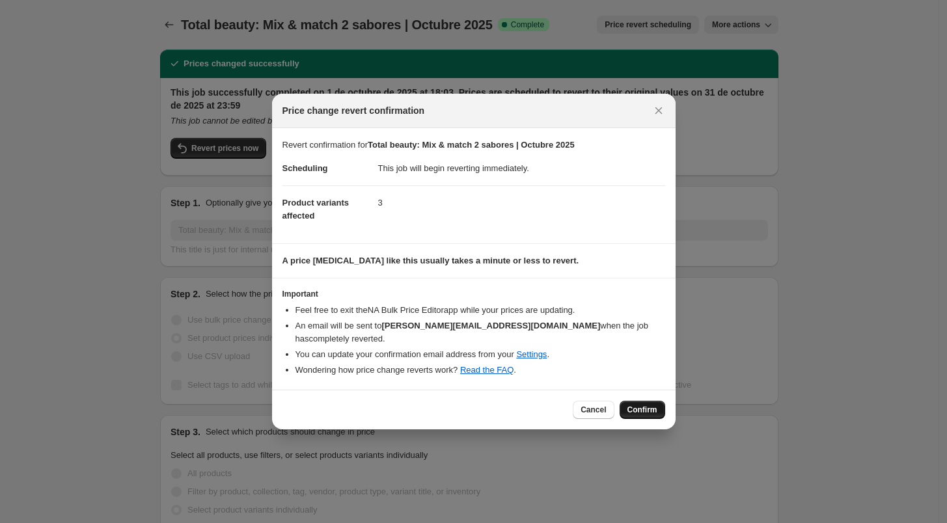
click at [651, 405] on span "Confirm" at bounding box center [643, 410] width 30 height 10
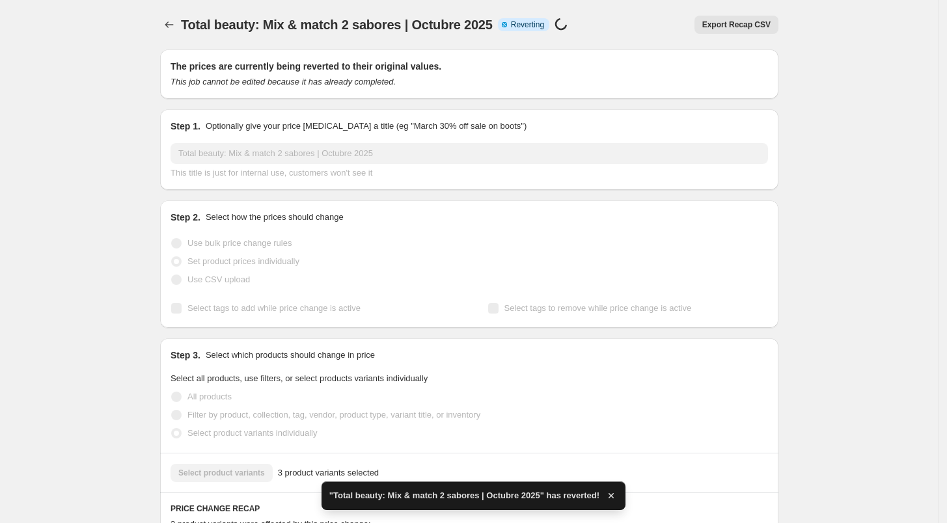
checkbox input "true"
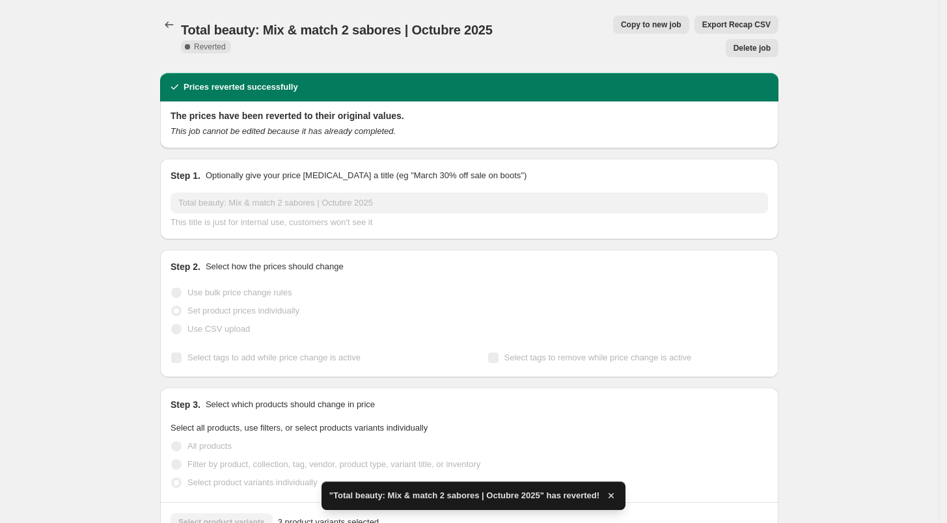
click at [756, 39] on button "Delete job" at bounding box center [752, 48] width 53 height 18
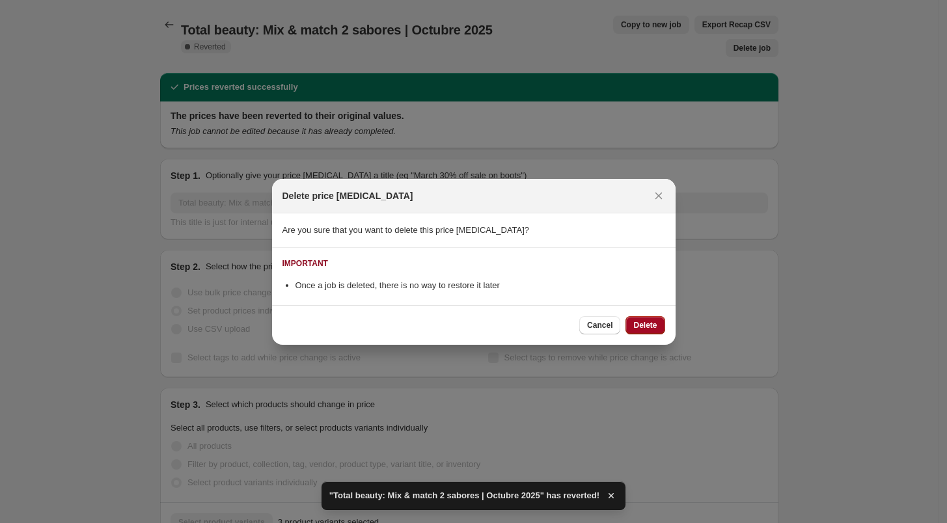
click at [651, 322] on span "Delete" at bounding box center [644, 325] width 23 height 10
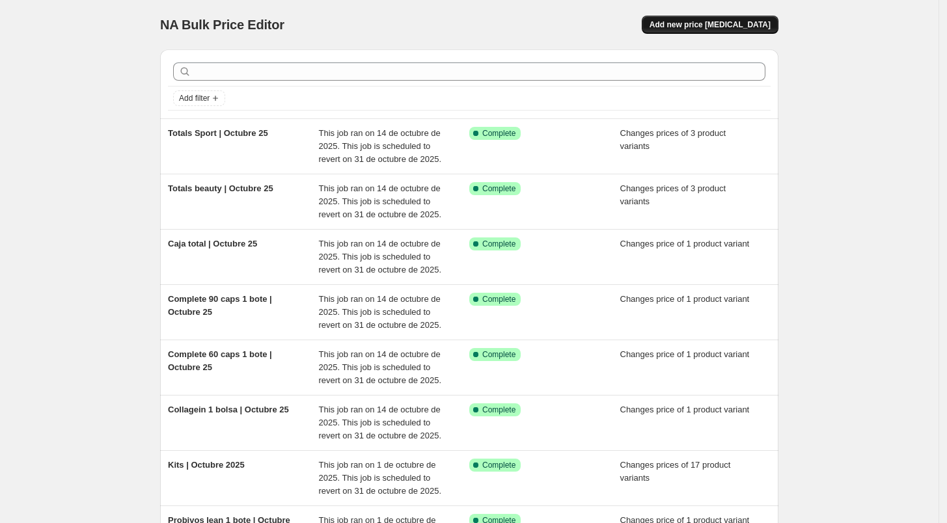
click at [740, 22] on span "Add new price [MEDICAL_DATA]" at bounding box center [710, 25] width 121 height 10
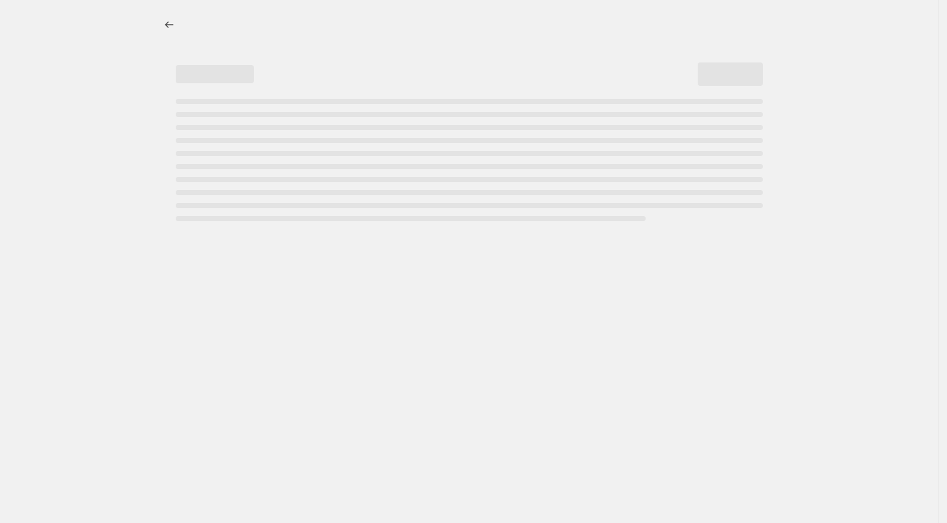
select select "percentage"
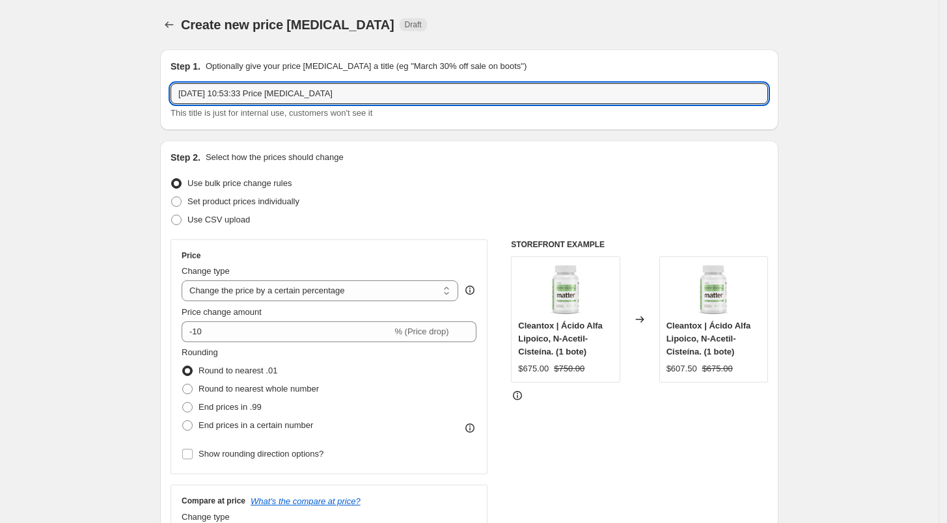
drag, startPoint x: 368, startPoint y: 92, endPoint x: 148, endPoint y: 90, distance: 220.7
type input "Total beauty Mix and match | Octubre 25"
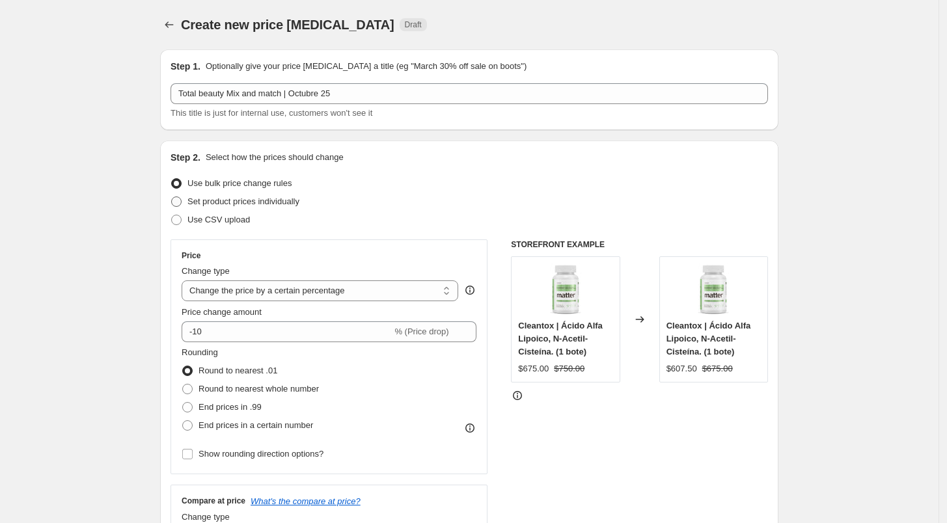
click at [229, 197] on span "Set product prices individually" at bounding box center [243, 202] width 112 height 10
click at [172, 197] on input "Set product prices individually" at bounding box center [171, 197] width 1 height 1
radio input "true"
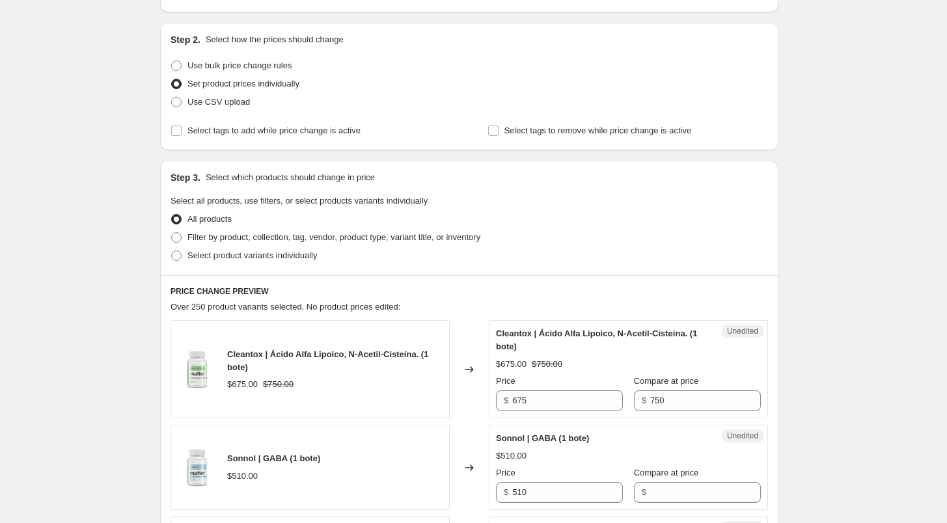
scroll to position [173, 0]
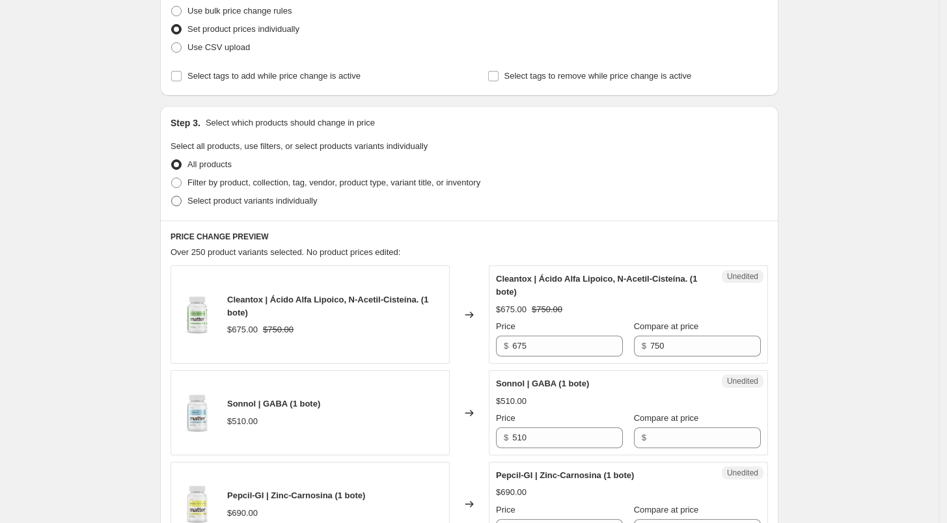
click at [281, 206] on span "Select product variants individually" at bounding box center [252, 201] width 130 height 10
click at [172, 197] on input "Select product variants individually" at bounding box center [171, 196] width 1 height 1
radio input "true"
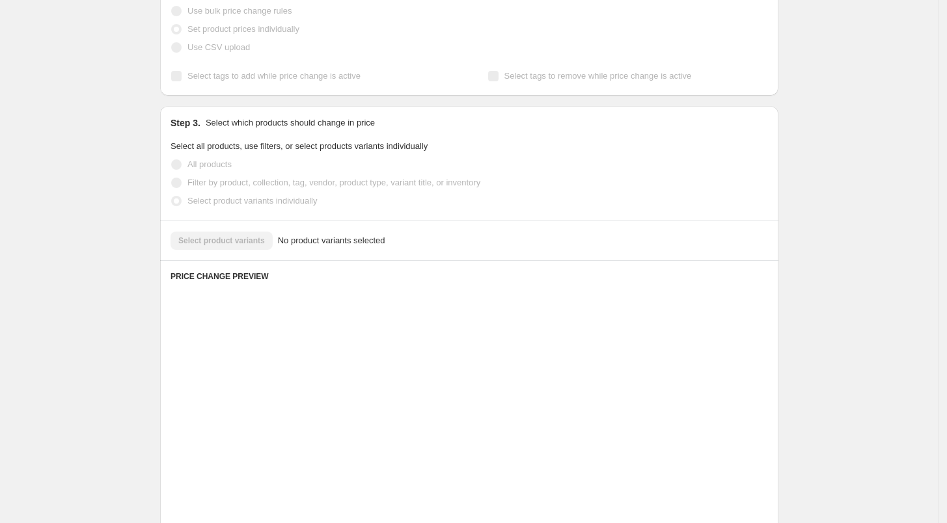
scroll to position [159, 0]
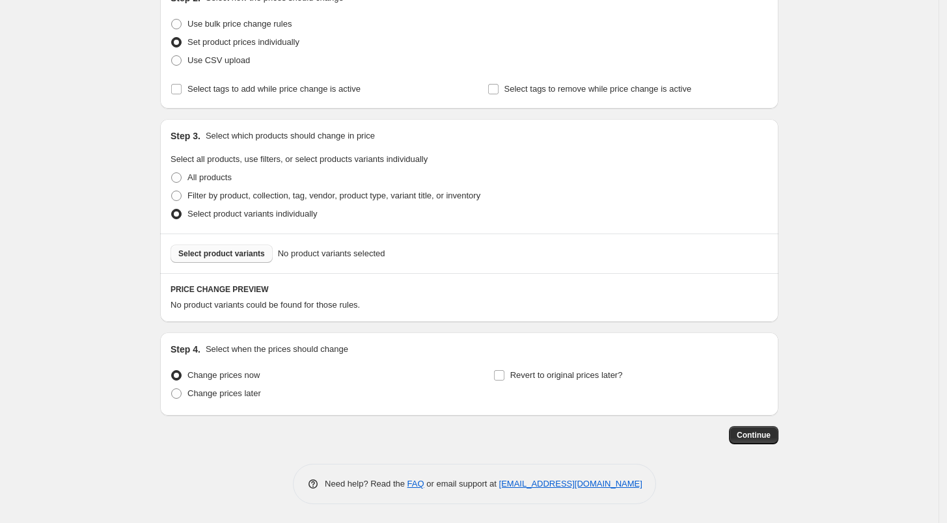
click at [260, 257] on span "Select product variants" at bounding box center [221, 254] width 87 height 10
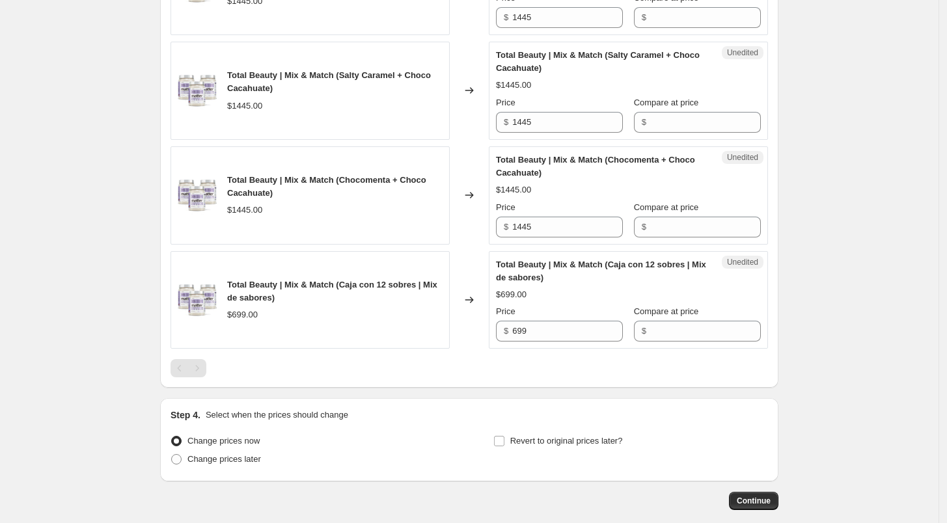
scroll to position [710, 0]
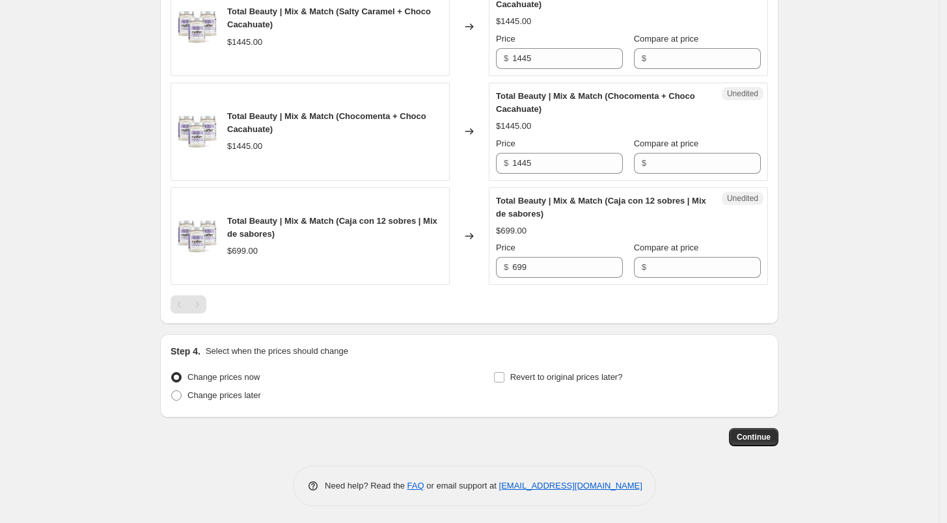
click at [202, 303] on div "Pagination" at bounding box center [197, 305] width 18 height 18
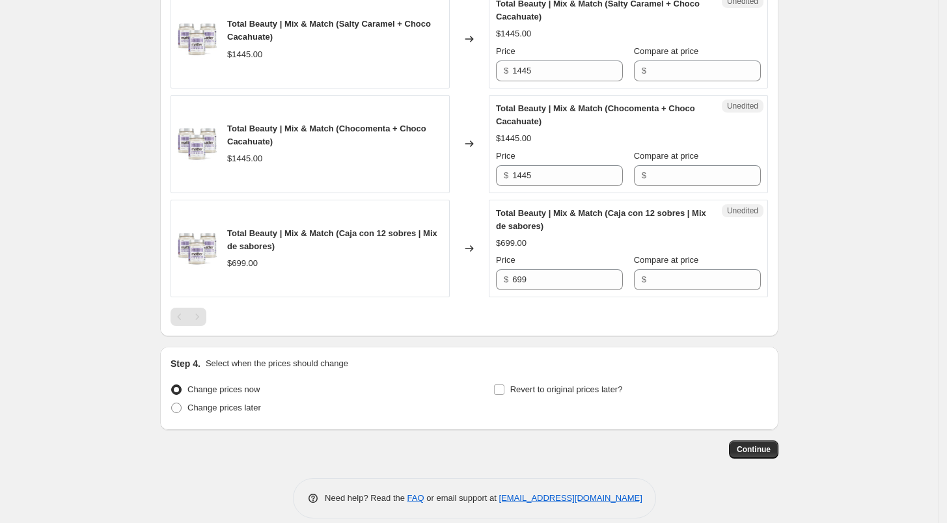
scroll to position [695, 0]
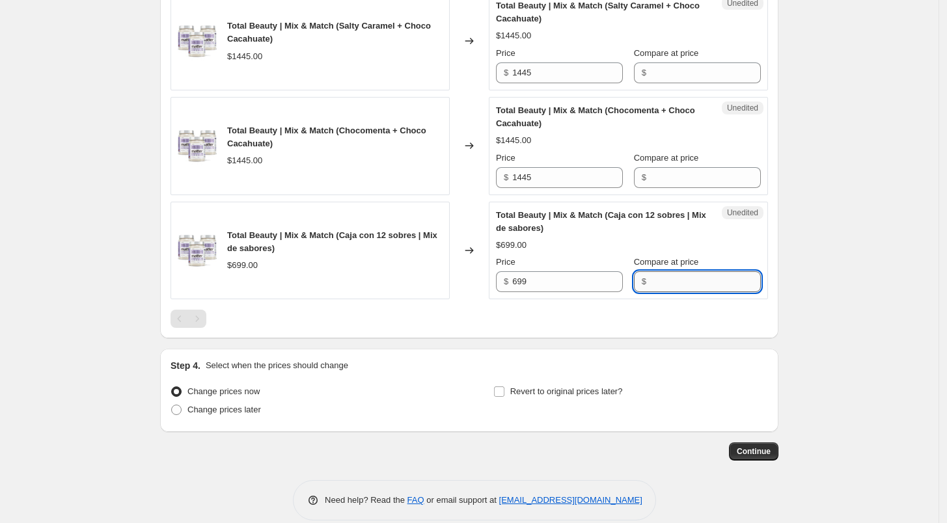
click at [681, 275] on input "Compare at price" at bounding box center [705, 281] width 111 height 21
type input "699"
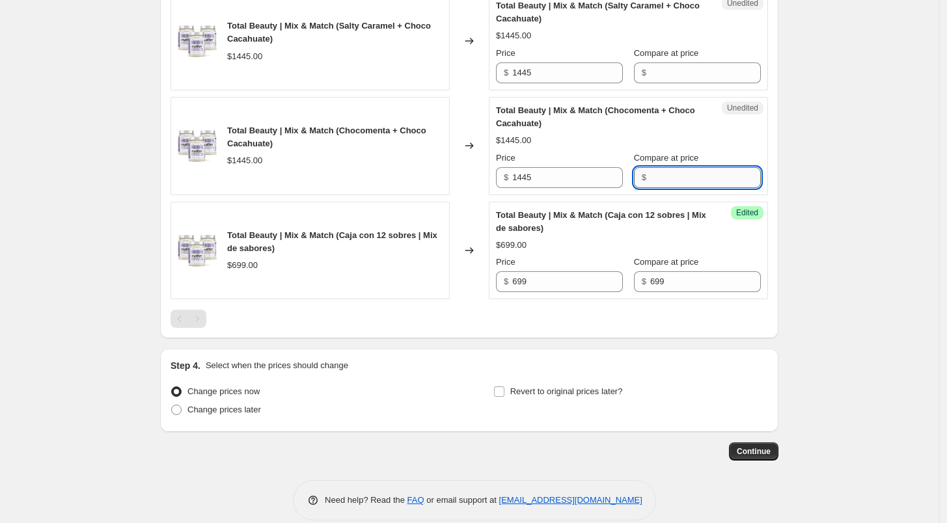
click at [653, 171] on input "Compare at price" at bounding box center [705, 177] width 111 height 21
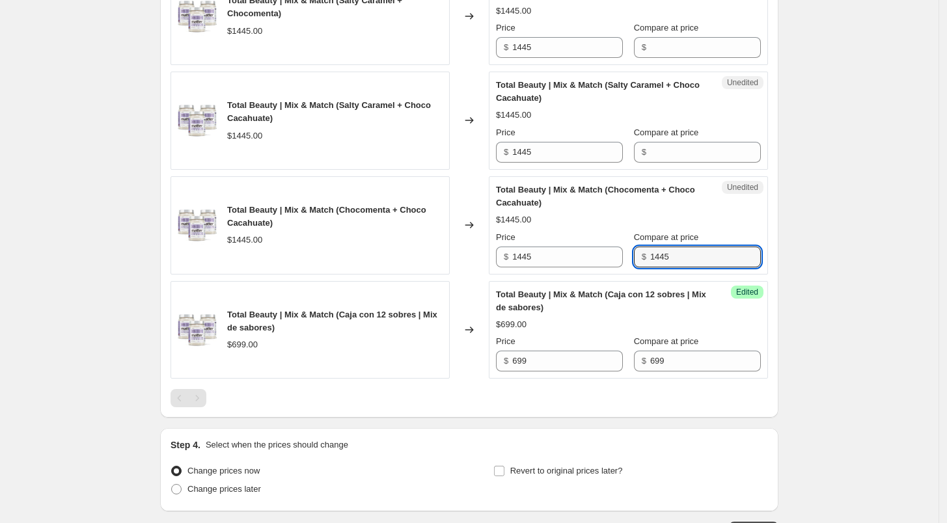
scroll to position [615, 0]
type input "1445"
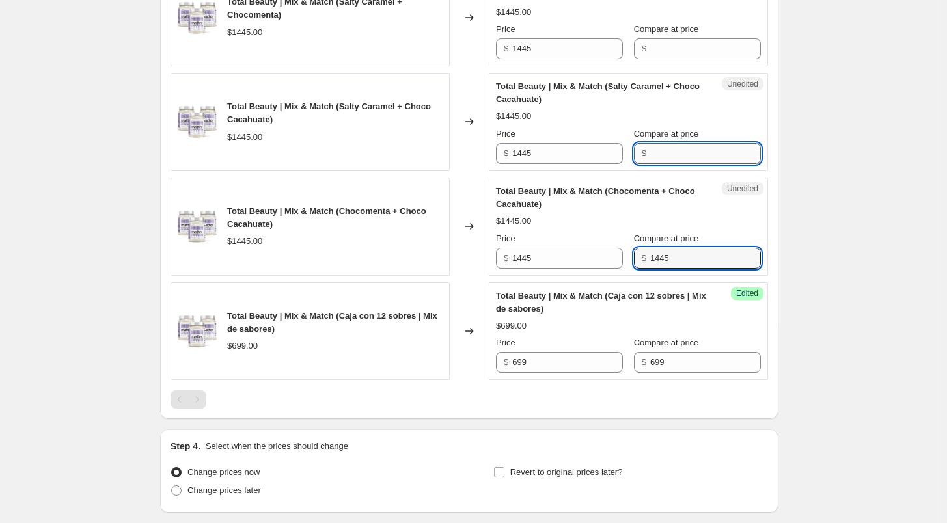
click at [658, 159] on input "Compare at price" at bounding box center [705, 153] width 111 height 21
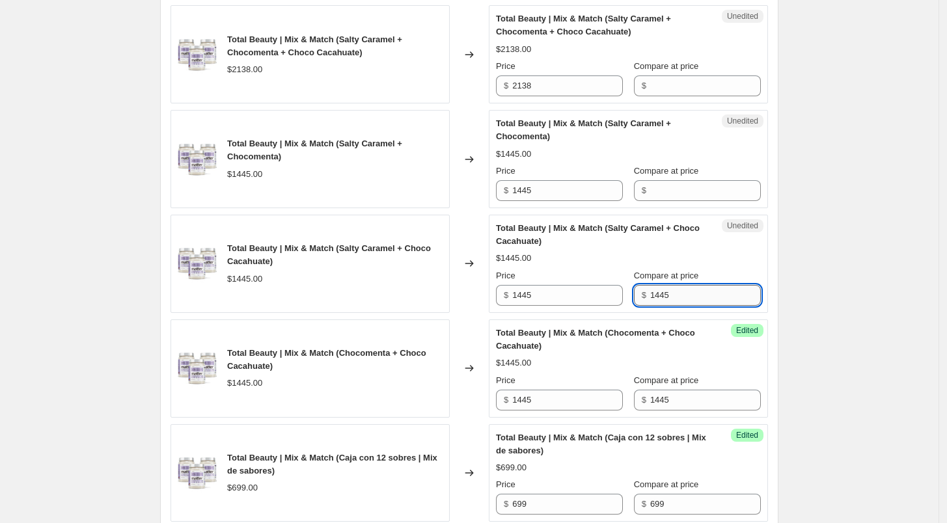
scroll to position [469, 0]
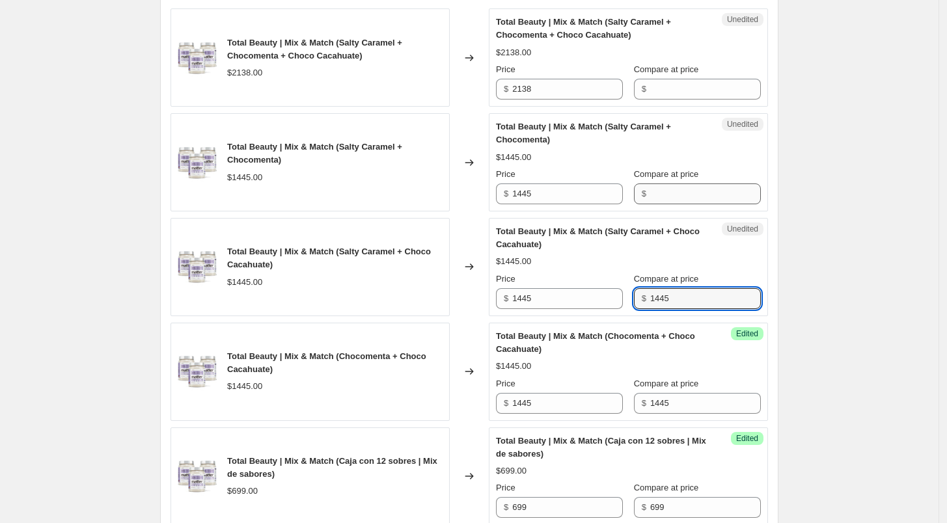
type input "1445"
click at [665, 190] on input "Compare at price" at bounding box center [705, 194] width 111 height 21
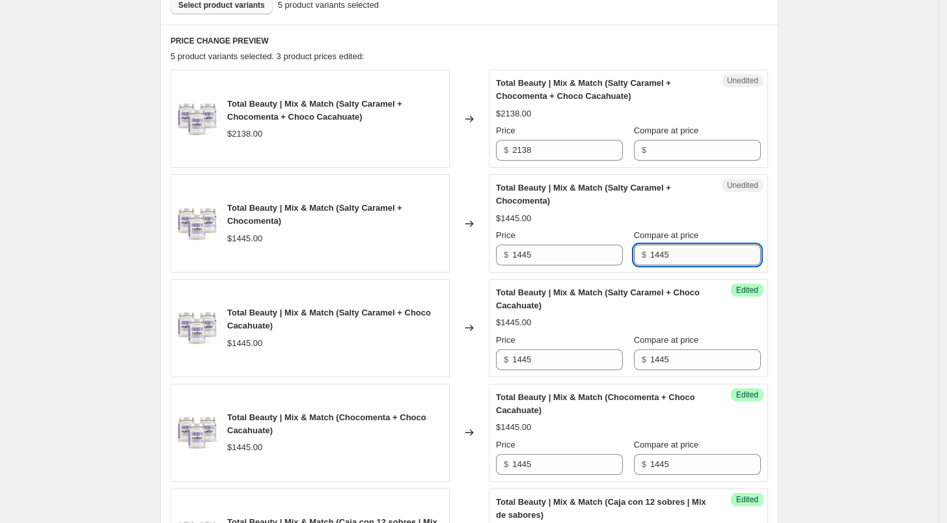
scroll to position [392, 0]
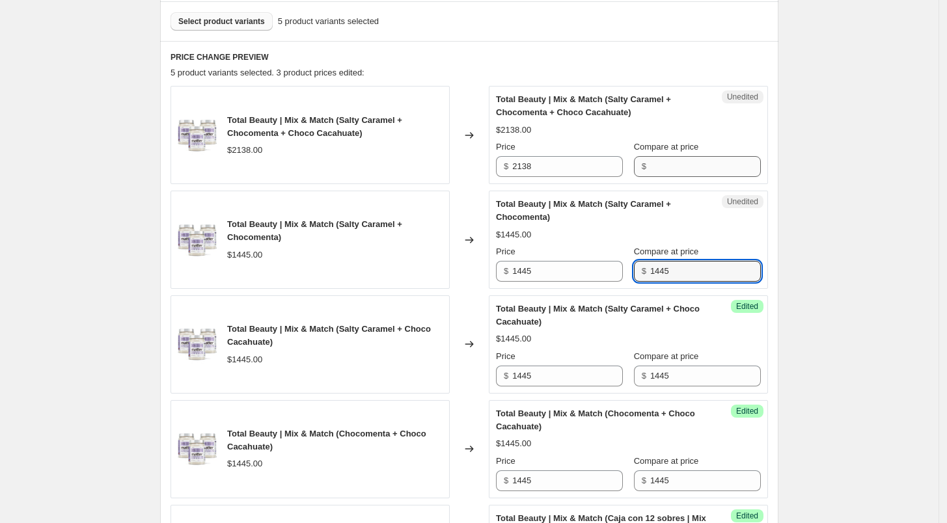
type input "1445"
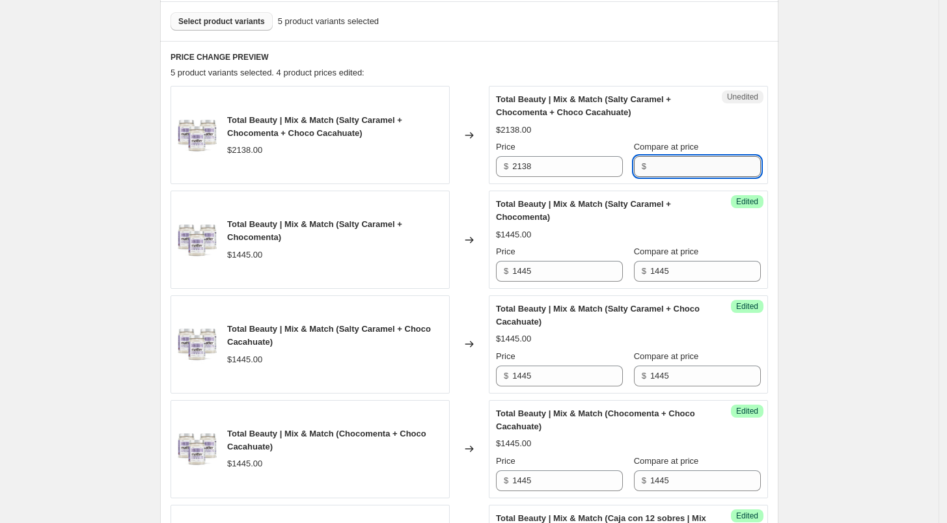
click at [667, 157] on input "Compare at price" at bounding box center [705, 166] width 111 height 21
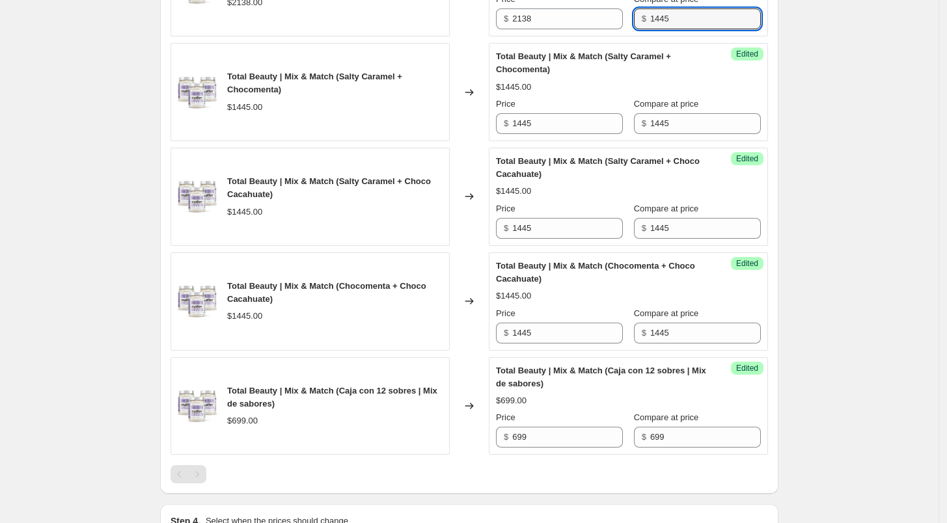
click at [881, 273] on div "Create new price [MEDICAL_DATA]. This page is ready Create new price [MEDICAL_D…" at bounding box center [469, 78] width 939 height 1236
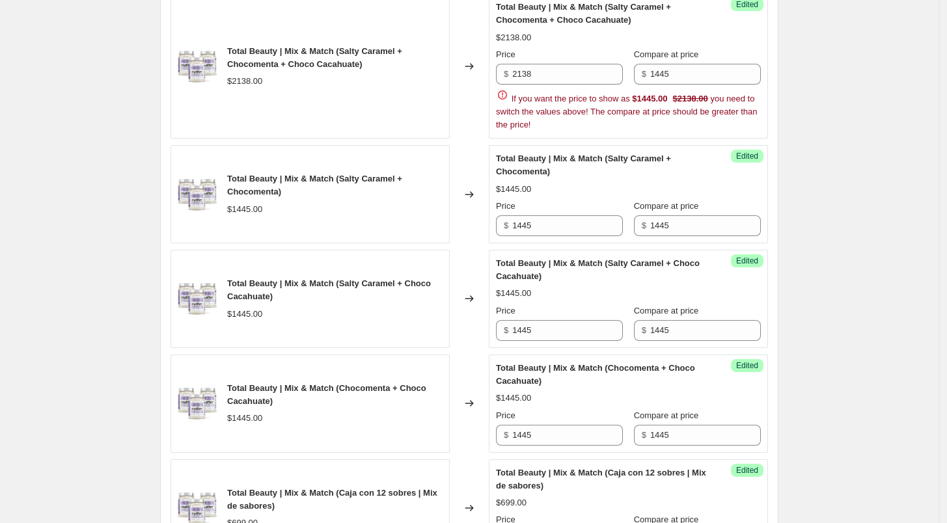
scroll to position [447, 0]
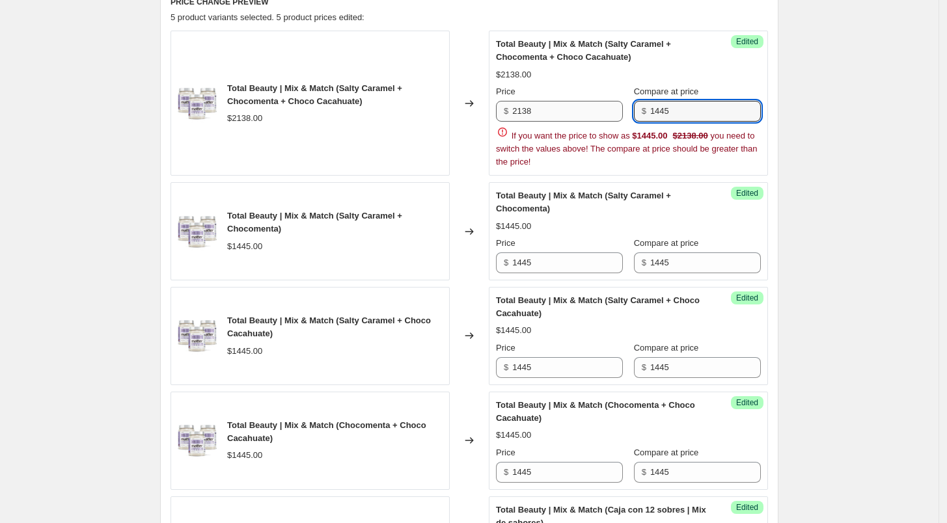
drag, startPoint x: 691, startPoint y: 111, endPoint x: 626, endPoint y: 113, distance: 65.8
click at [626, 113] on div "Price $ 2138 Compare at price $ 1445" at bounding box center [628, 103] width 265 height 36
type input "2138"
click at [604, 85] on div "Price" at bounding box center [559, 91] width 127 height 13
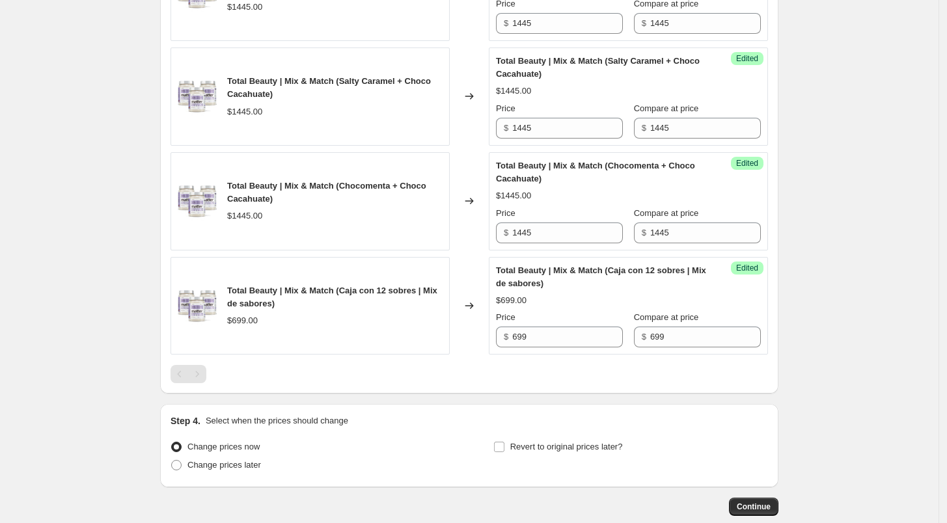
scroll to position [651, 0]
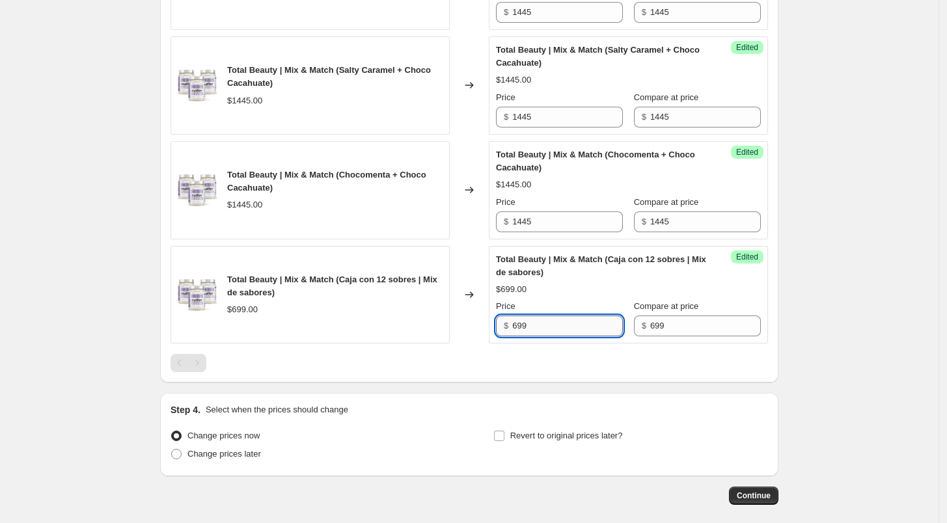
click at [551, 332] on input "699" at bounding box center [567, 326] width 111 height 21
type input "629"
click at [567, 361] on div at bounding box center [470, 363] width 598 height 18
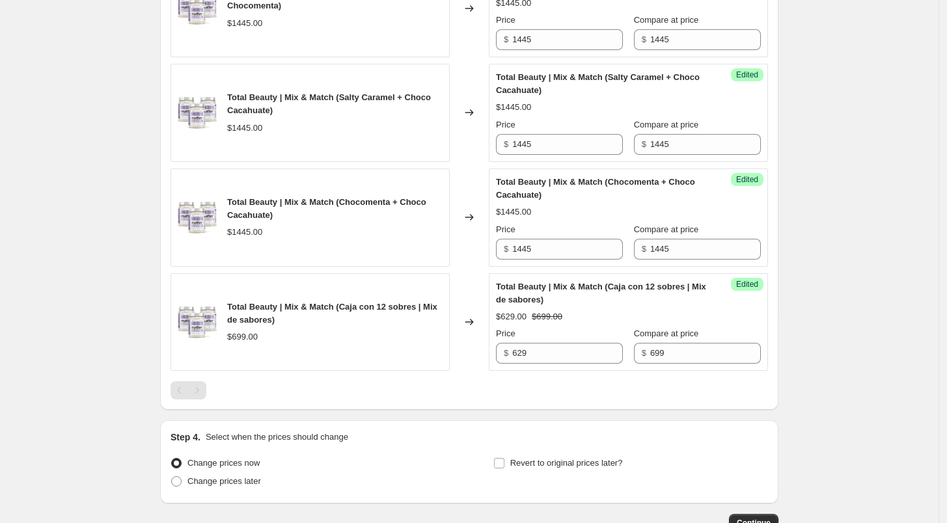
scroll to position [711, 0]
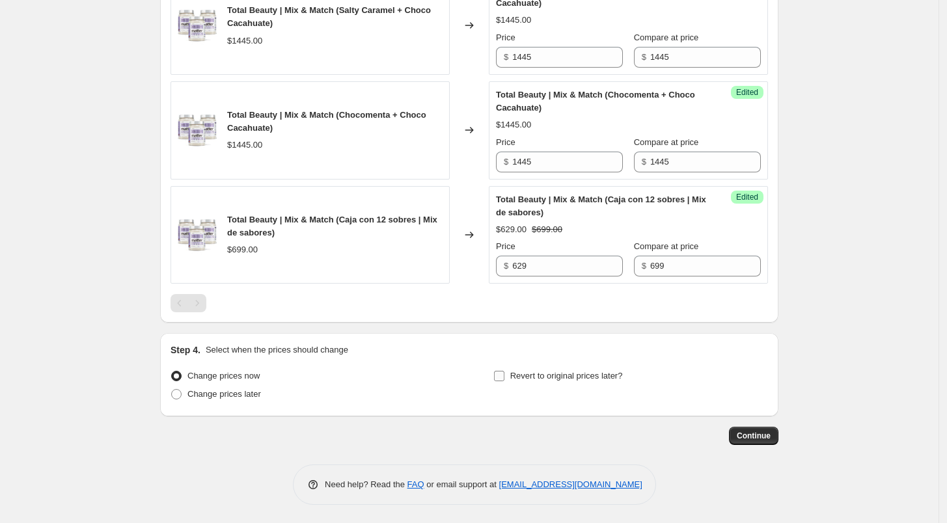
click at [547, 375] on span "Revert to original prices later?" at bounding box center [566, 376] width 113 height 10
click at [505, 375] on input "Revert to original prices later?" at bounding box center [499, 376] width 10 height 10
checkbox input "true"
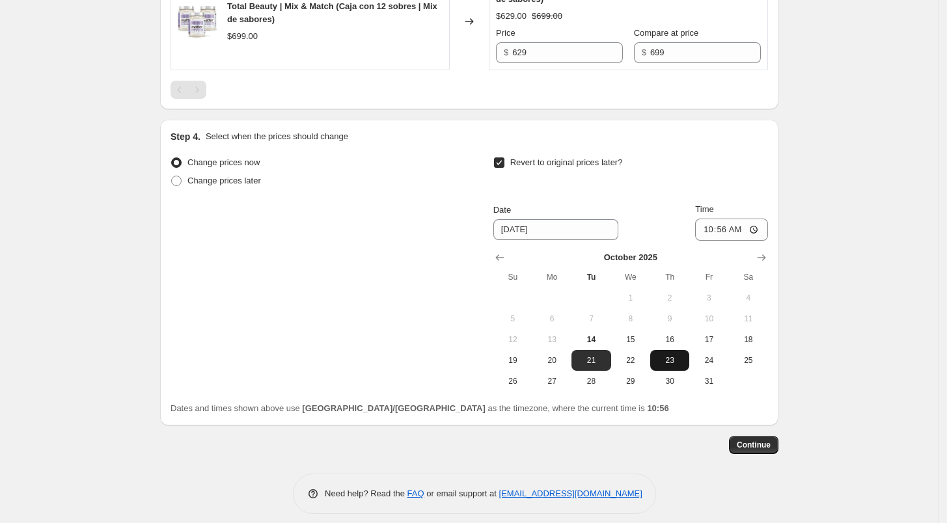
scroll to position [934, 0]
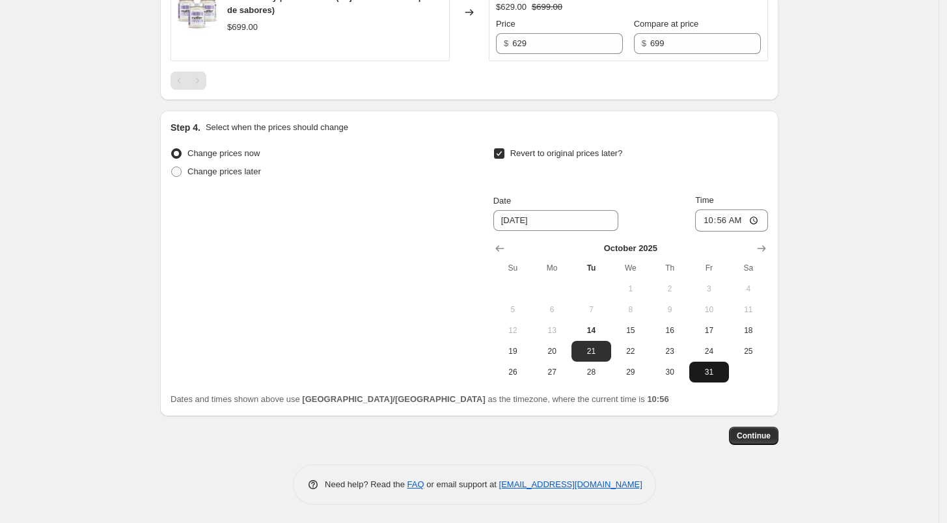
click at [712, 367] on span "31" at bounding box center [709, 372] width 29 height 10
type input "[DATE]"
click at [705, 218] on input "10:56" at bounding box center [731, 221] width 73 height 22
type input "23:59"
click at [753, 439] on span "Continue" at bounding box center [754, 436] width 34 height 10
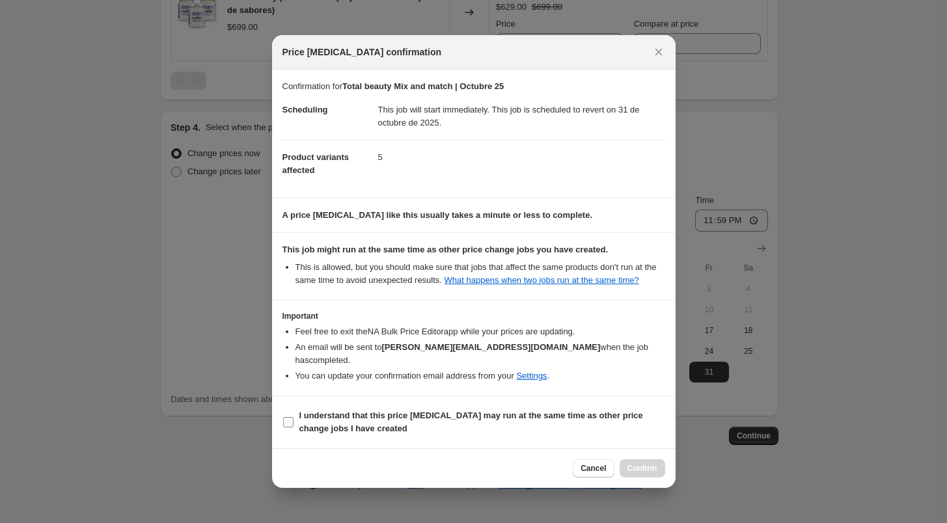
click at [424, 411] on b "I understand that this price [MEDICAL_DATA] may run at the same time as other p…" at bounding box center [471, 422] width 344 height 23
click at [294, 417] on input "I understand that this price [MEDICAL_DATA] may run at the same time as other p…" at bounding box center [288, 422] width 10 height 10
checkbox input "true"
click at [640, 460] on button "Confirm" at bounding box center [643, 469] width 46 height 18
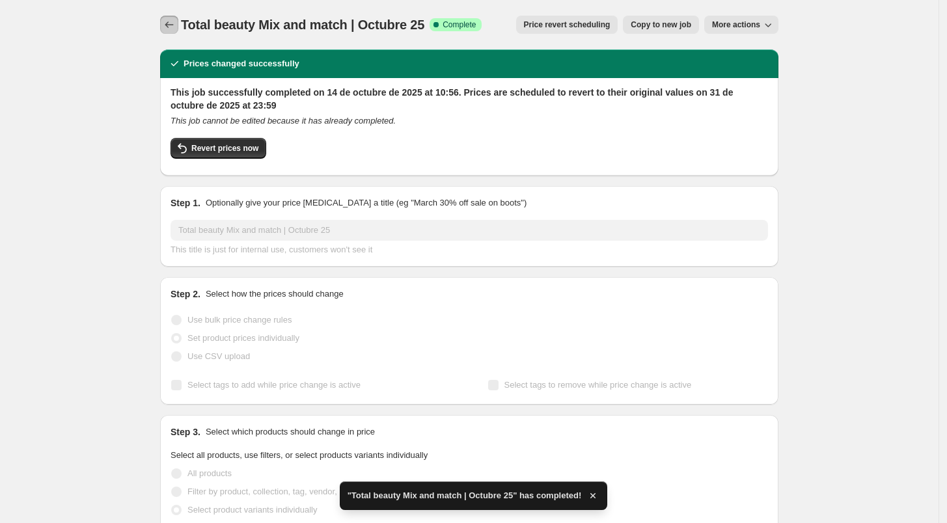
click at [165, 25] on button "Price change jobs" at bounding box center [169, 25] width 18 height 18
